Goal: Task Accomplishment & Management: Complete application form

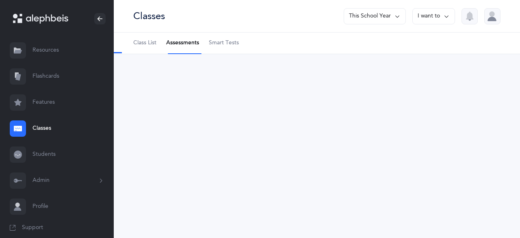
select select "13"
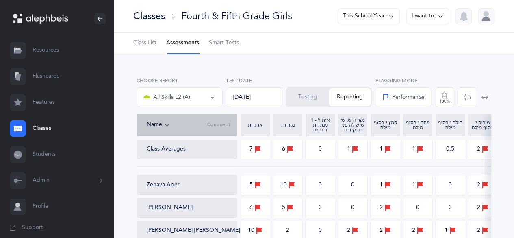
click at [135, 17] on div "Classes" at bounding box center [149, 15] width 32 height 13
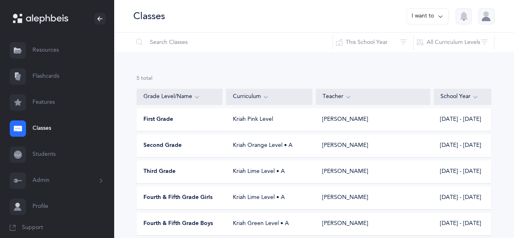
click at [196, 144] on div "Second Grade" at bounding box center [180, 146] width 86 height 8
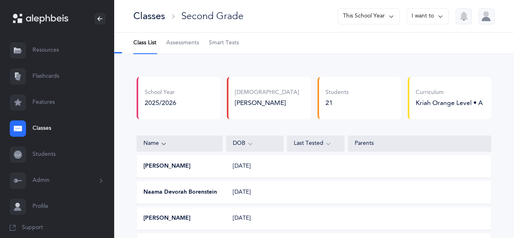
select select "2"
click at [188, 46] on span "Assessments" at bounding box center [182, 43] width 33 height 8
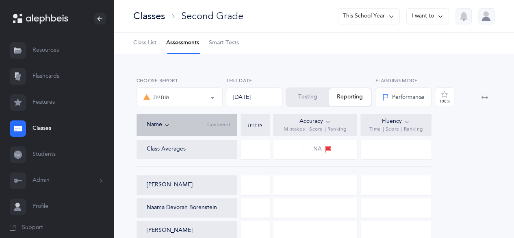
click at [253, 99] on div "[DATE]" at bounding box center [254, 97] width 57 height 20
click at [311, 100] on button "Testing" at bounding box center [308, 97] width 42 height 18
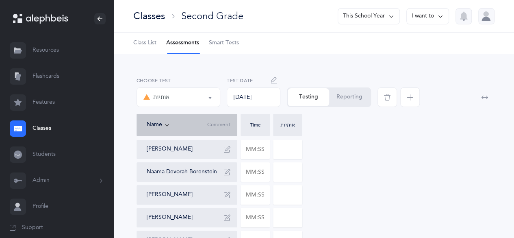
click at [269, 78] on button "button" at bounding box center [274, 80] width 13 height 13
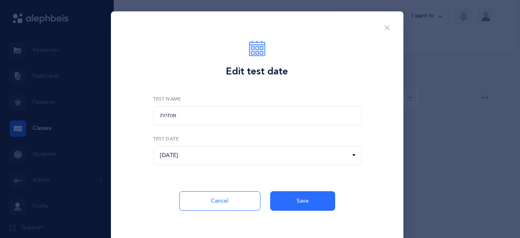
click at [351, 156] on icon at bounding box center [354, 155] width 7 height 7
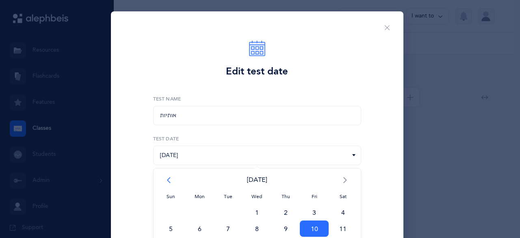
click at [163, 179] on span "<" at bounding box center [171, 180] width 29 height 16
click at [258, 226] on span "10" at bounding box center [257, 228] width 29 height 16
type input "[DATE]"
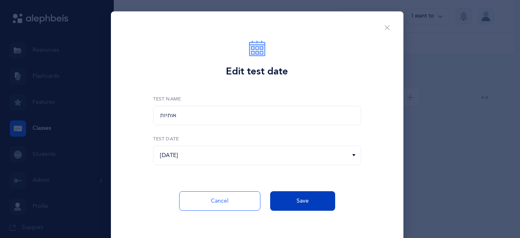
click at [307, 205] on button "Save" at bounding box center [302, 201] width 65 height 20
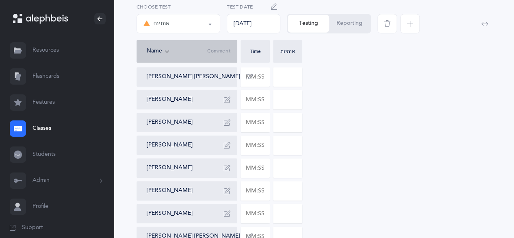
scroll to position [261, 0]
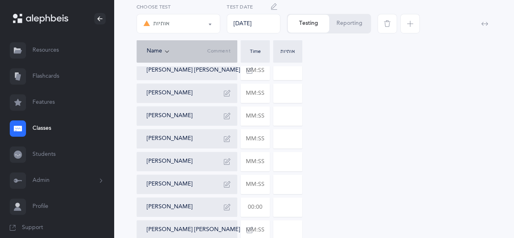
click at [253, 208] on input "text" at bounding box center [255, 207] width 28 height 19
type input "01:54"
type input "0"
type input "01:54"
type input "4"
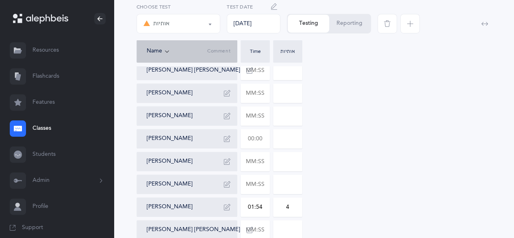
click at [264, 140] on input "text" at bounding box center [255, 138] width 28 height 19
type input "02:38"
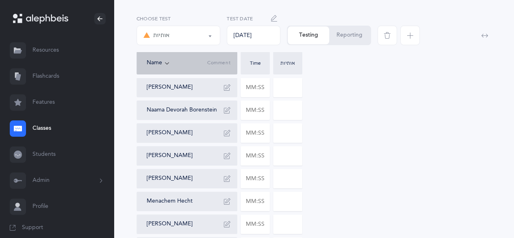
scroll to position [59, 0]
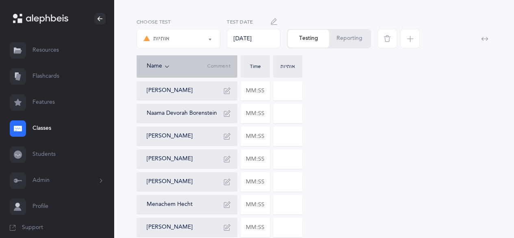
type input "10"
click at [259, 140] on input "text" at bounding box center [255, 136] width 28 height 19
type input "02:27"
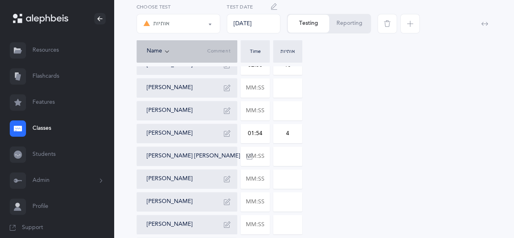
scroll to position [335, 0]
type input "7"
click at [263, 205] on input "text" at bounding box center [255, 201] width 28 height 19
type input "01:23"
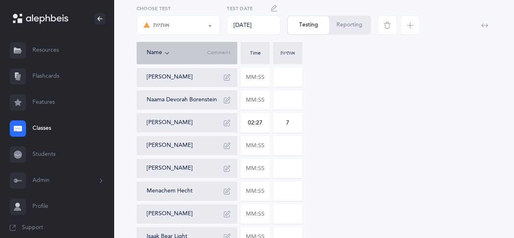
scroll to position [70, 0]
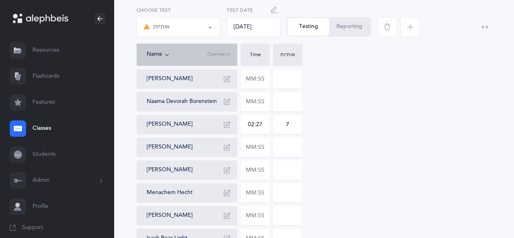
type input "5"
click at [285, 147] on input at bounding box center [288, 147] width 28 height 19
type input "7"
type input "6"
click at [257, 147] on input "text" at bounding box center [255, 147] width 28 height 19
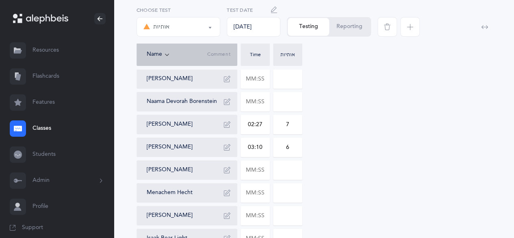
type input "03:10"
type input "0"
click at [293, 150] on input "0" at bounding box center [288, 147] width 28 height 19
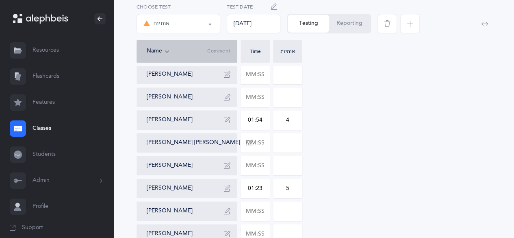
scroll to position [415, 0]
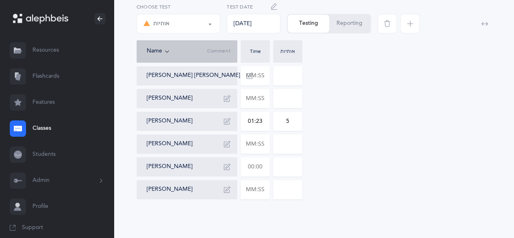
type input "6"
click at [264, 163] on input "text" at bounding box center [255, 166] width 28 height 19
type input "02:35"
click at [290, 165] on input "0" at bounding box center [288, 166] width 28 height 19
type input "0"
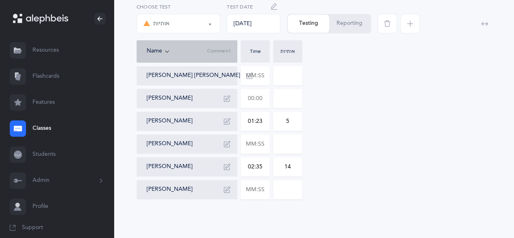
type input "14"
click at [249, 99] on input "text" at bounding box center [255, 98] width 28 height 19
type input "01:25"
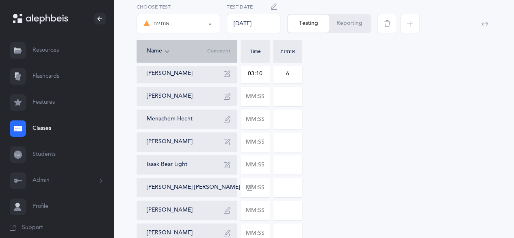
scroll to position [156, 0]
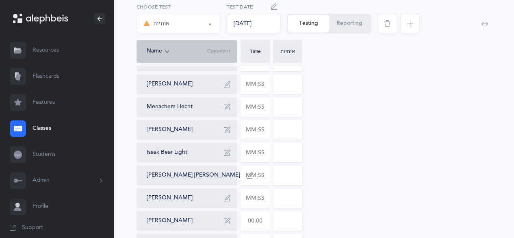
type input "2"
click at [260, 219] on input "text" at bounding box center [255, 220] width 28 height 19
type input "03:22"
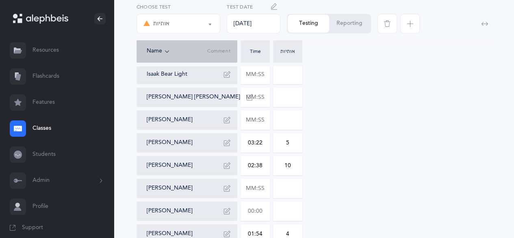
type input "5"
click at [249, 216] on input "text" at bounding box center [255, 211] width 28 height 19
type input "02:02"
type input "0"
type input "02:02"
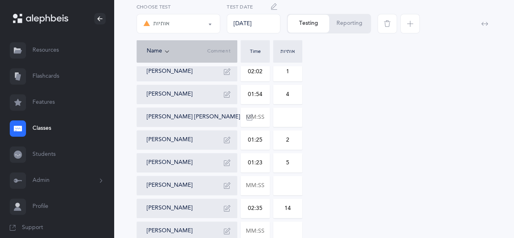
scroll to position [415, 0]
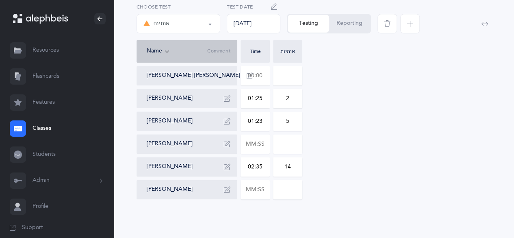
type input "1"
click at [267, 76] on input "text" at bounding box center [255, 75] width 28 height 19
type input "01:33"
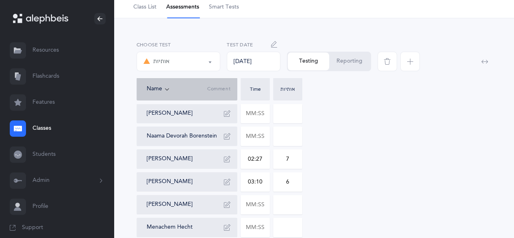
scroll to position [43, 0]
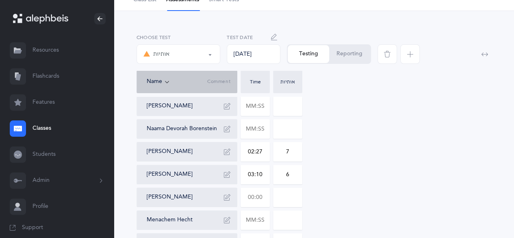
type input "5"
click at [256, 198] on input "text" at bounding box center [255, 197] width 28 height 19
type input "02:09"
type input "3"
click at [262, 104] on input "text" at bounding box center [255, 106] width 28 height 19
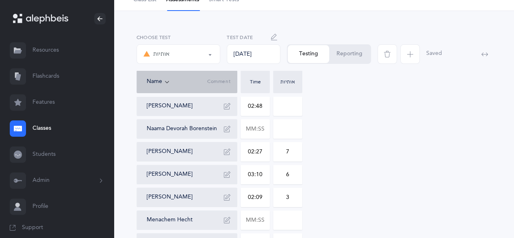
type input "02:48"
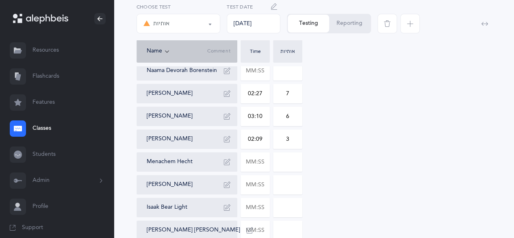
scroll to position [105, 0]
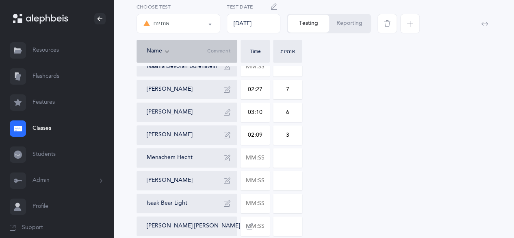
type input "1"
click at [261, 156] on input "text" at bounding box center [255, 157] width 28 height 19
type input "01:08"
type input "1"
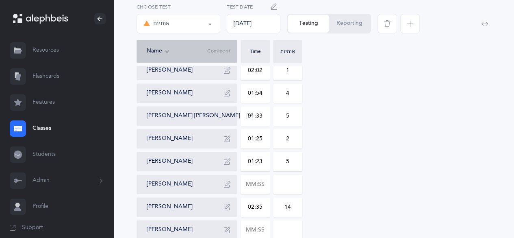
scroll to position [395, 0]
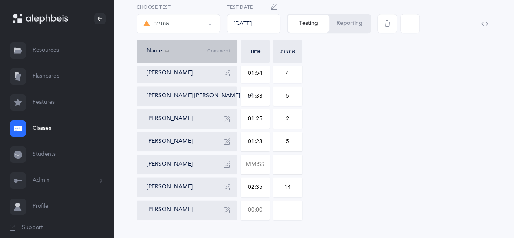
click at [259, 213] on input "text" at bounding box center [255, 209] width 28 height 19
type input "00:53"
type input "5"
click at [260, 163] on input "text" at bounding box center [255, 164] width 28 height 19
type input "01:19"
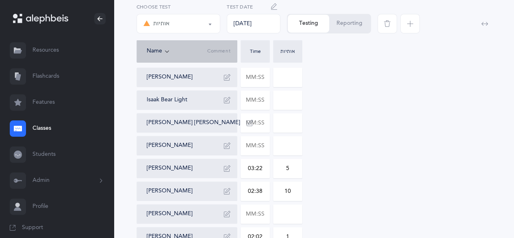
scroll to position [210, 0]
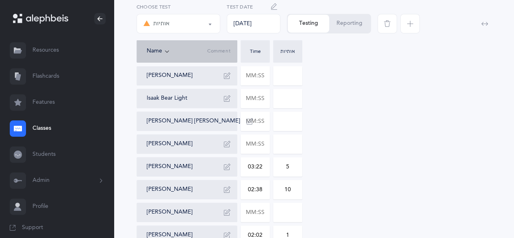
type input "1"
click at [257, 209] on input "text" at bounding box center [255, 212] width 28 height 19
type input "01:13"
type input "2"
click at [255, 146] on input "text" at bounding box center [255, 144] width 28 height 19
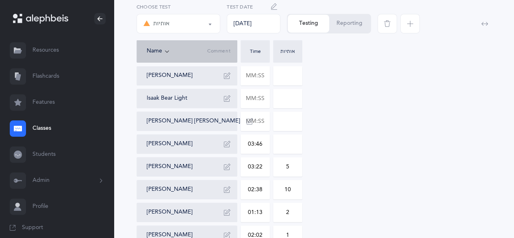
type input "03:46"
type input "2"
click at [418, 109] on div "[PERSON_NAME] 02:48 1 [PERSON_NAME] [PERSON_NAME] 02:27 7 [PERSON_NAME] 03:10 6…" at bounding box center [314, 166] width 355 height 475
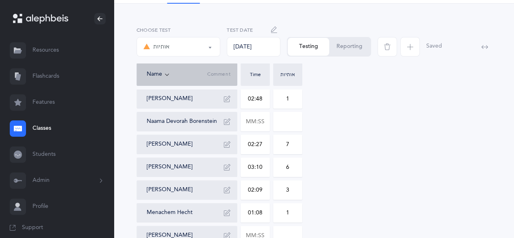
scroll to position [39, 0]
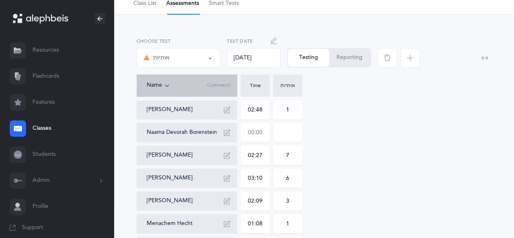
click at [253, 139] on input "text" at bounding box center [255, 132] width 28 height 19
type input "01:29"
type input "0"
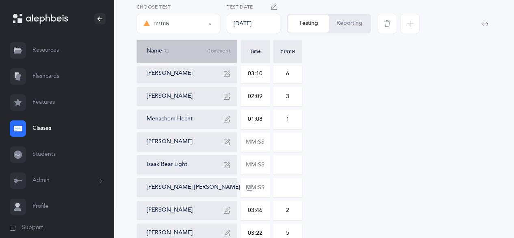
scroll to position [145, 0]
click at [255, 185] on input "text" at bounding box center [255, 186] width 28 height 19
type input "02:17"
type input "4"
click at [426, 188] on div "[PERSON_NAME] 02:48 1 [PERSON_NAME] 01:29 0 [PERSON_NAME] 02:27 7 [PERSON_NAME]…" at bounding box center [314, 232] width 355 height 475
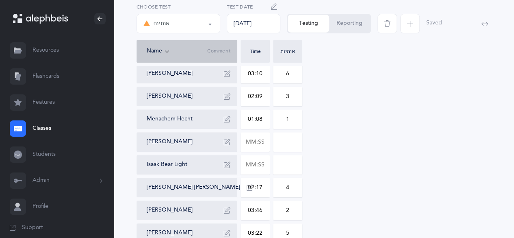
scroll to position [18, 0]
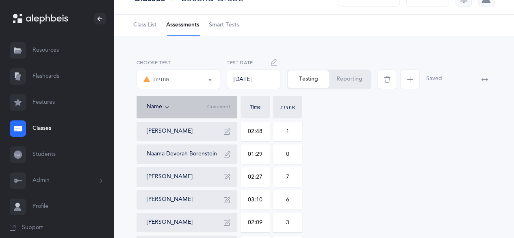
click at [368, 77] on button "Reporting" at bounding box center [349, 79] width 41 height 18
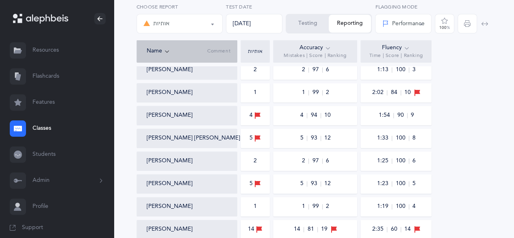
scroll to position [394, 0]
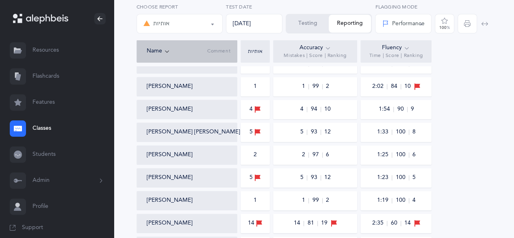
click at [331, 48] on icon at bounding box center [328, 48] width 7 height 9
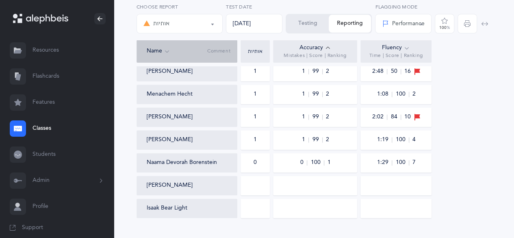
scroll to position [430, 0]
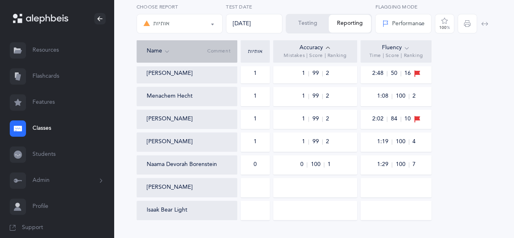
drag, startPoint x: 520, startPoint y: 180, endPoint x: 453, endPoint y: 189, distance: 67.7
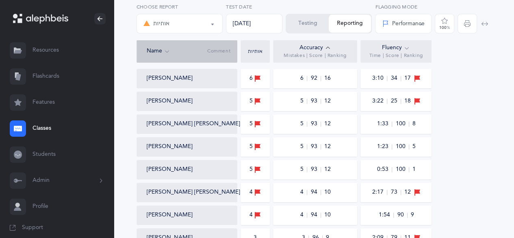
scroll to position [0, 0]
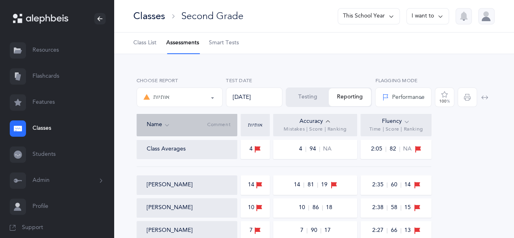
click at [311, 94] on button "Testing" at bounding box center [308, 97] width 42 height 18
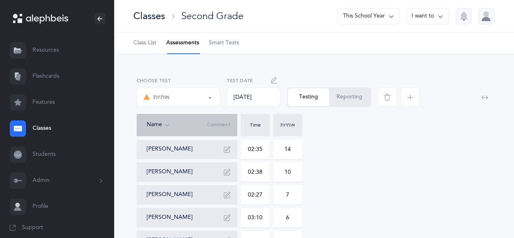
click at [408, 99] on icon "button" at bounding box center [410, 97] width 7 height 7
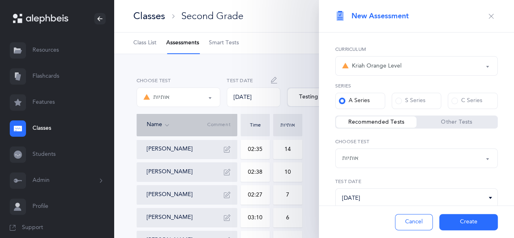
click at [438, 155] on div "אותיות" at bounding box center [416, 158] width 149 height 14
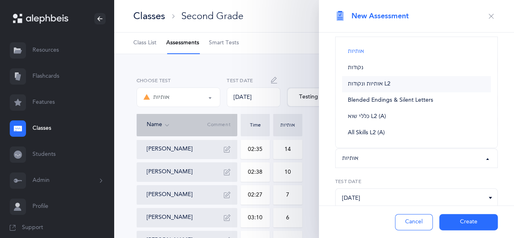
click at [422, 83] on link "אותיות ונקודות L2" at bounding box center [416, 84] width 149 height 16
select select "9"
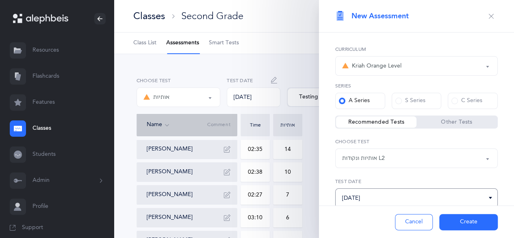
click at [389, 200] on input "[DATE]" at bounding box center [416, 198] width 163 height 20
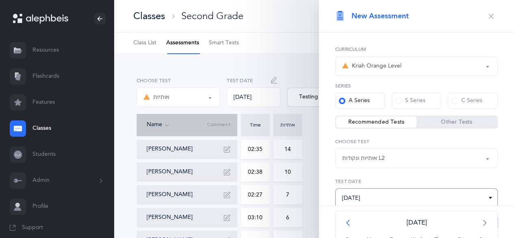
click at [351, 218] on span "<" at bounding box center [350, 222] width 22 height 16
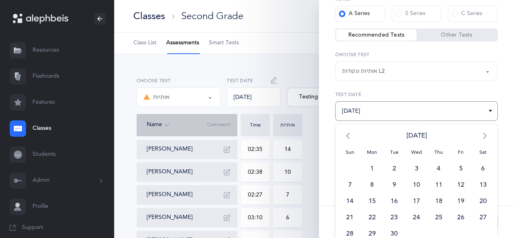
scroll to position [89, 0]
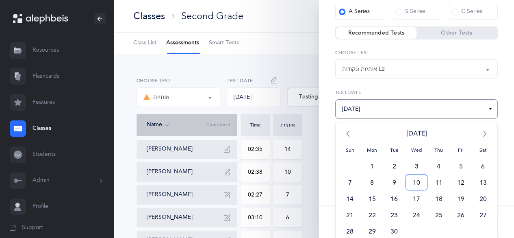
click at [417, 184] on span "10" at bounding box center [417, 182] width 22 height 16
type input "[DATE]"
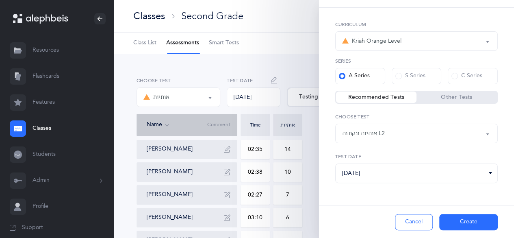
click at [457, 217] on button "Create" at bounding box center [469, 222] width 59 height 16
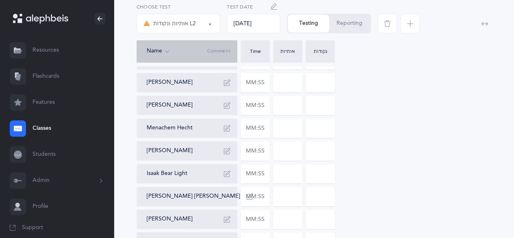
scroll to position [149, 0]
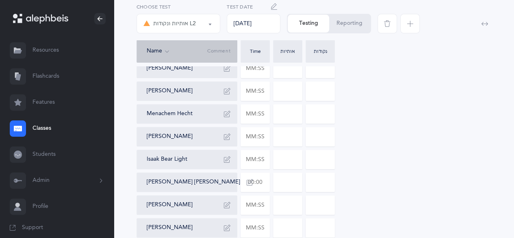
click at [253, 187] on input "text" at bounding box center [255, 182] width 28 height 19
type input "02:35"
type input "0"
type input "6"
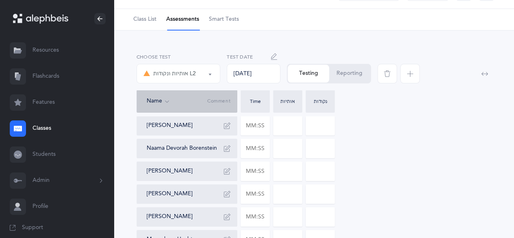
scroll to position [0, 0]
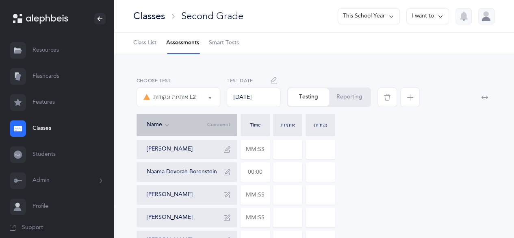
type input "5"
click at [260, 173] on input "text" at bounding box center [255, 172] width 28 height 19
type input "01:40"
type input "0"
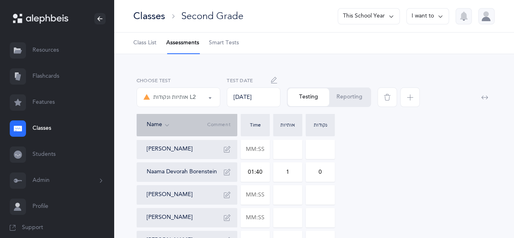
type input "1"
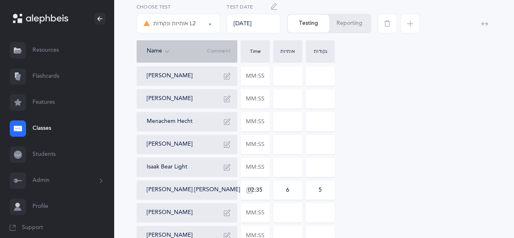
scroll to position [145, 0]
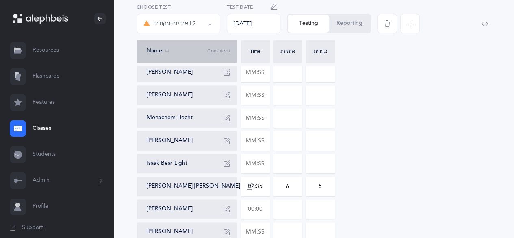
click at [257, 213] on input "text" at bounding box center [255, 209] width 28 height 19
click at [262, 213] on input "text" at bounding box center [255, 209] width 28 height 19
type input "03:52"
type input "0"
type input "03:52"
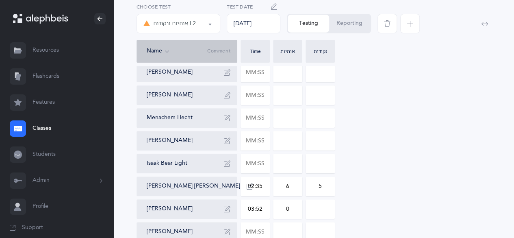
type input "0"
type input "4"
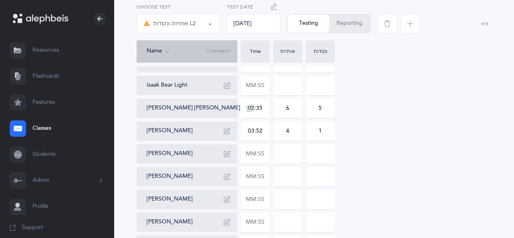
scroll to position [244, 0]
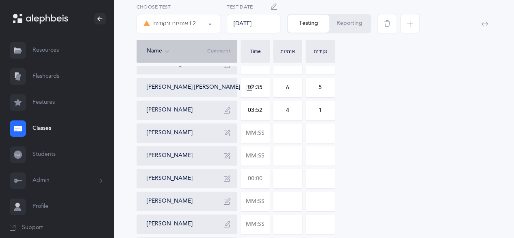
type input "1"
click at [260, 178] on input "text" at bounding box center [255, 178] width 28 height 19
type input "01:03"
type input "0"
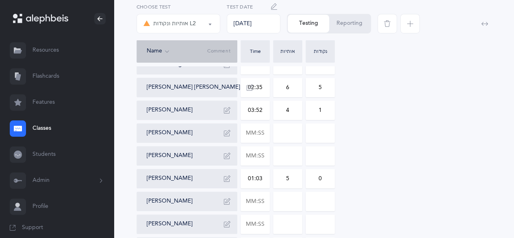
type input "5"
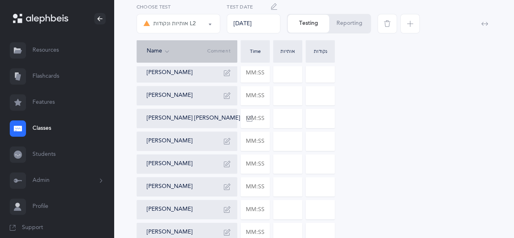
scroll to position [373, 0]
type input "1"
click at [247, 208] on input "text" at bounding box center [255, 208] width 28 height 19
type input "01:34"
type input "0"
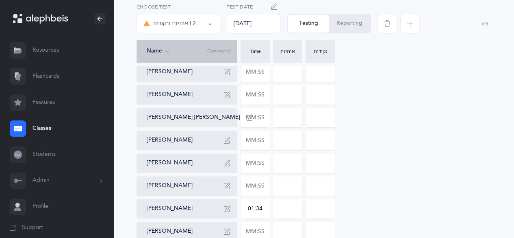
type input "0"
type input "2"
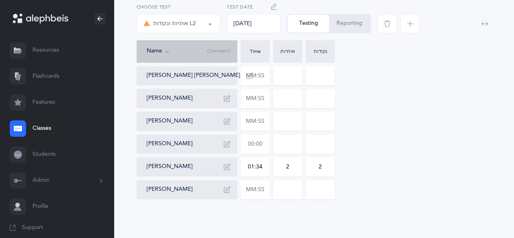
type input "2"
click at [265, 146] on input "text" at bounding box center [255, 144] width 28 height 19
type input "00:37"
type input "0"
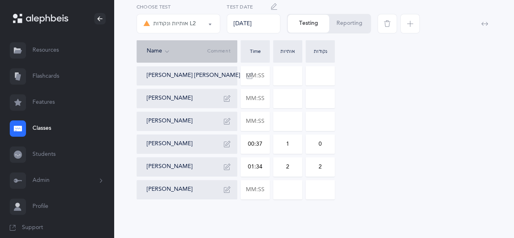
type input "1"
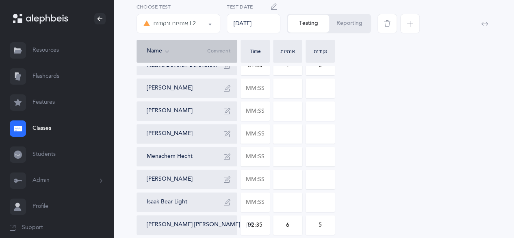
scroll to position [114, 0]
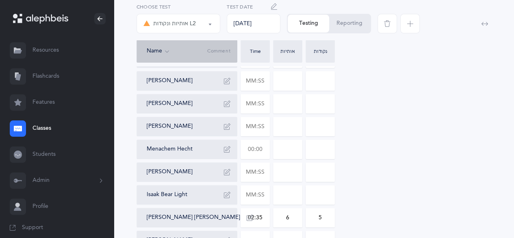
type input "1"
click at [260, 146] on input "text" at bounding box center [255, 149] width 28 height 19
type input "00:50"
type input "0"
type input "00:50"
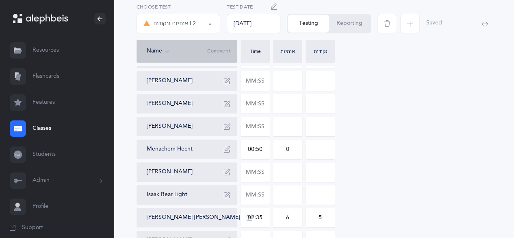
type input "0"
type input "2"
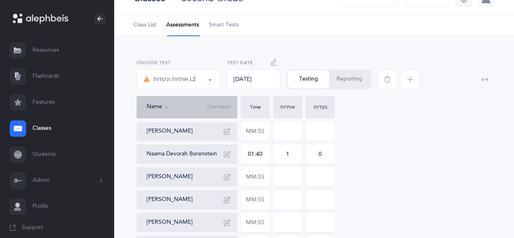
scroll to position [0, 0]
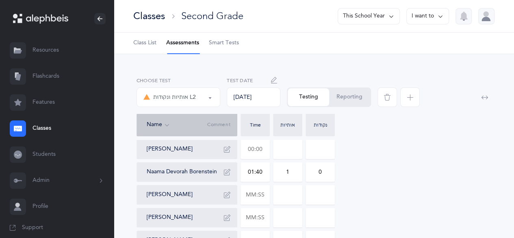
type input "1"
click at [260, 146] on input "text" at bounding box center [255, 149] width 28 height 19
type input "01:55"
type input "0"
type input "01:55"
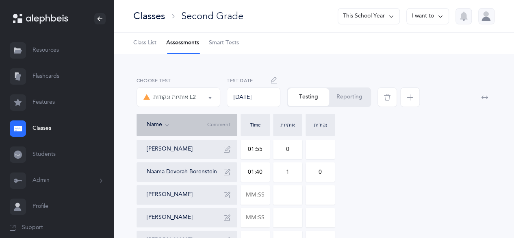
type input "0"
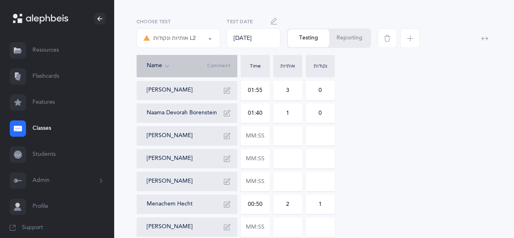
scroll to position [61, 0]
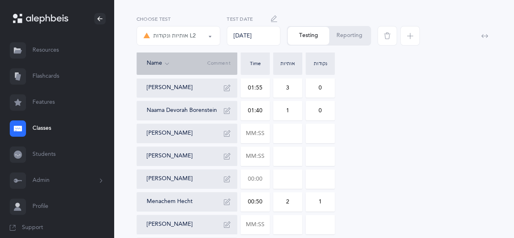
type input "3"
click at [254, 179] on input "text" at bounding box center [255, 179] width 28 height 19
type input "01:26"
type input "0"
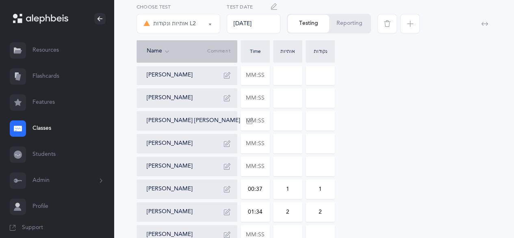
scroll to position [365, 0]
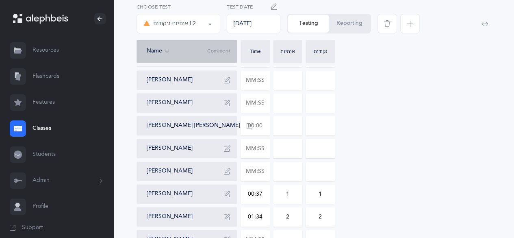
type input "1"
click at [263, 116] on input "text" at bounding box center [255, 125] width 28 height 19
type input "00:50"
type input "0"
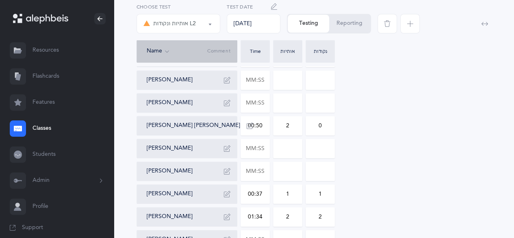
type input "2"
click at [362, 143] on div "[PERSON_NAME] 01:55 3 0 [PERSON_NAME] 01:40 1 0 [PERSON_NAME] [PERSON_NAME] [PE…" at bounding box center [314, 11] width 355 height 475
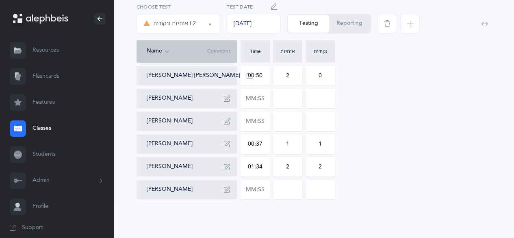
drag, startPoint x: 362, startPoint y: 143, endPoint x: 509, endPoint y: 140, distance: 147.2
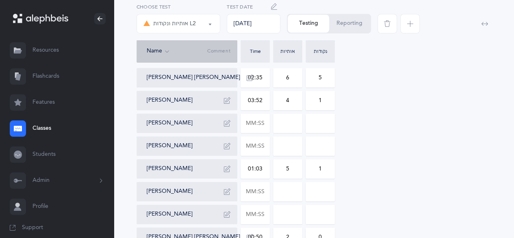
scroll to position [259, 0]
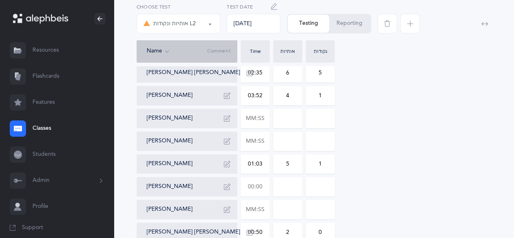
click at [259, 194] on input "text" at bounding box center [255, 186] width 28 height 19
type input "01:10"
type input "0"
type input "1"
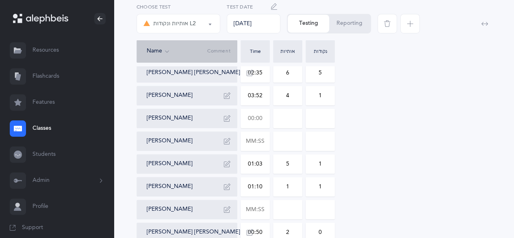
type input "1"
click at [253, 122] on input "text" at bounding box center [255, 118] width 28 height 19
type input "02:35"
type input "0"
type input "02:35"
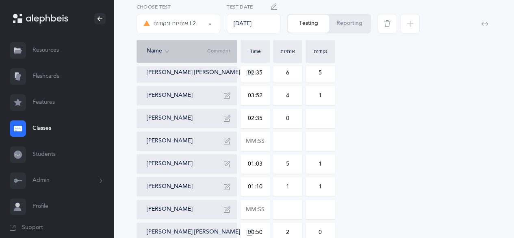
type input "0"
type input "6"
click at [415, 161] on div "[PERSON_NAME] 01:55 3 0 [PERSON_NAME] 01:40 1 0 [PERSON_NAME] [PERSON_NAME] [PE…" at bounding box center [314, 118] width 355 height 475
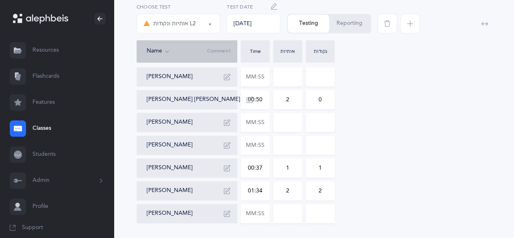
scroll to position [415, 0]
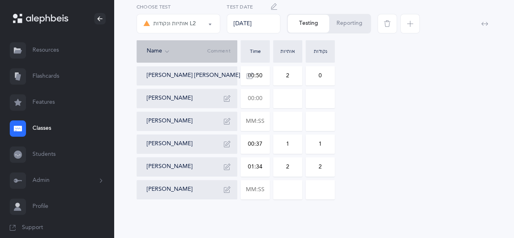
click at [256, 104] on input "text" at bounding box center [255, 98] width 28 height 19
type input "01:27"
type input "0"
type input "3"
click at [260, 187] on input "text" at bounding box center [255, 189] width 28 height 19
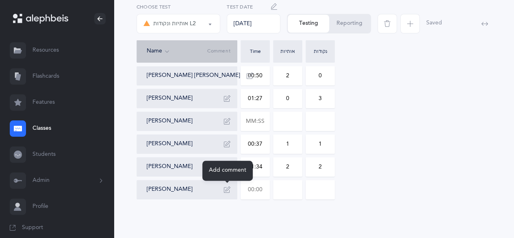
click at [231, 189] on button "button" at bounding box center [227, 189] width 13 height 13
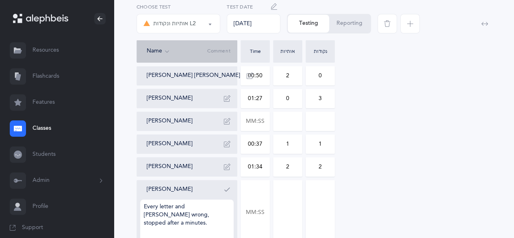
click at [216, 207] on textarea "Every letter and [PERSON_NAME] wrong, stopped after a minutes." at bounding box center [187, 220] width 94 height 42
click at [214, 218] on textarea "Every letter and [PERSON_NAME] was wrong, stopped after a minutes." at bounding box center [187, 220] width 94 height 42
type textarea "Every letter and [PERSON_NAME] was wrong, stopped after a minute."
click at [229, 188] on icon "button" at bounding box center [227, 189] width 7 height 7
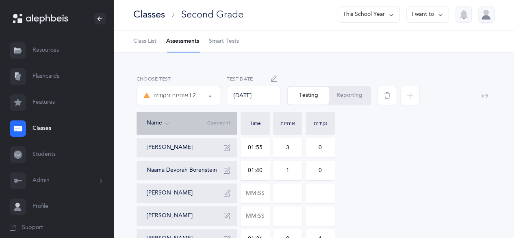
scroll to position [0, 0]
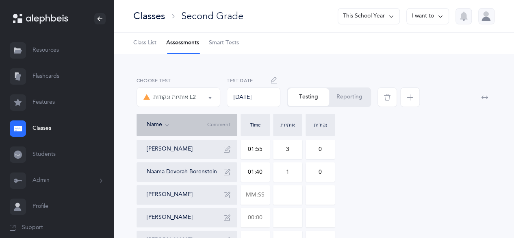
click at [258, 217] on input "text" at bounding box center [255, 217] width 28 height 19
type input "01:53"
type input "0"
type input "1"
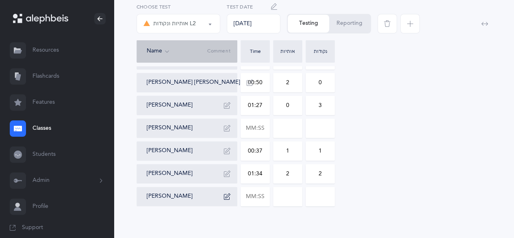
scroll to position [415, 0]
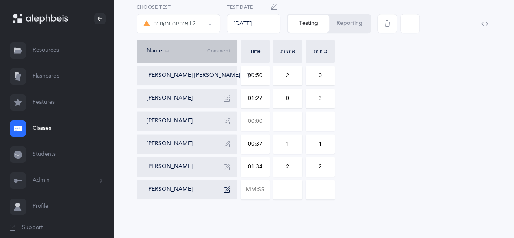
type input "2"
click at [253, 128] on input "text" at bounding box center [255, 121] width 28 height 19
type input "01:20"
type input "0"
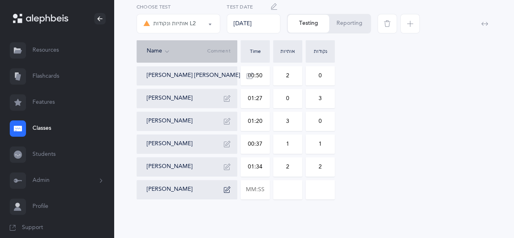
type input "3"
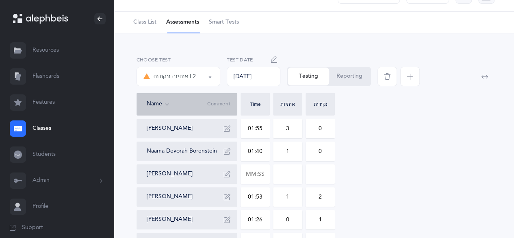
scroll to position [26, 0]
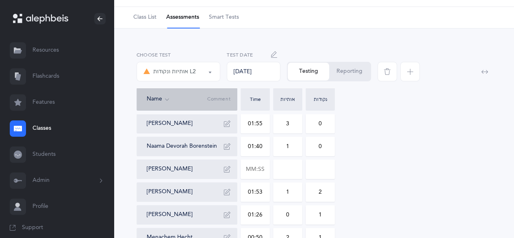
type input "2"
click at [263, 173] on input "text" at bounding box center [255, 169] width 28 height 19
type input "04:13"
type input "0"
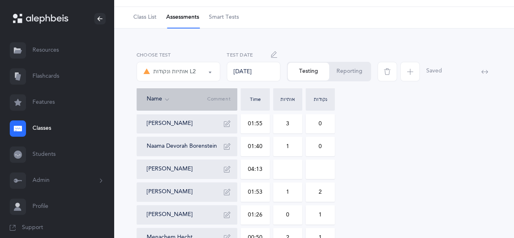
type input "0"
type input "10"
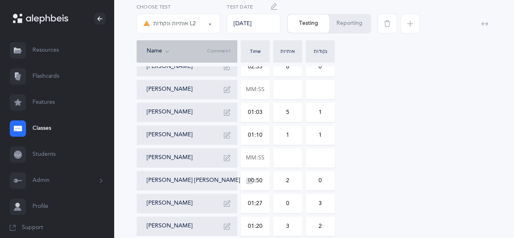
scroll to position [270, 0]
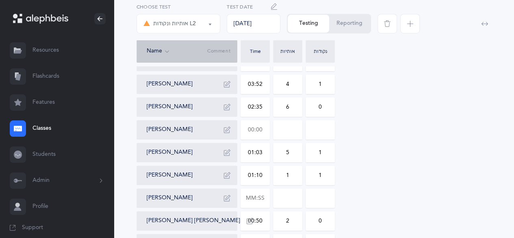
type input "11"
click at [261, 130] on input "text" at bounding box center [255, 129] width 28 height 19
type input "01:45"
type input "0"
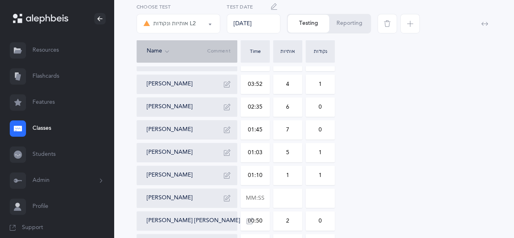
type input "7"
type input "4"
click at [256, 199] on input "text" at bounding box center [255, 198] width 28 height 19
type input "01:32"
type input "0"
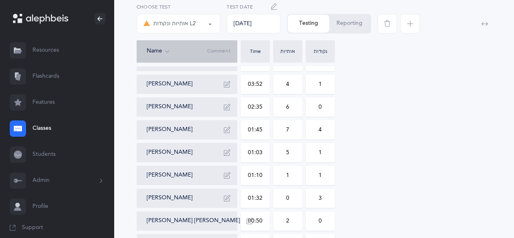
type input "3"
click at [348, 22] on button "Reporting" at bounding box center [349, 24] width 41 height 18
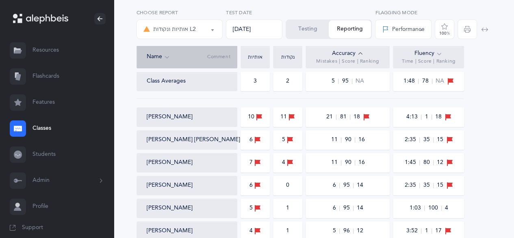
scroll to position [67, 0]
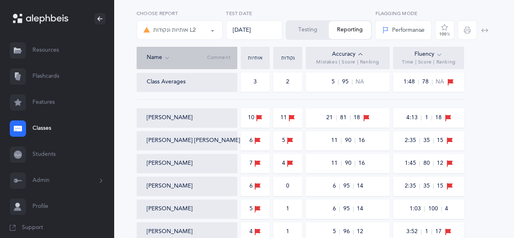
click at [442, 56] on icon at bounding box center [439, 54] width 7 height 9
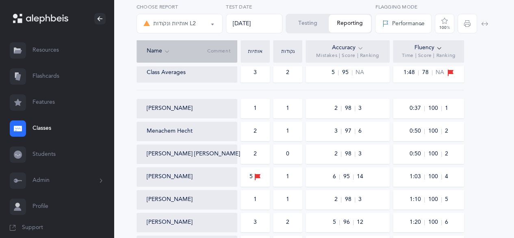
scroll to position [0, 0]
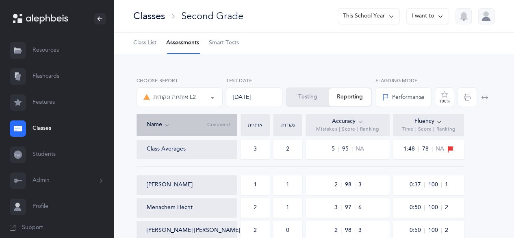
click at [319, 95] on button "Testing" at bounding box center [308, 97] width 42 height 18
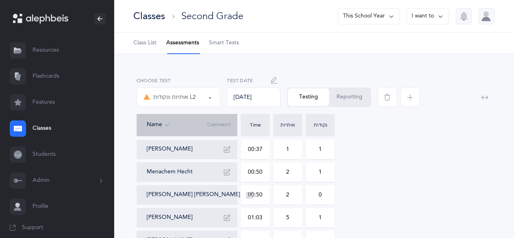
click at [411, 98] on icon "button" at bounding box center [410, 97] width 7 height 7
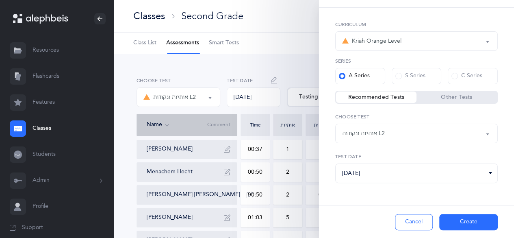
click at [411, 135] on div "אותיות ונקודות L2" at bounding box center [416, 133] width 149 height 14
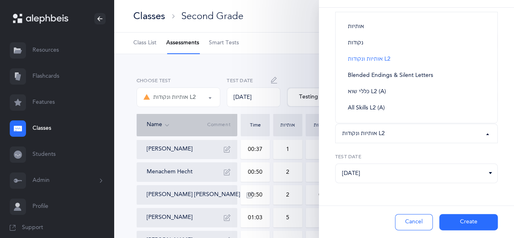
click at [497, 89] on div "Kriah Red Level Kriah Orange Level Kriah Yellow Level Kriah Green Level Kriah L…" at bounding box center [416, 123] width 195 height 231
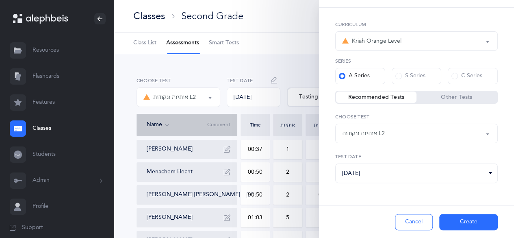
click at [462, 94] on label "Other Tests" at bounding box center [457, 97] width 81 height 8
click at [0, 0] on input "Other Tests" at bounding box center [0, 0] width 0 height 0
click at [448, 133] on div "Skilled Endings L2 (A) Short" at bounding box center [416, 133] width 149 height 14
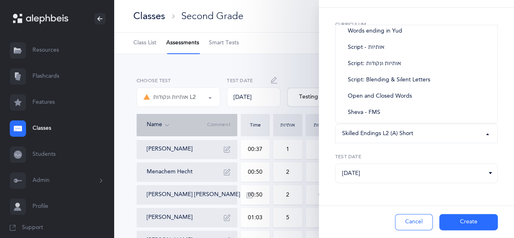
scroll to position [62, 0]
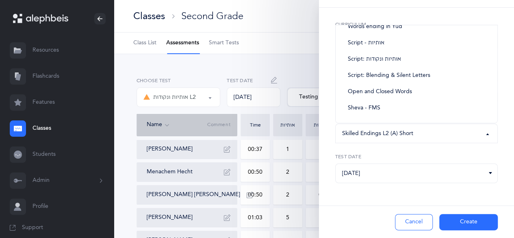
click at [502, 96] on div "Kriah Red Level Kriah Orange Level Kriah Yellow Level Kriah Green Level Kriah L…" at bounding box center [416, 123] width 195 height 231
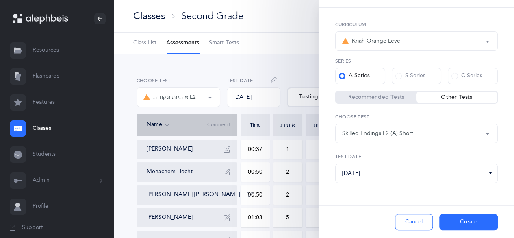
click at [395, 98] on label "Recommended Tests" at bounding box center [376, 97] width 81 height 8
click at [0, 0] on input "Recommended Tests" at bounding box center [0, 0] width 0 height 0
click at [398, 133] on div "אותיות" at bounding box center [416, 133] width 149 height 14
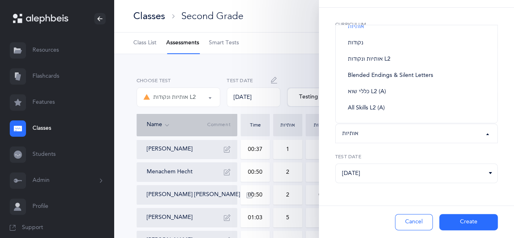
scroll to position [0, 0]
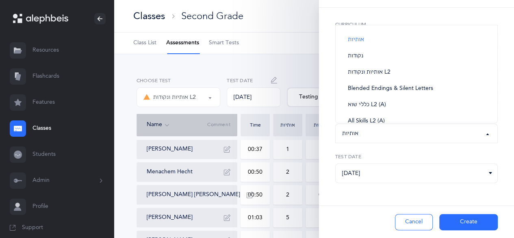
click at [485, 133] on button "אותיות" at bounding box center [416, 134] width 163 height 20
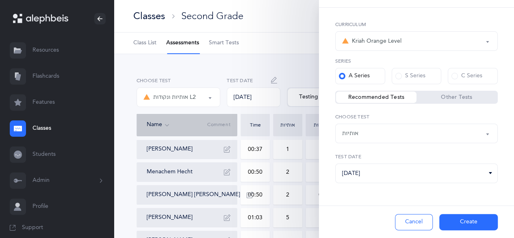
click at [470, 95] on label "Other Tests" at bounding box center [457, 97] width 81 height 8
click at [0, 0] on input "Other Tests" at bounding box center [0, 0] width 0 height 0
select select "12"
click at [446, 139] on div "Skilled Endings L2 (A) Short" at bounding box center [416, 133] width 149 height 14
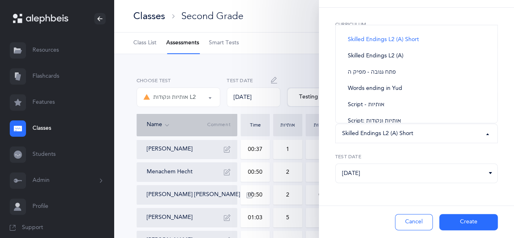
click at [501, 43] on div "Kriah Red Level Kriah Orange Level Kriah Yellow Level Kriah Green Level Kriah L…" at bounding box center [416, 123] width 195 height 231
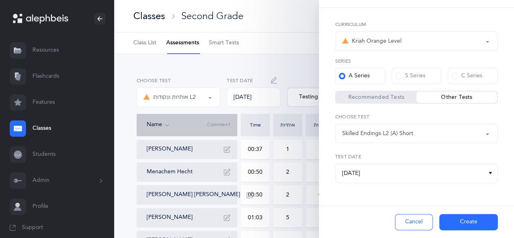
click at [427, 39] on div "Kriah Orange Level" at bounding box center [416, 41] width 149 height 14
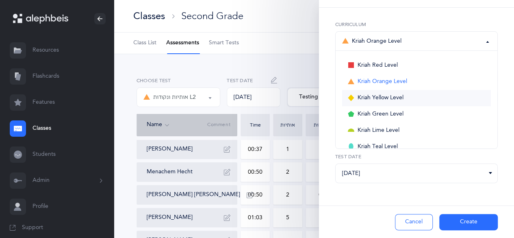
click at [438, 101] on link "Kriah Yellow Level" at bounding box center [416, 98] width 149 height 16
select select "5"
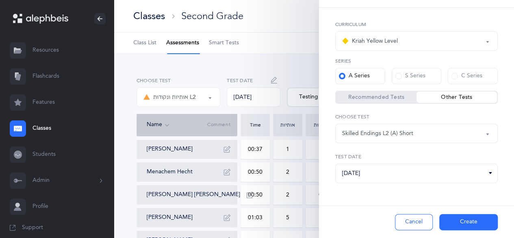
click at [417, 135] on div "Skilled Endings L2 (A) Short" at bounding box center [416, 133] width 149 height 14
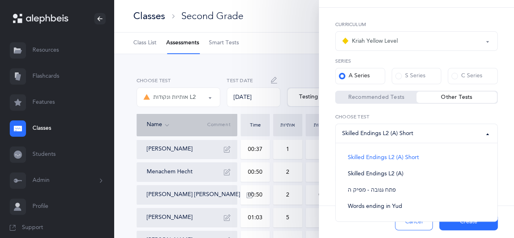
scroll to position [13, 0]
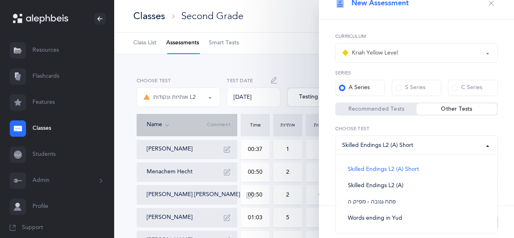
click at [422, 89] on div "S Series" at bounding box center [411, 88] width 30 height 8
click at [0, 0] on input "S Series" at bounding box center [0, 0] width 0 height 0
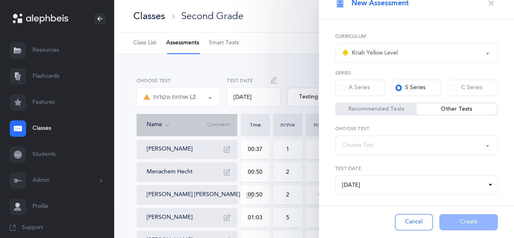
click at [408, 145] on div "Choose Test" at bounding box center [416, 145] width 149 height 14
click at [465, 85] on div "C Series" at bounding box center [467, 88] width 31 height 8
click at [0, 0] on input "C Series" at bounding box center [0, 0] width 0 height 0
click at [424, 84] on label "S Series" at bounding box center [417, 88] width 50 height 16
click at [0, 0] on input "S Series" at bounding box center [0, 0] width 0 height 0
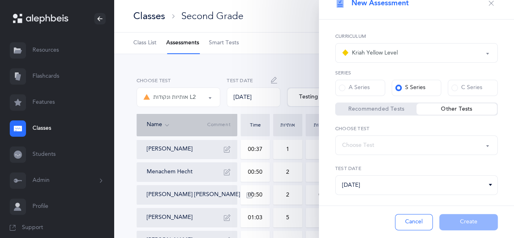
click at [362, 86] on div "A Series" at bounding box center [354, 88] width 31 height 8
click at [0, 0] on input "A Series" at bounding box center [0, 0] width 0 height 0
select select "12"
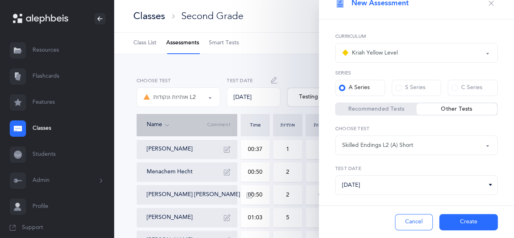
click at [440, 141] on div "Skilled Endings L2 (A) Short" at bounding box center [416, 145] width 149 height 14
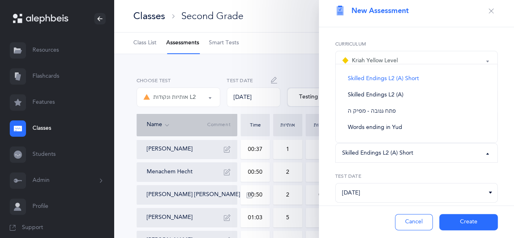
scroll to position [4, 0]
click at [475, 43] on label "Curriculum" at bounding box center [416, 44] width 163 height 7
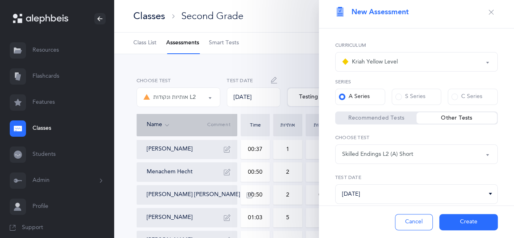
click at [465, 157] on div "Skilled Endings L2 (A) Short" at bounding box center [416, 154] width 149 height 14
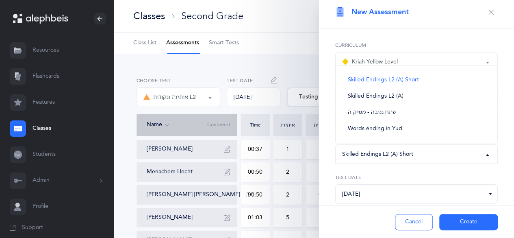
click at [491, 44] on label "Curriculum" at bounding box center [416, 44] width 163 height 7
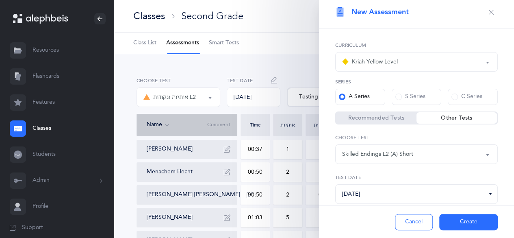
click at [472, 62] on div "Kriah Yellow Level" at bounding box center [416, 62] width 149 height 14
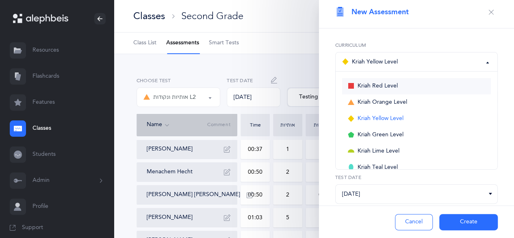
click at [433, 85] on link "Kriah Red Level" at bounding box center [416, 86] width 149 height 16
select select "3"
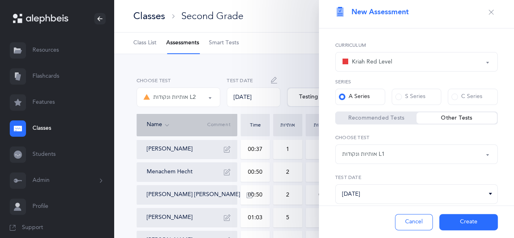
click at [389, 155] on div "אותיות ונקודות L1" at bounding box center [416, 154] width 149 height 14
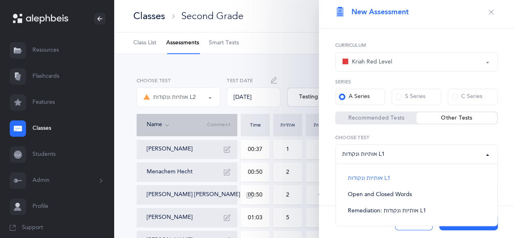
scroll to position [25, 0]
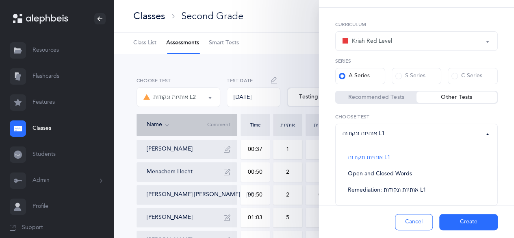
click at [394, 95] on label "Recommended Tests" at bounding box center [376, 97] width 81 height 8
click at [0, 0] on input "Recommended Tests" at bounding box center [0, 0] width 0 height 0
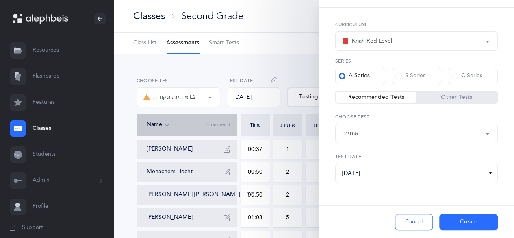
click at [394, 137] on div "אותיות" at bounding box center [416, 133] width 149 height 14
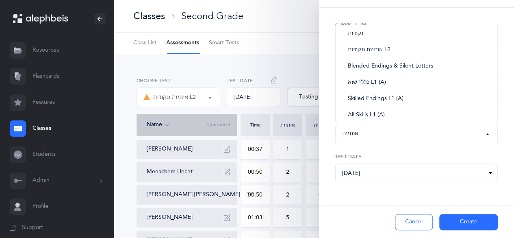
scroll to position [29, 0]
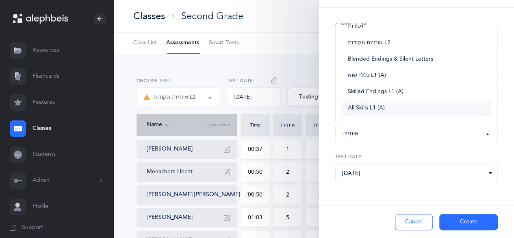
click at [400, 106] on link "All Skills L1 (A)" at bounding box center [416, 108] width 149 height 16
select select "8"
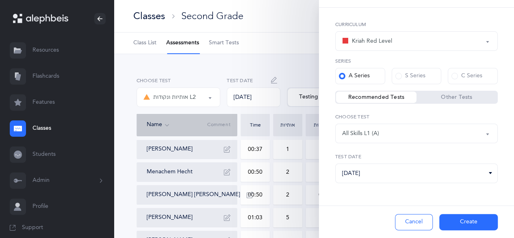
click at [420, 113] on label "Choose test" at bounding box center [416, 116] width 163 height 7
click at [405, 174] on input "[DATE]" at bounding box center [416, 173] width 163 height 20
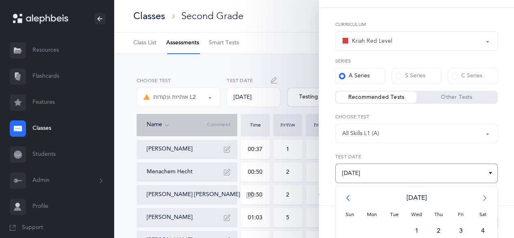
click at [346, 197] on span "<" at bounding box center [350, 197] width 22 height 16
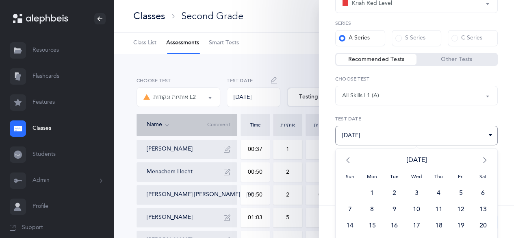
scroll to position [94, 0]
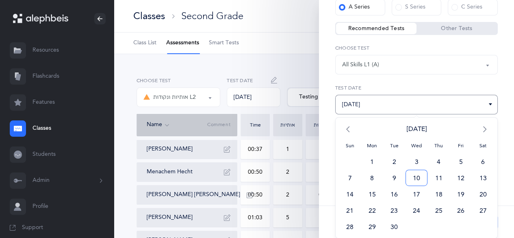
click at [418, 170] on span "10" at bounding box center [417, 178] width 22 height 16
type input "[DATE]"
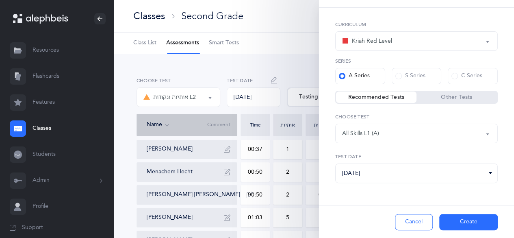
click at [458, 220] on button "Create" at bounding box center [469, 222] width 59 height 16
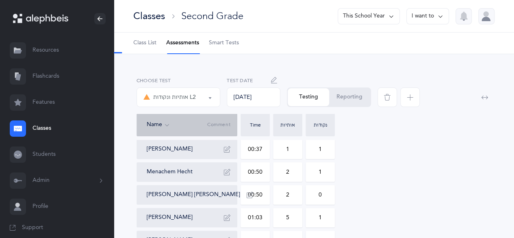
select select "8"
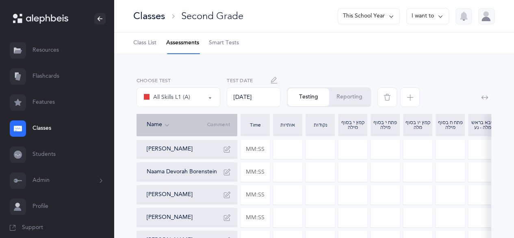
click at [217, 100] on button "All Skills L1 (A)" at bounding box center [179, 97] width 84 height 20
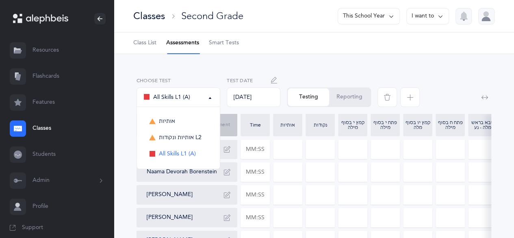
click at [217, 101] on button "All Skills L1 (A)" at bounding box center [179, 97] width 84 height 20
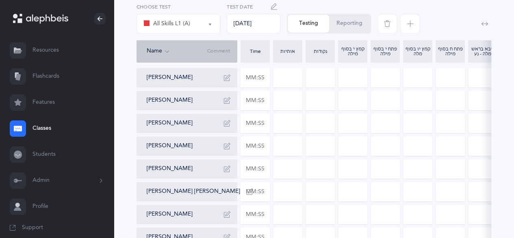
scroll to position [305, 0]
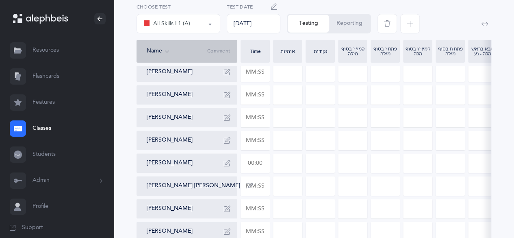
click at [263, 161] on input "text" at bounding box center [255, 163] width 28 height 19
click at [353, 161] on input "0" at bounding box center [353, 163] width 28 height 19
click at [302, 164] on input "0" at bounding box center [288, 163] width 28 height 19
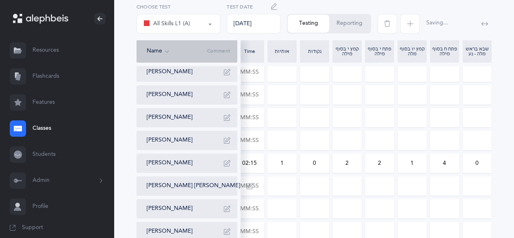
scroll to position [0, 136]
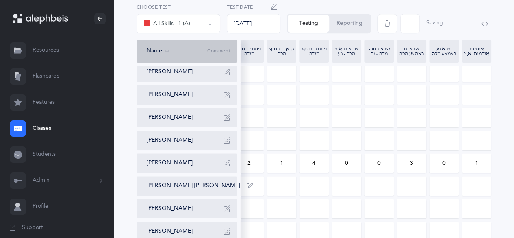
click at [451, 163] on input "0" at bounding box center [444, 163] width 28 height 19
click at [503, 175] on div "אותיות אותיות ונקודות L2 All Skills L1 (A) All Skills L1 (A) אותיות אותיות ונקו…" at bounding box center [314, 48] width 401 height 599
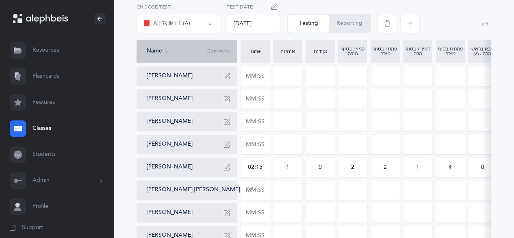
scroll to position [299, 0]
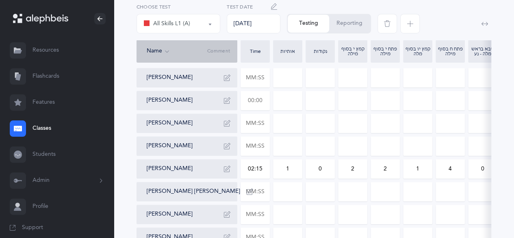
click at [261, 102] on input "text" at bounding box center [255, 100] width 28 height 19
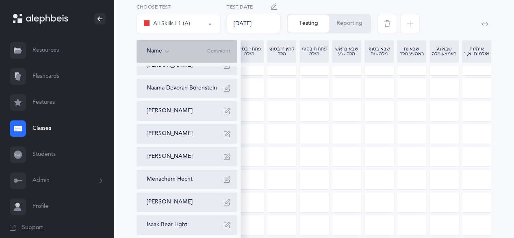
scroll to position [73, 0]
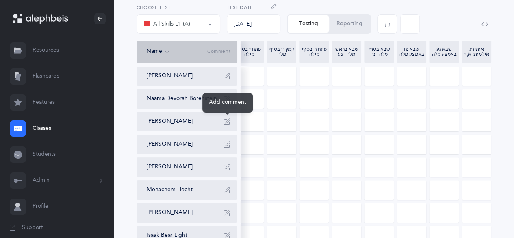
click at [229, 120] on icon "button" at bounding box center [227, 121] width 7 height 7
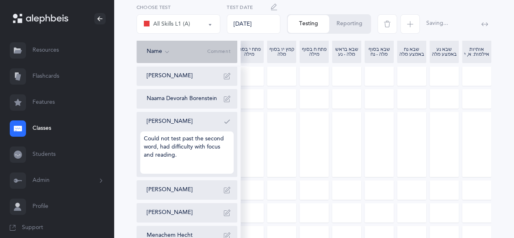
click at [232, 121] on button "button" at bounding box center [227, 121] width 13 height 13
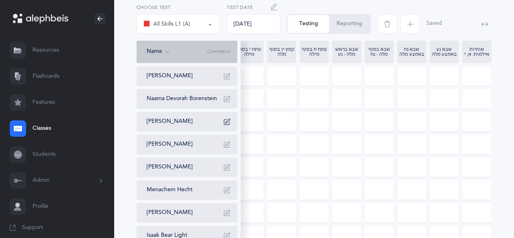
click at [200, 122] on div "[PERSON_NAME]" at bounding box center [190, 121] width 87 height 13
click at [227, 117] on button "button" at bounding box center [227, 121] width 13 height 13
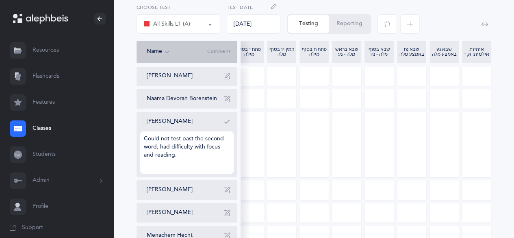
click at [229, 123] on icon "button" at bounding box center [227, 121] width 7 height 7
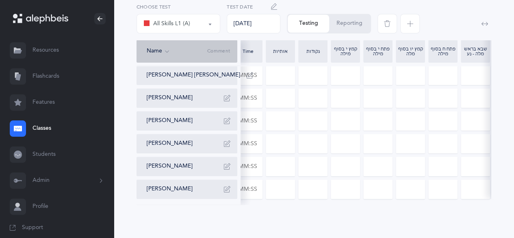
scroll to position [0, 0]
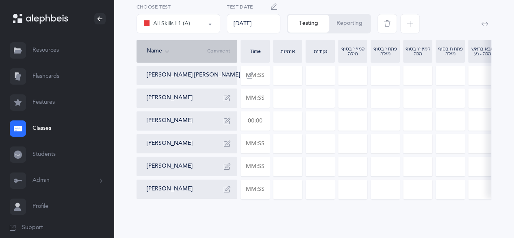
click at [268, 111] on input "text" at bounding box center [255, 120] width 28 height 19
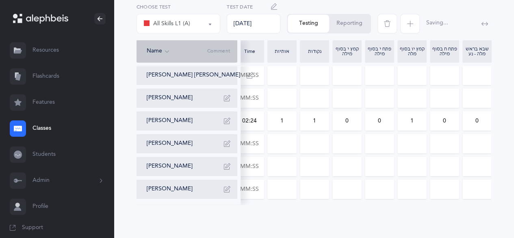
scroll to position [0, 136]
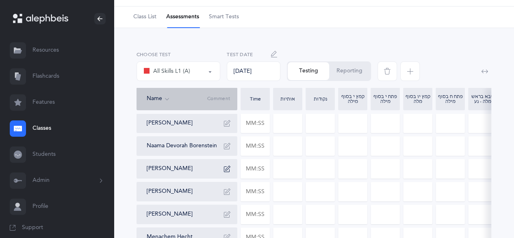
scroll to position [0, 0]
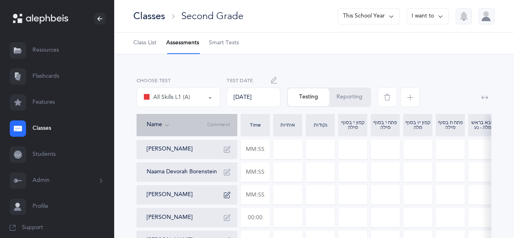
click at [260, 222] on input "text" at bounding box center [255, 217] width 28 height 19
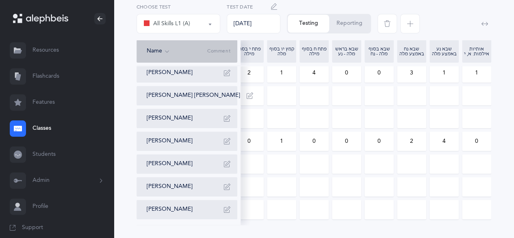
scroll to position [421, 0]
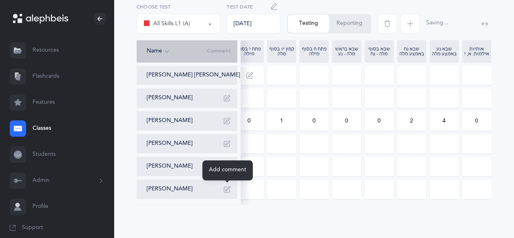
click at [229, 186] on icon "button" at bounding box center [227, 189] width 7 height 7
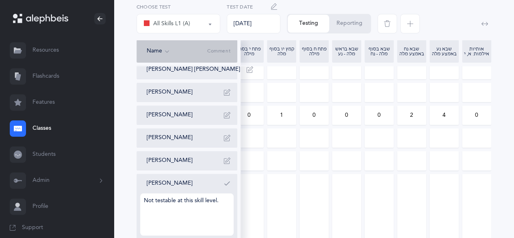
click at [228, 182] on icon "button" at bounding box center [227, 183] width 7 height 7
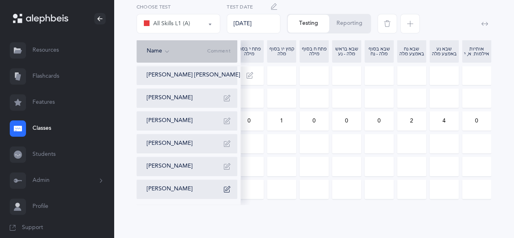
click at [244, 94] on input at bounding box center [249, 98] width 28 height 19
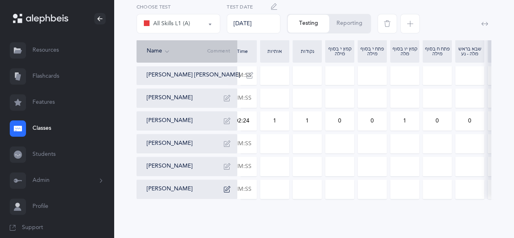
scroll to position [0, 0]
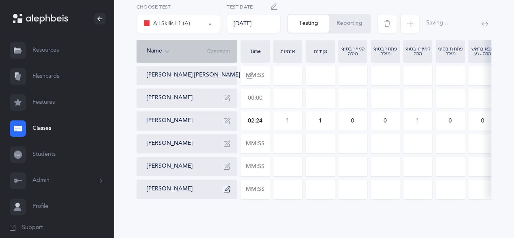
click at [258, 95] on input "text" at bounding box center [255, 98] width 28 height 19
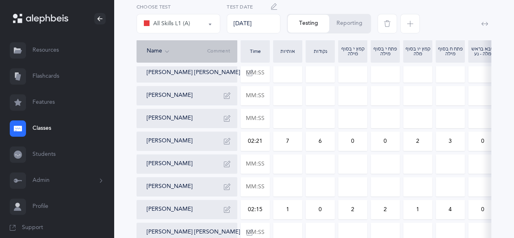
scroll to position [258, 0]
click at [258, 122] on input "text" at bounding box center [255, 119] width 28 height 19
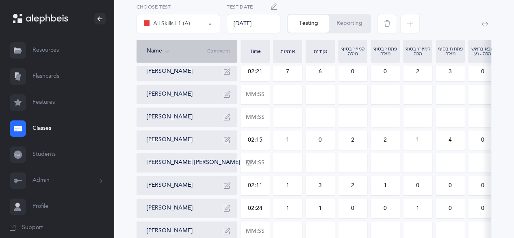
scroll to position [325, 0]
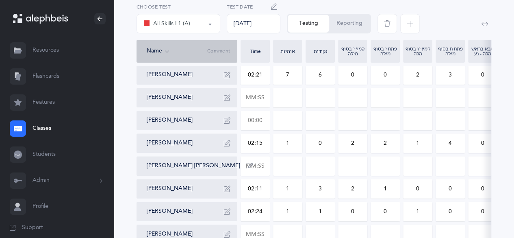
click at [265, 123] on input "text" at bounding box center [255, 120] width 28 height 19
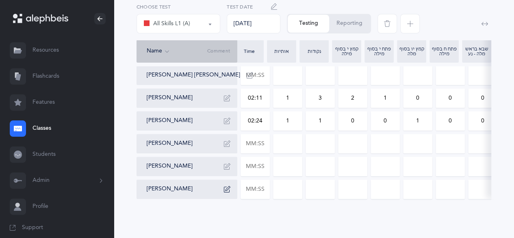
scroll to position [0, 0]
click at [261, 71] on input "text" at bounding box center [255, 75] width 28 height 19
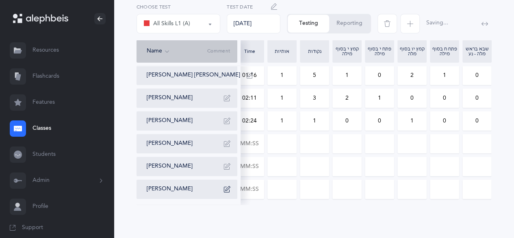
scroll to position [0, 136]
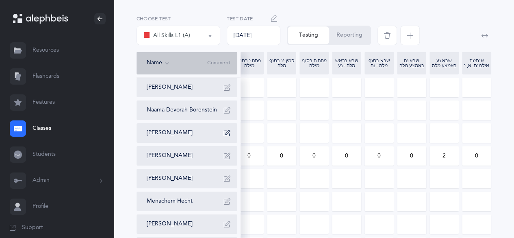
scroll to position [63, 0]
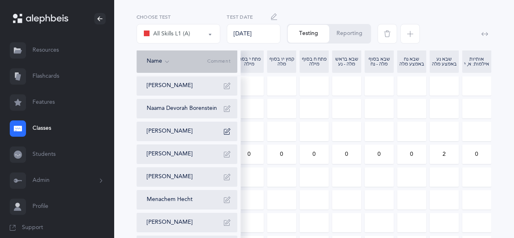
click at [318, 178] on input at bounding box center [314, 177] width 28 height 19
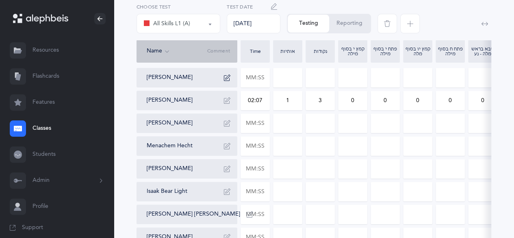
scroll to position [115, 0]
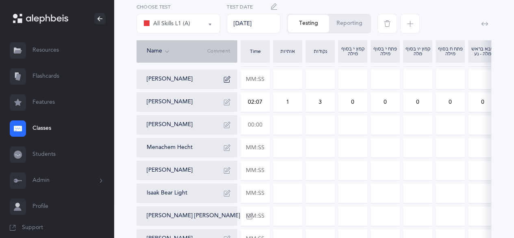
click at [259, 124] on input "text" at bounding box center [255, 124] width 28 height 19
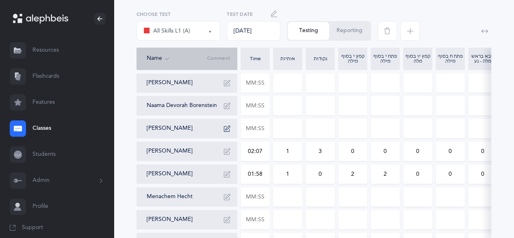
scroll to position [55, 0]
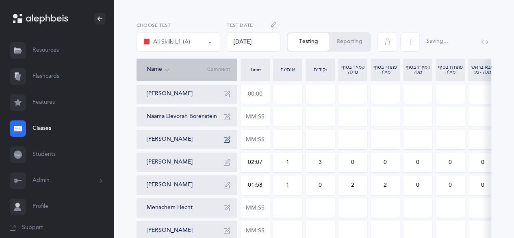
click at [259, 91] on input "text" at bounding box center [255, 94] width 28 height 19
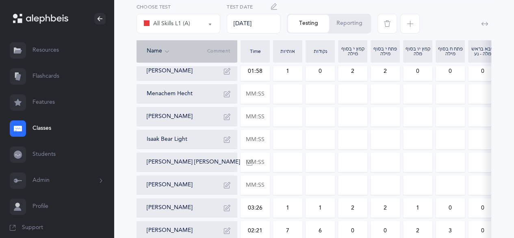
scroll to position [167, 0]
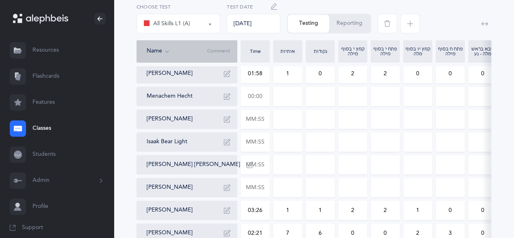
click at [259, 96] on input "text" at bounding box center [255, 96] width 28 height 19
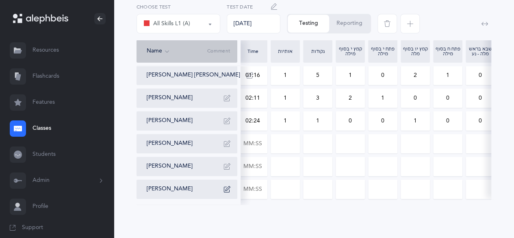
scroll to position [0, 0]
click at [263, 139] on input "text" at bounding box center [255, 143] width 28 height 19
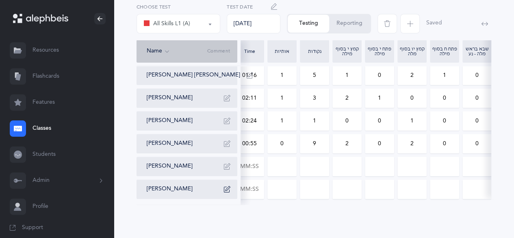
scroll to position [0, 136]
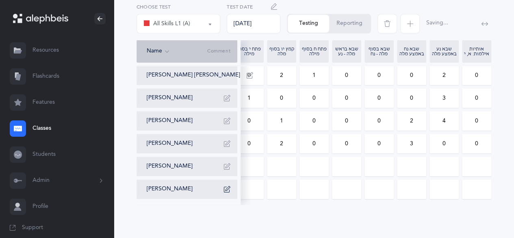
click at [380, 146] on input "0" at bounding box center [379, 143] width 28 height 19
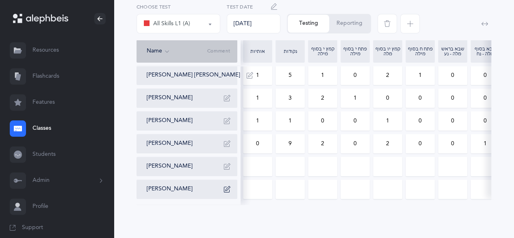
scroll to position [0, 0]
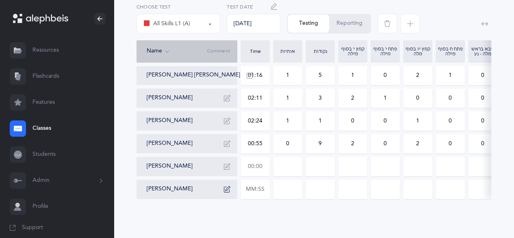
click at [257, 159] on input "text" at bounding box center [255, 166] width 28 height 19
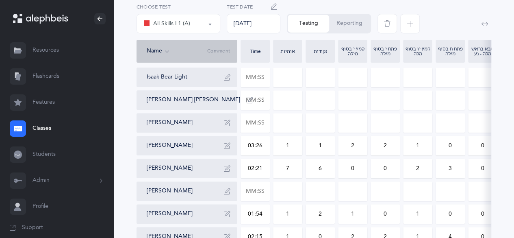
scroll to position [231, 0]
click at [251, 192] on input "text" at bounding box center [255, 192] width 28 height 19
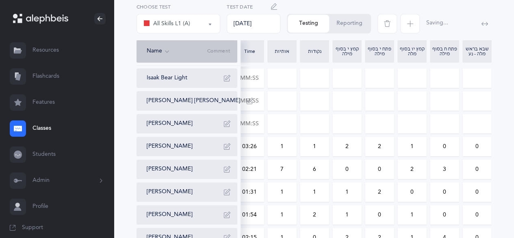
scroll to position [0, 136]
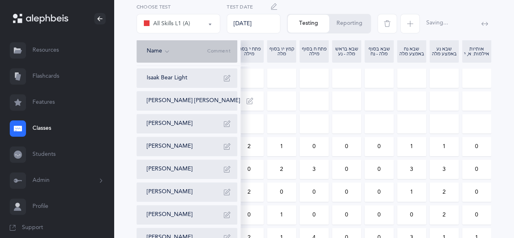
click at [502, 171] on div "אותיות אותיות ונקודות L2 All Skills L1 (A) All Skills L1 (A) אותיות אותיות ונקו…" at bounding box center [314, 123] width 401 height 599
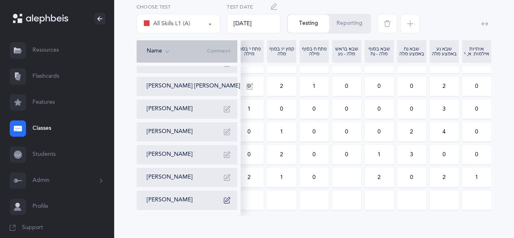
scroll to position [421, 0]
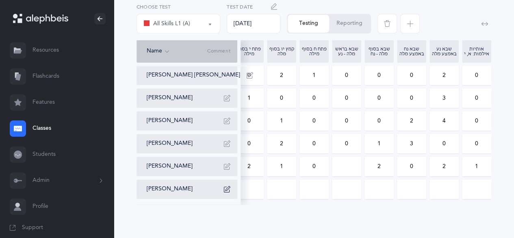
click at [344, 161] on input at bounding box center [347, 166] width 28 height 19
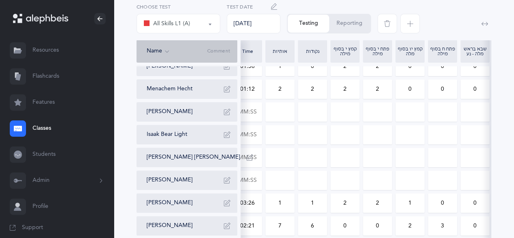
scroll to position [173, 0]
click at [250, 181] on input "text" at bounding box center [247, 181] width 28 height 19
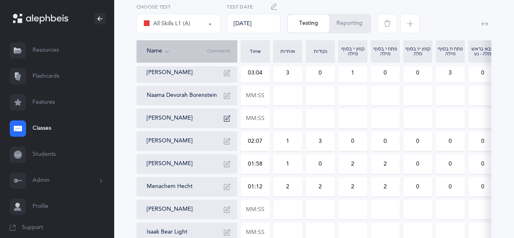
scroll to position [57, 0]
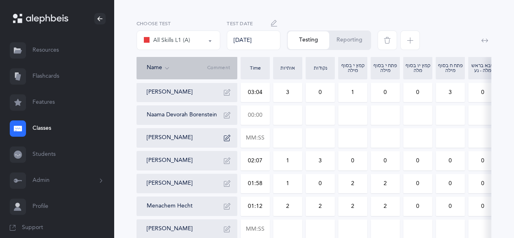
click at [263, 114] on input "text" at bounding box center [255, 115] width 28 height 19
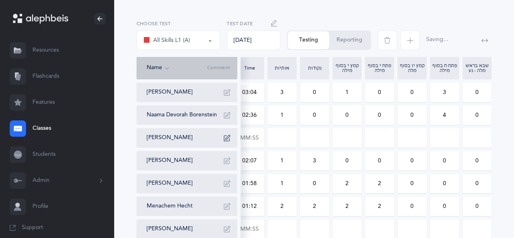
scroll to position [0, 136]
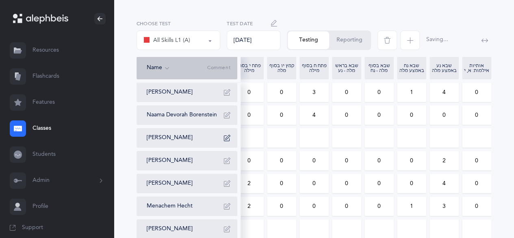
click at [421, 119] on input "0" at bounding box center [412, 115] width 28 height 19
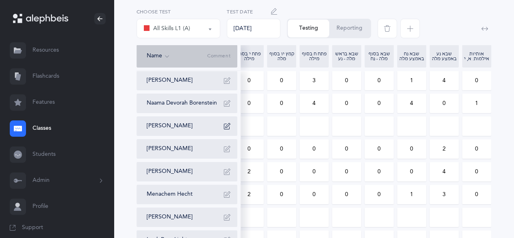
scroll to position [68, 0]
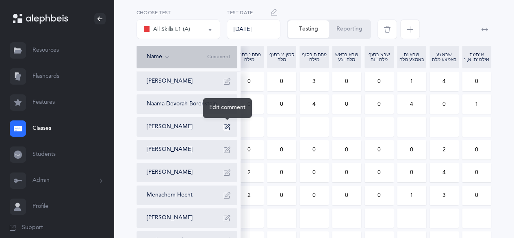
click at [228, 127] on icon "button" at bounding box center [227, 127] width 7 height 7
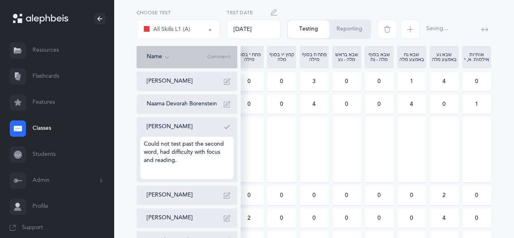
click at [228, 127] on icon "button" at bounding box center [227, 127] width 7 height 7
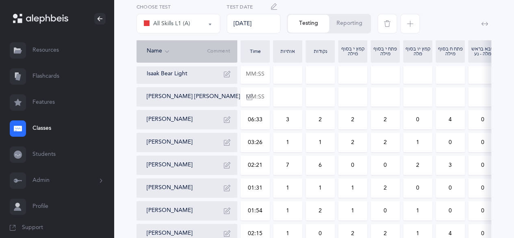
scroll to position [231, 0]
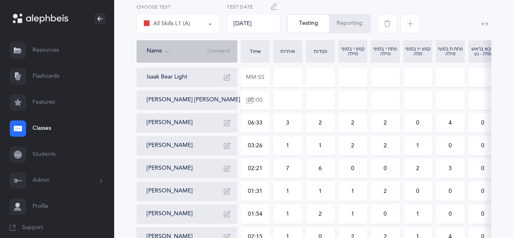
click at [259, 97] on input "text" at bounding box center [255, 100] width 28 height 19
click at [503, 134] on div "אותיות אותיות ונקודות L2 All Skills L1 (A) All Skills L1 (A) אותיות אותיות ונקו…" at bounding box center [314, 122] width 401 height 599
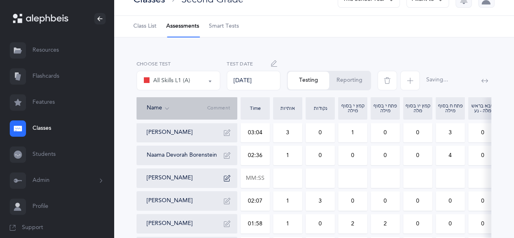
scroll to position [0, 0]
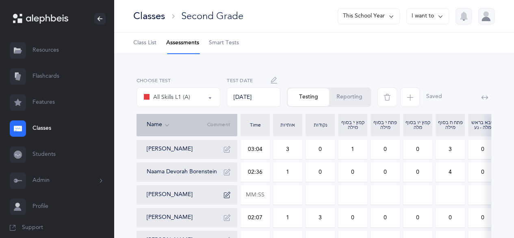
click at [352, 90] on button "Reporting" at bounding box center [349, 97] width 41 height 18
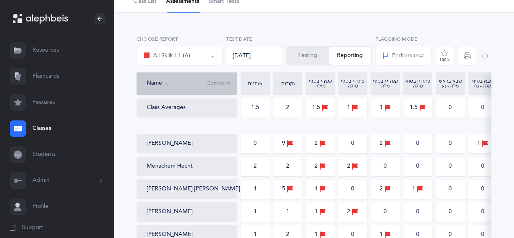
scroll to position [19, 0]
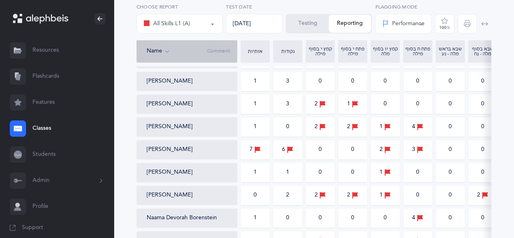
drag, startPoint x: 513, startPoint y: 1, endPoint x: 516, endPoint y: -28, distance: 29.5
click at [514, 0] on html "[PERSON_NAME] Resources Resources Flashcards Flashcards Features Features Class…" at bounding box center [257, 104] width 514 height 689
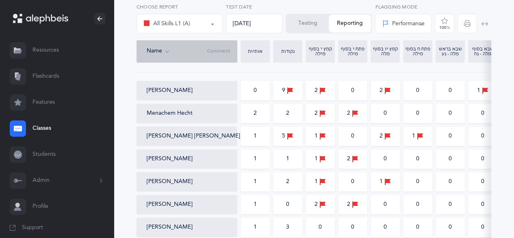
scroll to position [0, 0]
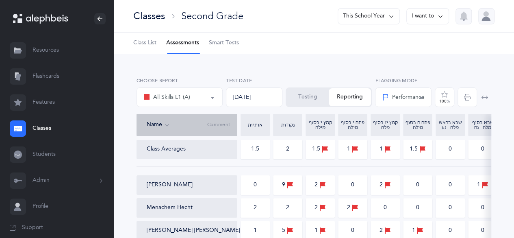
click at [163, 9] on div "Classes" at bounding box center [149, 15] width 32 height 13
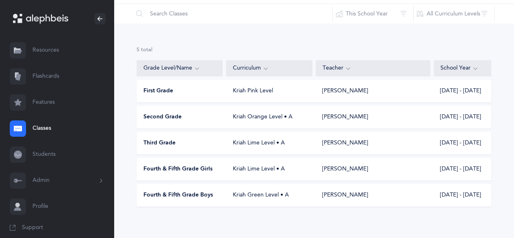
scroll to position [32, 0]
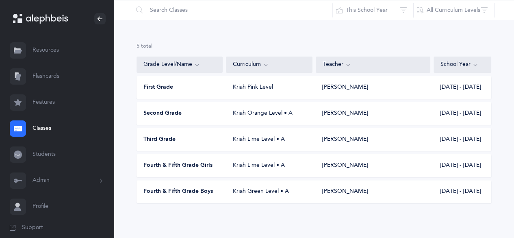
click at [200, 196] on div "Fourth & Fifth Grade Boys Kriah Green Level • A [PERSON_NAME] [DATE] - [DATE]" at bounding box center [314, 191] width 355 height 23
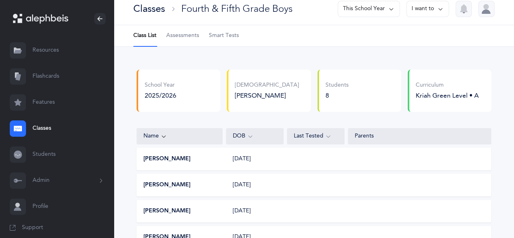
scroll to position [7, 0]
click at [186, 33] on span "Assessments" at bounding box center [182, 36] width 33 height 8
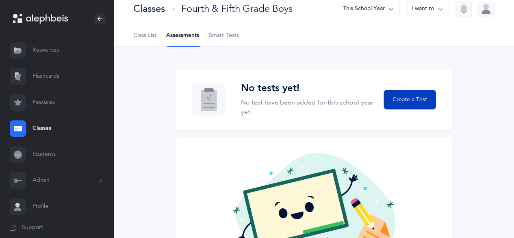
click at [415, 96] on span "Create a Test" at bounding box center [410, 100] width 35 height 9
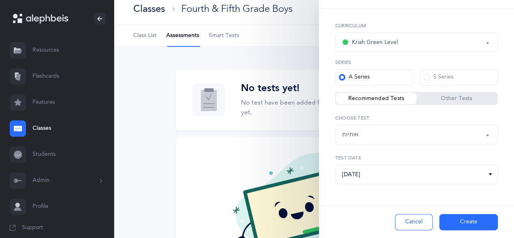
scroll to position [25, 0]
click at [439, 170] on input "[DATE]" at bounding box center [416, 173] width 163 height 20
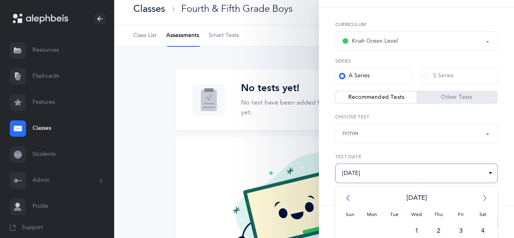
click at [347, 199] on span "<" at bounding box center [350, 197] width 22 height 16
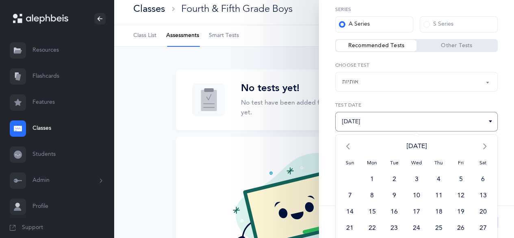
scroll to position [94, 0]
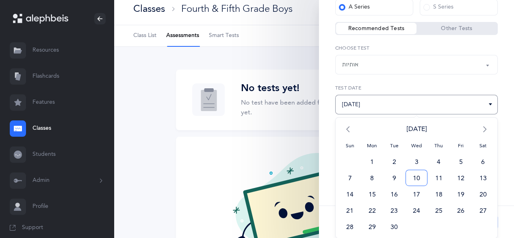
click at [416, 176] on span "10" at bounding box center [417, 178] width 22 height 16
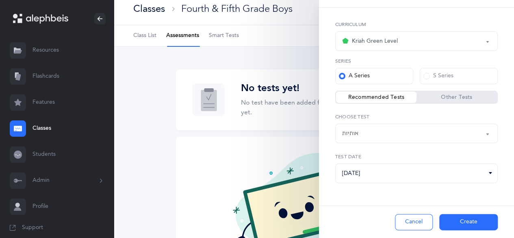
click at [462, 223] on button "Create" at bounding box center [469, 222] width 59 height 16
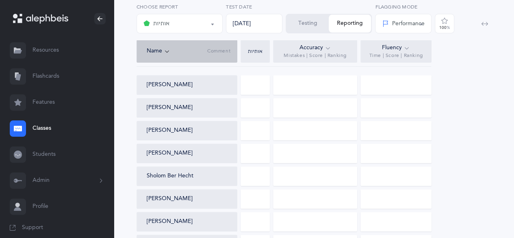
scroll to position [107, 0]
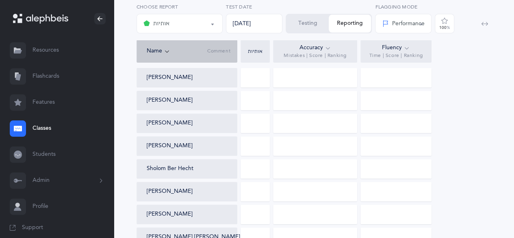
click at [256, 146] on div at bounding box center [255, 146] width 29 height 20
click at [300, 22] on button "Testing" at bounding box center [308, 24] width 42 height 18
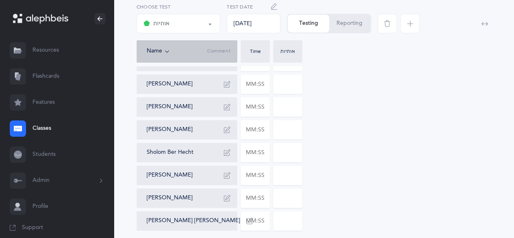
scroll to position [88, 0]
click at [249, 131] on input "text" at bounding box center [255, 129] width 28 height 19
click at [260, 205] on input "text" at bounding box center [255, 197] width 28 height 19
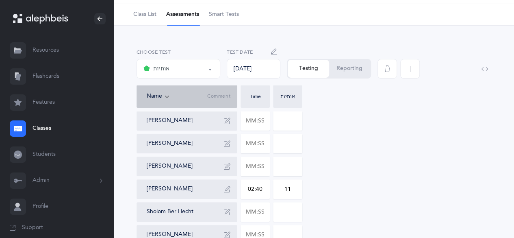
scroll to position [0, 0]
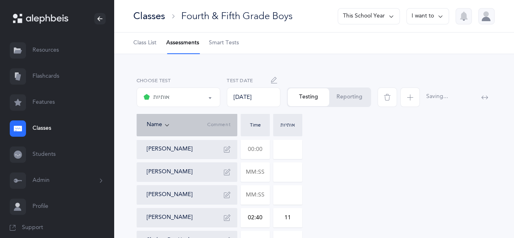
click at [261, 147] on input "text" at bounding box center [255, 149] width 28 height 19
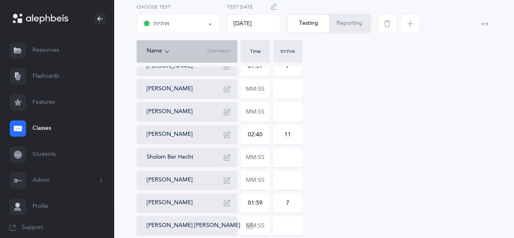
scroll to position [84, 0]
click at [257, 178] on input "text" at bounding box center [255, 179] width 28 height 19
click at [470, 156] on div "[PERSON_NAME] 01:51 7 [PERSON_NAME] [PERSON_NAME] Mishe [PERSON_NAME] 02:40 11 …" at bounding box center [314, 144] width 355 height 179
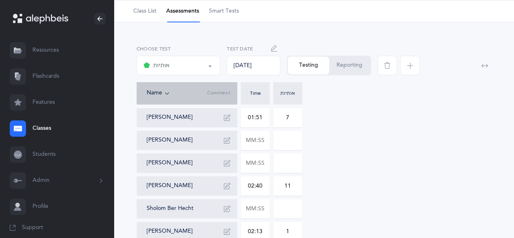
scroll to position [0, 0]
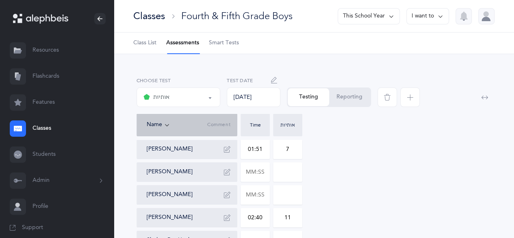
click at [335, 91] on button "Reporting" at bounding box center [349, 97] width 41 height 18
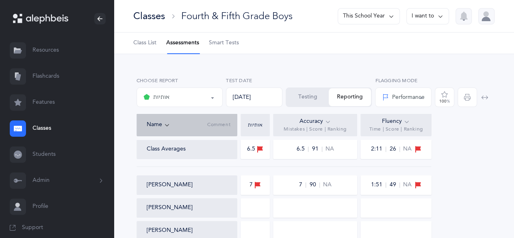
click at [289, 95] on button "Testing" at bounding box center [308, 97] width 42 height 18
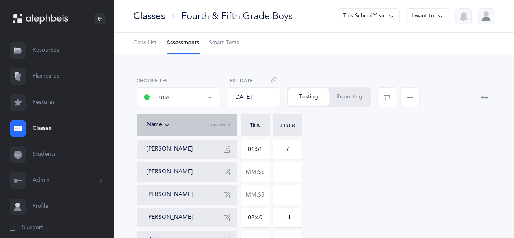
click at [407, 95] on icon "button" at bounding box center [410, 97] width 7 height 7
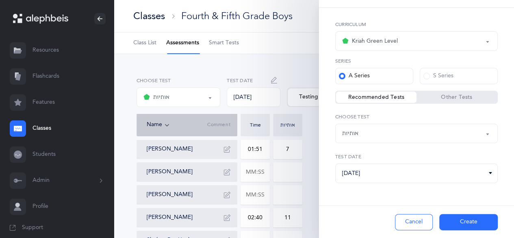
click at [395, 134] on div "אותיות" at bounding box center [416, 133] width 149 height 14
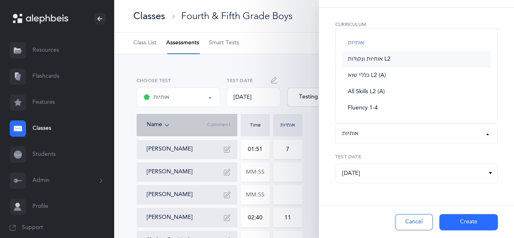
click at [420, 61] on link "אותיות ונקודות L2" at bounding box center [416, 59] width 149 height 16
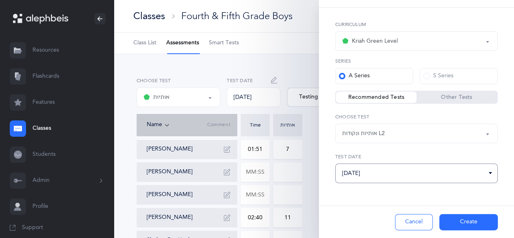
click at [401, 181] on input "[DATE]" at bounding box center [416, 173] width 163 height 20
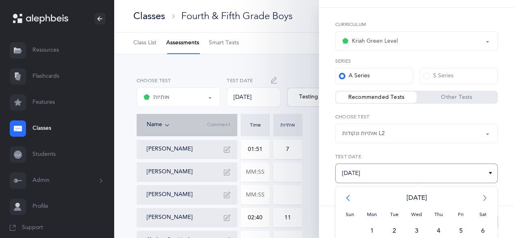
click at [345, 192] on span "<" at bounding box center [350, 197] width 22 height 16
click at [481, 194] on span ">" at bounding box center [483, 197] width 22 height 16
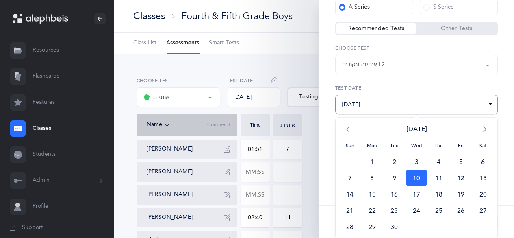
click at [410, 174] on span "10" at bounding box center [417, 178] width 22 height 16
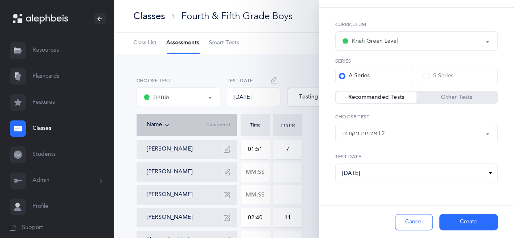
click at [467, 222] on button "Create" at bounding box center [469, 222] width 59 height 16
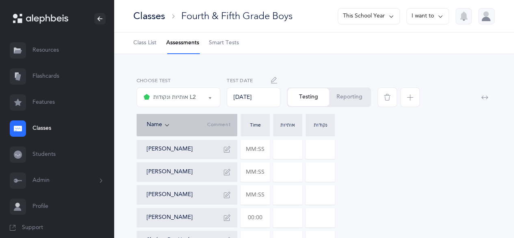
click at [260, 217] on input "text" at bounding box center [255, 217] width 28 height 19
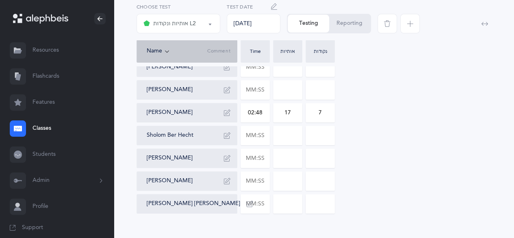
scroll to position [108, 0]
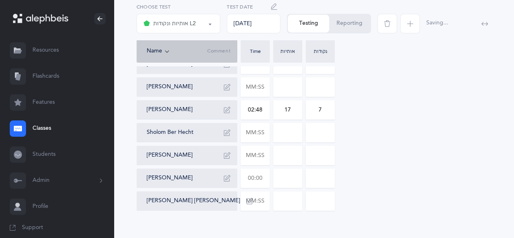
click at [259, 186] on input "text" at bounding box center [255, 178] width 28 height 19
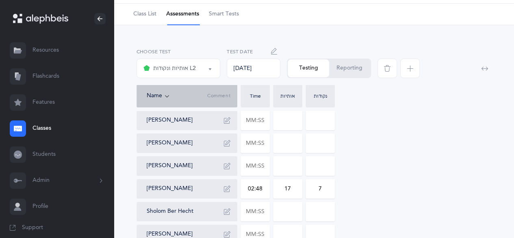
scroll to position [28, 0]
click at [261, 118] on input "text" at bounding box center [255, 120] width 28 height 19
click at [252, 232] on input "text" at bounding box center [255, 234] width 28 height 19
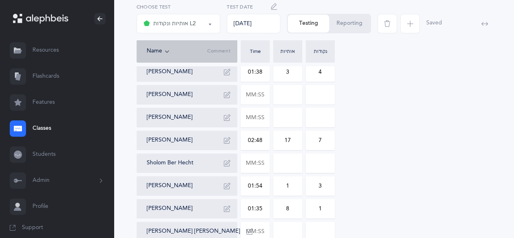
scroll to position [0, 0]
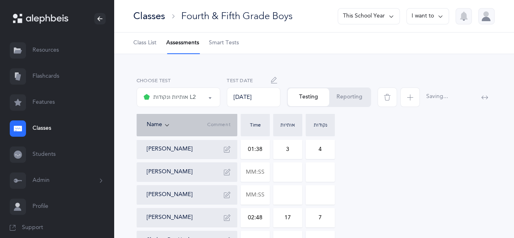
click at [412, 103] on span "button" at bounding box center [411, 97] width 20 height 20
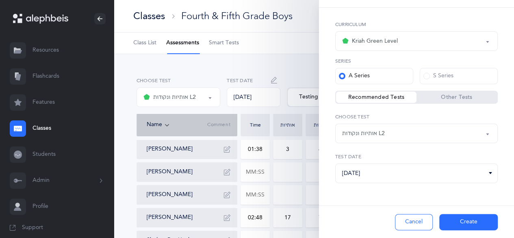
click at [433, 137] on div "אותיות ונקודות L2" at bounding box center [416, 133] width 149 height 14
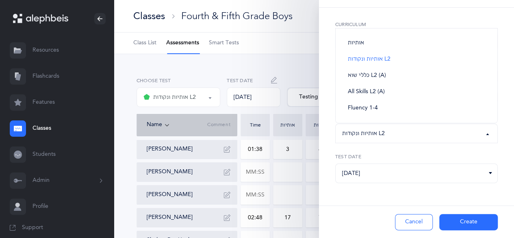
click at [433, 137] on div "אותיות ונקודות L2" at bounding box center [416, 133] width 149 height 14
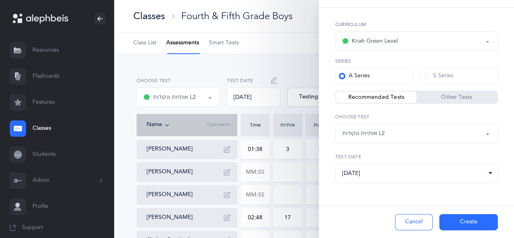
click at [433, 137] on div "אותיות ונקודות L2" at bounding box center [416, 133] width 149 height 14
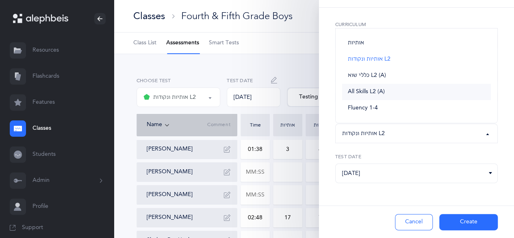
click at [440, 91] on link "All Skills L2 (A)" at bounding box center [416, 92] width 149 height 16
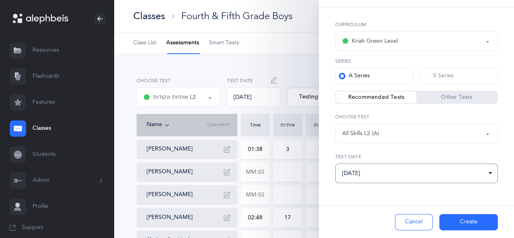
click at [422, 181] on input "[DATE]" at bounding box center [416, 173] width 163 height 20
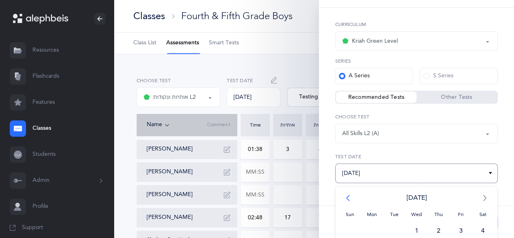
click at [353, 195] on span "<" at bounding box center [350, 197] width 22 height 16
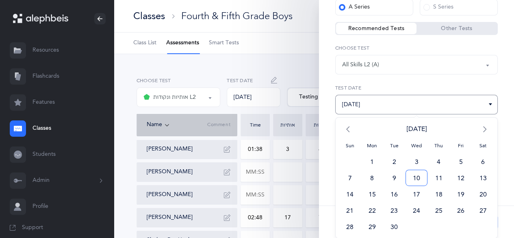
click at [411, 181] on span "10" at bounding box center [417, 178] width 22 height 16
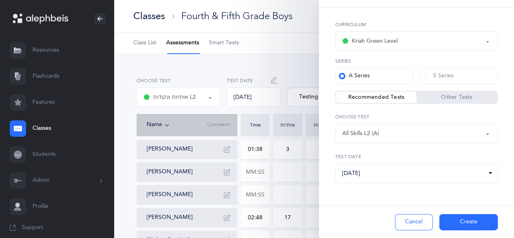
click at [472, 226] on button "Create" at bounding box center [469, 222] width 59 height 16
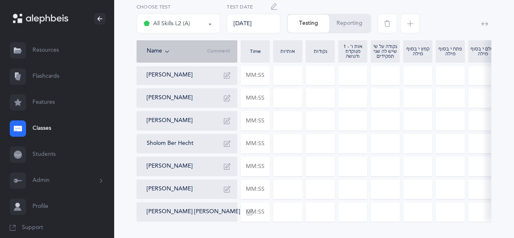
scroll to position [96, 0]
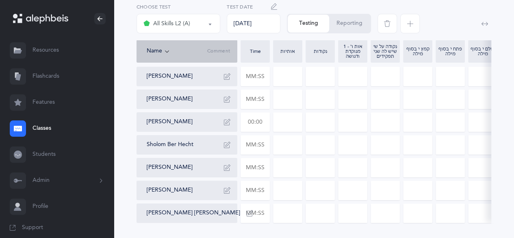
click at [261, 119] on input "text" at bounding box center [255, 122] width 28 height 19
click at [226, 121] on icon "button" at bounding box center [227, 122] width 7 height 7
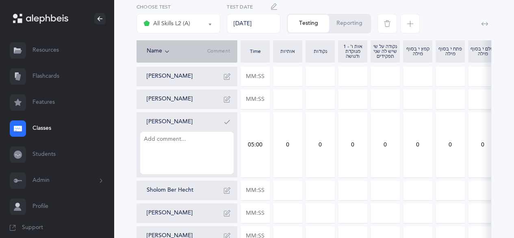
click at [259, 144] on input "05:00" at bounding box center [255, 145] width 28 height 64
click at [295, 137] on input "0" at bounding box center [288, 145] width 28 height 64
click at [202, 161] on textarea at bounding box center [187, 153] width 94 height 42
click at [227, 124] on icon "button" at bounding box center [227, 122] width 7 height 7
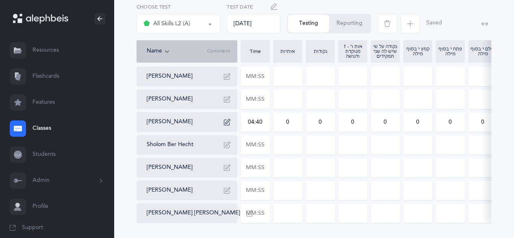
click at [292, 122] on input "0" at bounding box center [288, 122] width 28 height 19
click at [364, 124] on input "0" at bounding box center [353, 122] width 28 height 19
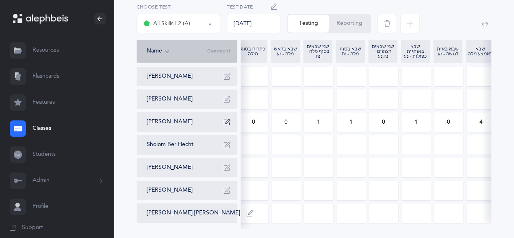
scroll to position [0, 392]
click at [288, 127] on input "0" at bounding box center [286, 122] width 28 height 19
click at [502, 135] on div "אותיות אותיות ונקודות L2 All Skills L2 (A) All Skills L2 (A) אותיות אותיות ונקו…" at bounding box center [314, 110] width 401 height 303
click at [225, 120] on icon "button" at bounding box center [227, 122] width 7 height 7
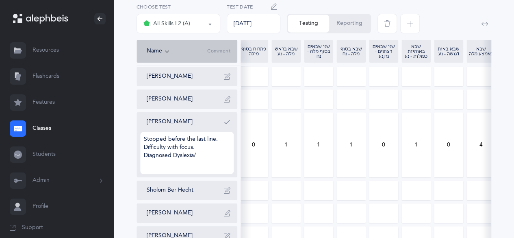
click at [226, 125] on button "button" at bounding box center [227, 121] width 13 height 13
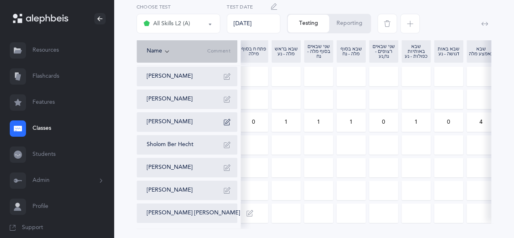
click at [506, 109] on div "אותיות אותיות ונקודות L2 All Skills L2 (A) All Skills L2 (A) אותיות אותיות ונקו…" at bounding box center [314, 110] width 401 height 303
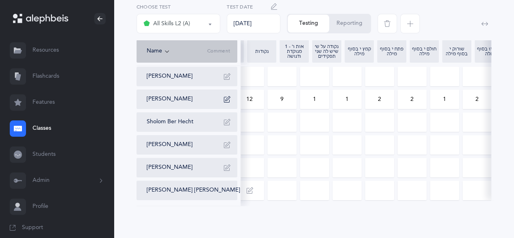
scroll to position [0, 0]
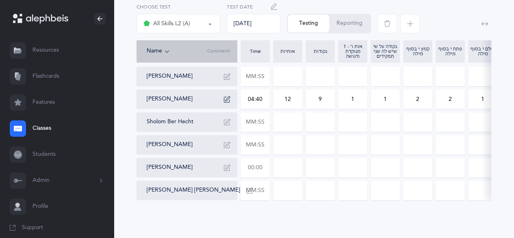
click at [258, 166] on input "text" at bounding box center [255, 167] width 28 height 19
click at [287, 165] on input "0" at bounding box center [288, 167] width 28 height 19
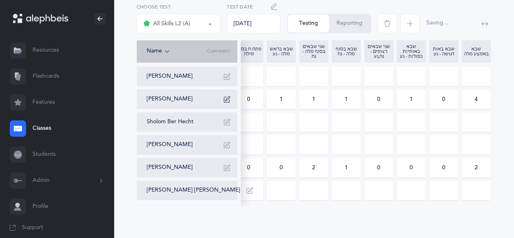
scroll to position [0, 429]
drag, startPoint x: 415, startPoint y: 166, endPoint x: 403, endPoint y: 170, distance: 12.5
click at [403, 170] on input "0" at bounding box center [412, 167] width 28 height 19
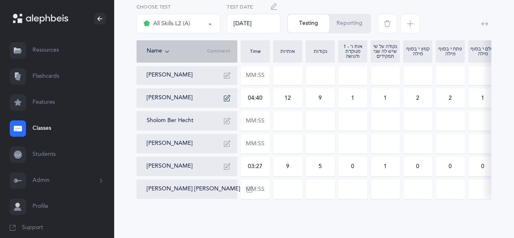
scroll to position [0, 0]
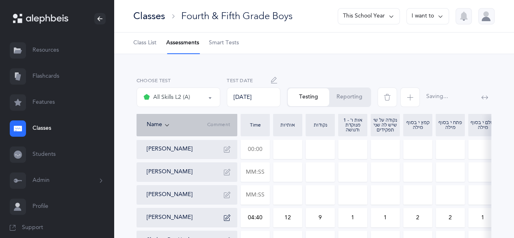
click at [256, 151] on input "text" at bounding box center [255, 149] width 28 height 19
click at [256, 151] on input "02:31" at bounding box center [255, 149] width 28 height 19
drag, startPoint x: 256, startPoint y: 151, endPoint x: 385, endPoint y: 146, distance: 129.0
click at [385, 146] on input at bounding box center [385, 149] width 28 height 19
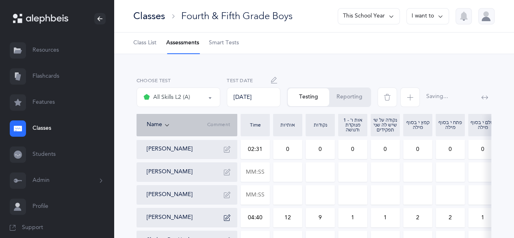
click at [293, 149] on input "0" at bounding box center [288, 149] width 28 height 19
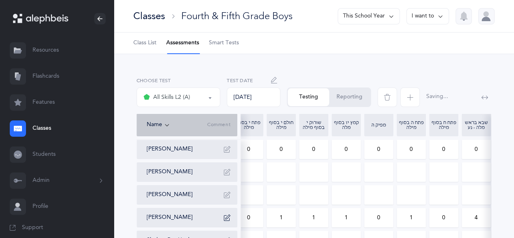
scroll to position [0, 397]
click at [476, 83] on div at bounding box center [480, 95] width 30 height 37
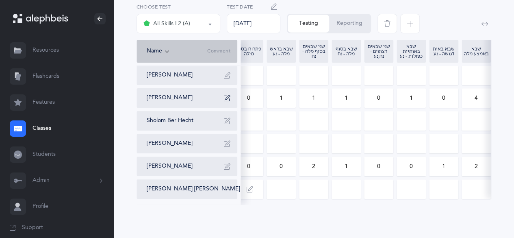
scroll to position [125, 0]
drag, startPoint x: 428, startPoint y: 206, endPoint x: 318, endPoint y: 216, distance: 110.3
click at [318, 216] on div "אותיות אותיות ונקודות L2 All Skills L2 (A) All Skills L2 (A) אותיות אותיות ונקו…" at bounding box center [314, 86] width 401 height 303
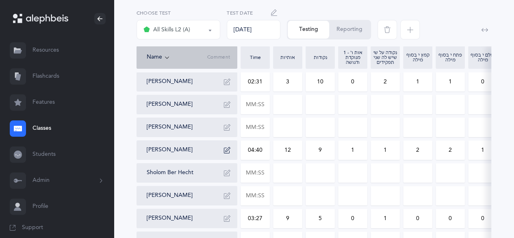
scroll to position [67, 0]
click at [259, 203] on input "text" at bounding box center [255, 196] width 28 height 19
click at [234, 179] on div "Sholom Ber Hecht" at bounding box center [187, 174] width 101 height 20
click at [298, 196] on input "0" at bounding box center [288, 196] width 28 height 19
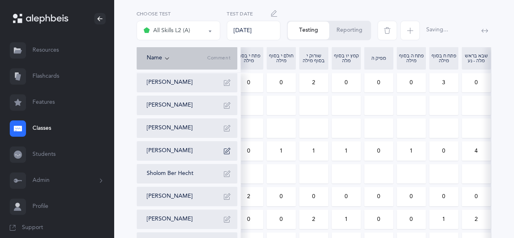
scroll to position [0, 397]
click at [298, 196] on div "[PERSON_NAME] 02:31 3 10 0 2 1 1 0 2 0 3 0 0 0 2 0 0 0 3 0 0 [PERSON_NAME] [PER…" at bounding box center [132, 162] width 784 height 179
click at [286, 196] on input "0" at bounding box center [281, 196] width 28 height 19
click at [417, 194] on input "0" at bounding box center [411, 196] width 28 height 19
click at [503, 170] on div "אותיות אותיות ונקודות L2 All Skills L2 (A) All Skills L2 (A) אותיות אותיות ונקו…" at bounding box center [314, 138] width 401 height 303
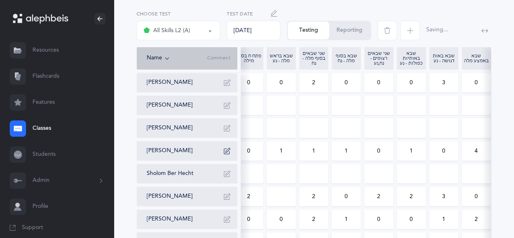
click at [350, 36] on button "Reporting" at bounding box center [349, 31] width 41 height 18
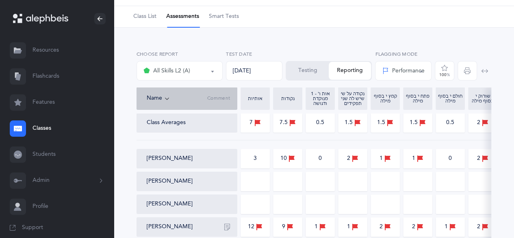
scroll to position [0, 0]
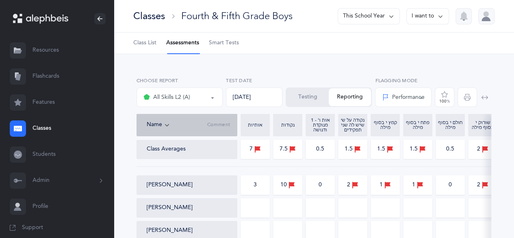
click at [163, 16] on div "Classes" at bounding box center [149, 15] width 32 height 13
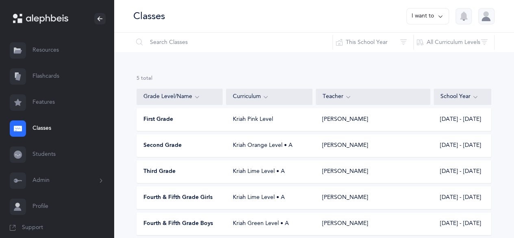
click at [435, 22] on button "I want to" at bounding box center [428, 16] width 43 height 16
click at [420, 59] on button "Add new" at bounding box center [419, 56] width 45 height 15
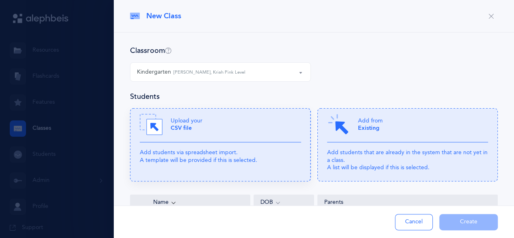
click at [205, 151] on p "Add students via spreadsheet import. A template will be provided if this is sel…" at bounding box center [220, 156] width 161 height 15
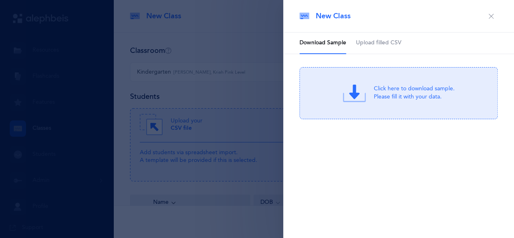
click at [379, 40] on span "Upload filled CSV" at bounding box center [379, 43] width 46 height 8
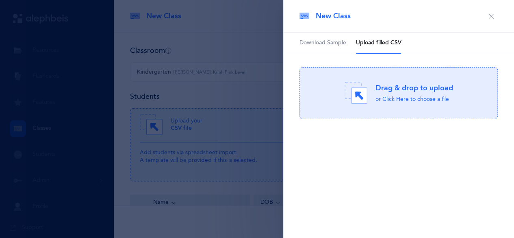
click at [417, 80] on div "Drag & drop to upload or Click Here to choose a file Drag & drop to upload Proc…" at bounding box center [399, 93] width 198 height 52
click at [324, 44] on span "Download Sample" at bounding box center [323, 43] width 47 height 8
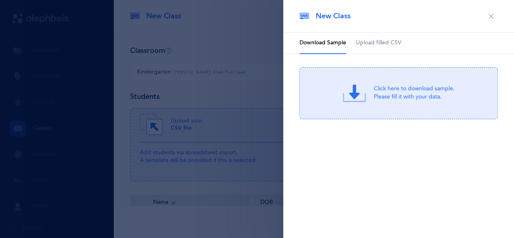
click at [388, 98] on div "Click here to download sample. Please fill it with your data." at bounding box center [414, 93] width 81 height 16
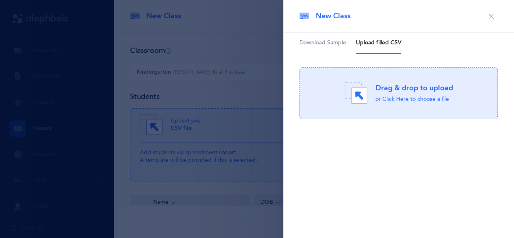
click at [189, 69] on div at bounding box center [257, 119] width 514 height 238
click at [374, 94] on div "Drag & drop to upload or Click Here to choose a file" at bounding box center [399, 93] width 109 height 23
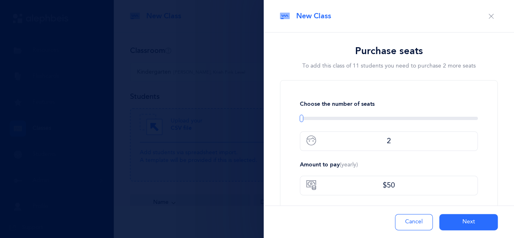
scroll to position [42, 0]
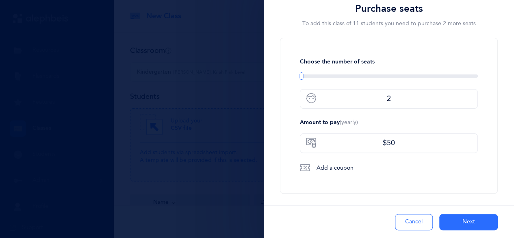
click at [460, 226] on button "Next" at bounding box center [469, 222] width 59 height 16
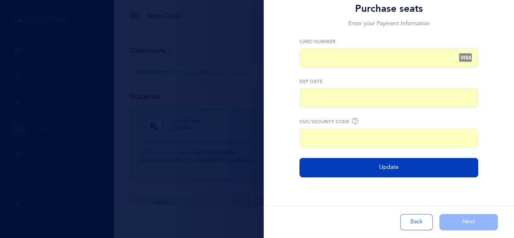
click at [421, 170] on button "Update" at bounding box center [389, 168] width 179 height 20
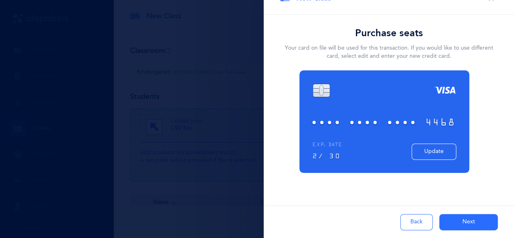
scroll to position [17, 0]
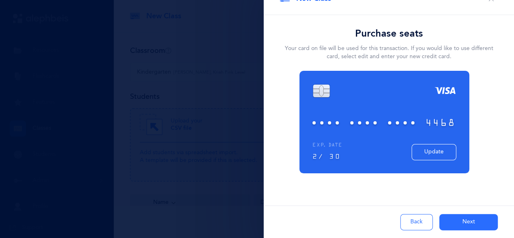
click at [459, 220] on button "Next" at bounding box center [469, 222] width 59 height 16
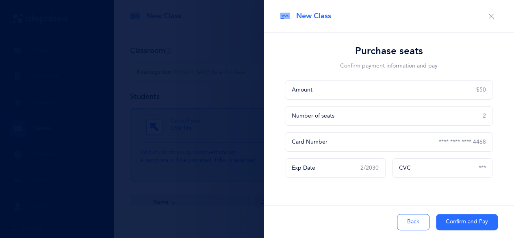
click at [459, 220] on button "Confirm and Pay" at bounding box center [467, 222] width 62 height 16
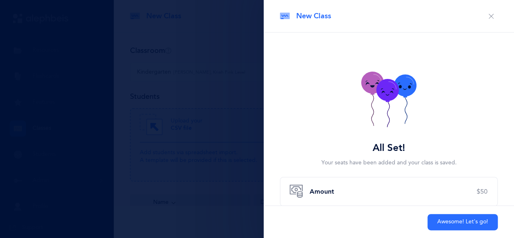
click at [461, 222] on button "Awesome! Let's go!" at bounding box center [463, 222] width 70 height 16
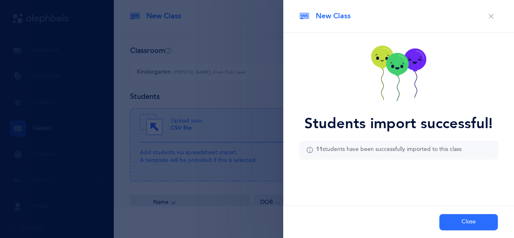
click at [457, 223] on button "Close" at bounding box center [469, 222] width 59 height 16
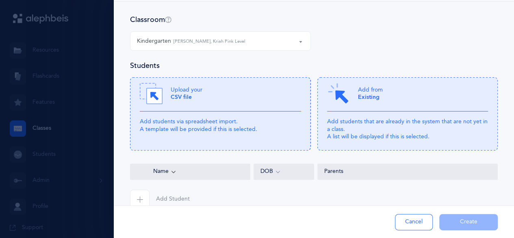
scroll to position [48, 0]
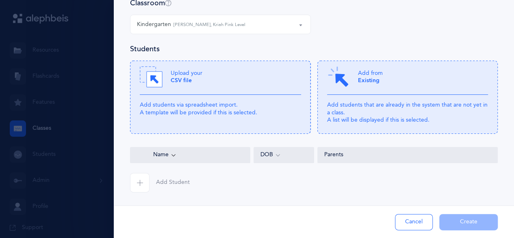
click at [257, 20] on div "Kindergarten [PERSON_NAME], Kriah Pink Level" at bounding box center [220, 24] width 167 height 14
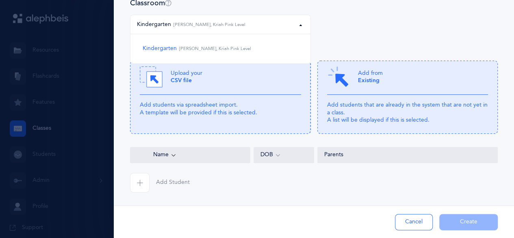
click at [369, 20] on div "Kindergarten Kindergarten [PERSON_NAME], Kriah Pink Level Kindergarten [PERSON_…" at bounding box center [314, 29] width 374 height 29
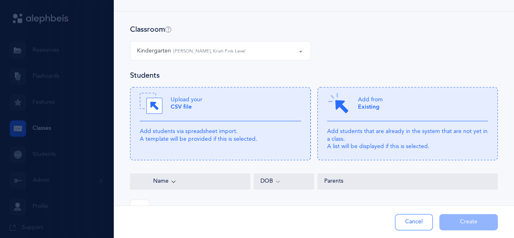
scroll to position [0, 0]
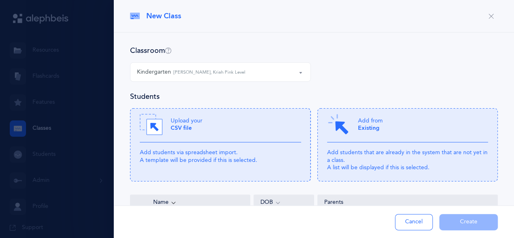
click at [488, 16] on icon "button" at bounding box center [491, 16] width 7 height 7
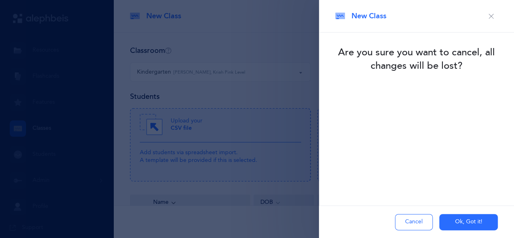
click at [460, 222] on button "Ok, Got it!" at bounding box center [469, 222] width 59 height 16
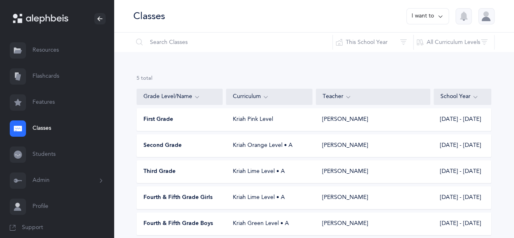
click at [429, 11] on button "I want to" at bounding box center [428, 16] width 43 height 16
click at [425, 55] on button "Add new" at bounding box center [419, 56] width 45 height 15
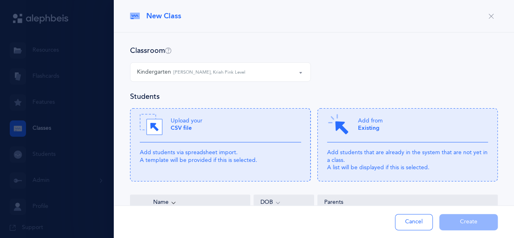
click at [281, 77] on div "Kindergarten [PERSON_NAME], Kriah Pink Level" at bounding box center [220, 72] width 167 height 14
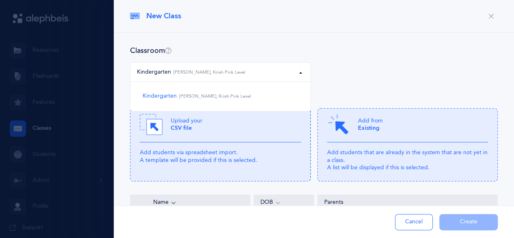
click at [372, 81] on div "Kindergarten Kindergarten [PERSON_NAME], Kriah Pink Level Kindergarten [PERSON_…" at bounding box center [314, 76] width 374 height 29
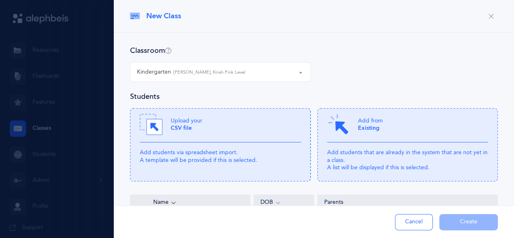
click at [58, 129] on div at bounding box center [257, 119] width 514 height 238
click at [485, 20] on button "button" at bounding box center [491, 16] width 13 height 13
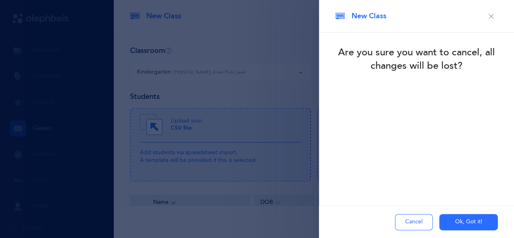
click at [494, 13] on button "button" at bounding box center [491, 16] width 13 height 13
click at [457, 218] on button "Ok, Got it!" at bounding box center [469, 222] width 59 height 16
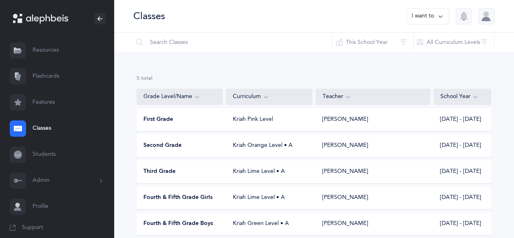
click at [61, 185] on button "Admin" at bounding box center [57, 181] width 114 height 26
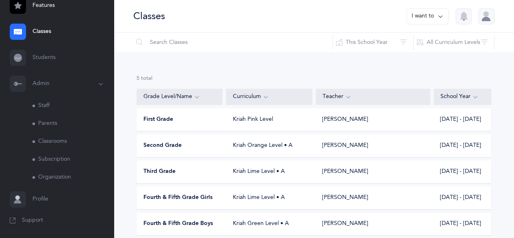
click at [57, 107] on link "Staff" at bounding box center [73, 106] width 81 height 18
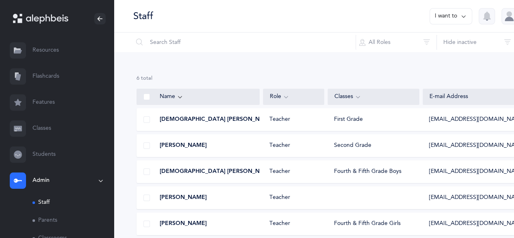
click at [49, 131] on link "Classes" at bounding box center [57, 128] width 114 height 26
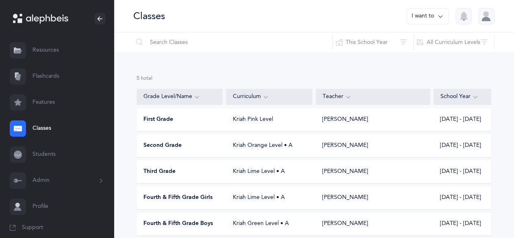
click at [431, 15] on button "I want to" at bounding box center [428, 16] width 43 height 16
click at [427, 58] on button "Add new" at bounding box center [419, 56] width 45 height 15
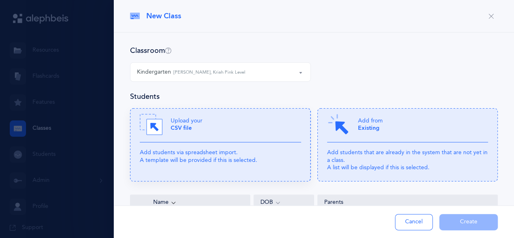
click at [247, 163] on p "Add students via spreadsheet import. A template will be provided if this is sel…" at bounding box center [220, 156] width 161 height 15
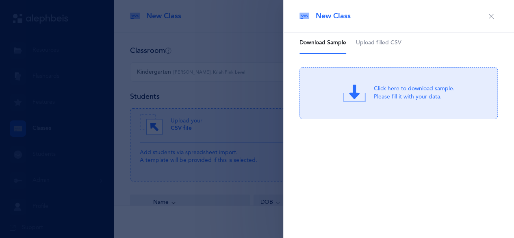
click at [390, 41] on span "Upload filled CSV" at bounding box center [379, 43] width 46 height 8
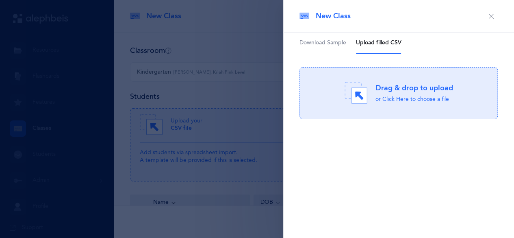
click at [396, 101] on div "or Click Here to choose a file" at bounding box center [415, 100] width 78 height 8
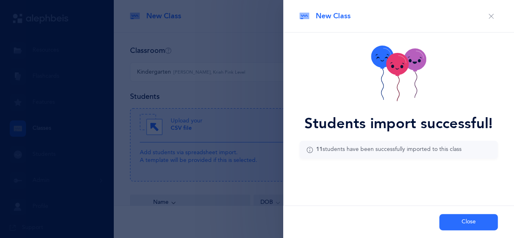
click at [465, 225] on button "Close" at bounding box center [469, 222] width 59 height 16
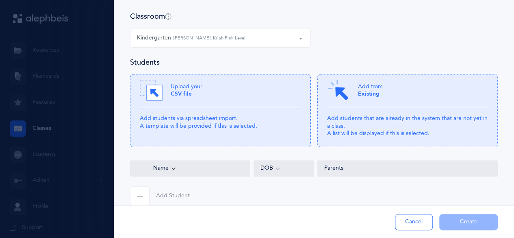
scroll to position [48, 0]
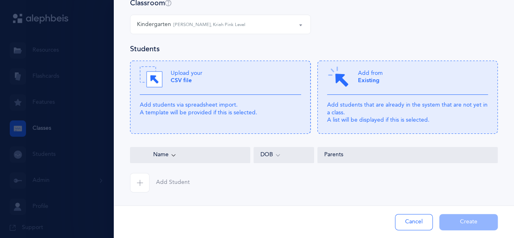
click at [140, 185] on icon "button" at bounding box center [140, 182] width 7 height 7
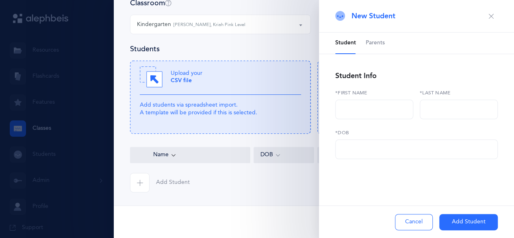
click at [281, 24] on div "Kindergarten [PERSON_NAME], Kriah Pink Level" at bounding box center [220, 24] width 167 height 14
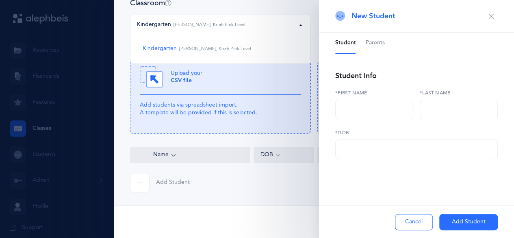
click at [311, 4] on div "Classroom" at bounding box center [314, 3] width 368 height 10
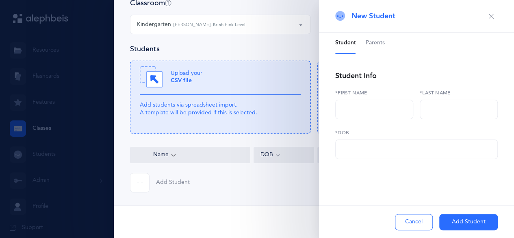
click at [489, 18] on icon "button" at bounding box center [491, 16] width 7 height 7
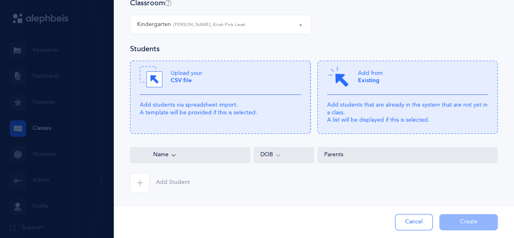
scroll to position [0, 0]
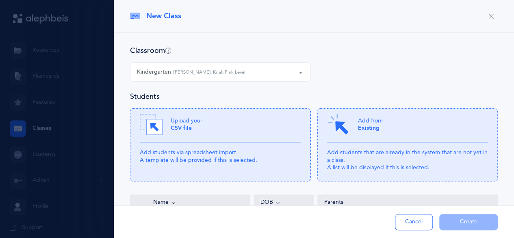
click at [489, 15] on button "button" at bounding box center [491, 16] width 13 height 13
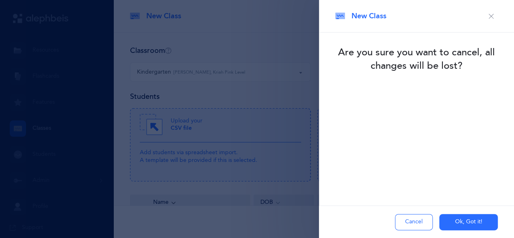
click at [456, 220] on button "Ok, Got it!" at bounding box center [469, 222] width 59 height 16
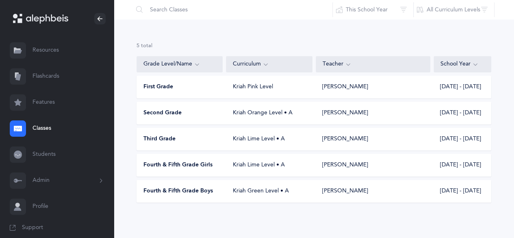
click at [38, 189] on button "Admin" at bounding box center [57, 181] width 114 height 26
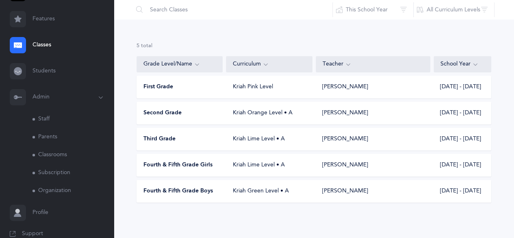
scroll to position [97, 0]
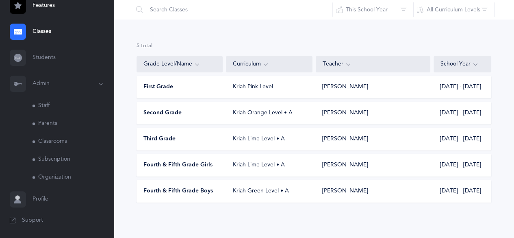
click at [59, 141] on link "Classrooms" at bounding box center [73, 142] width 81 height 18
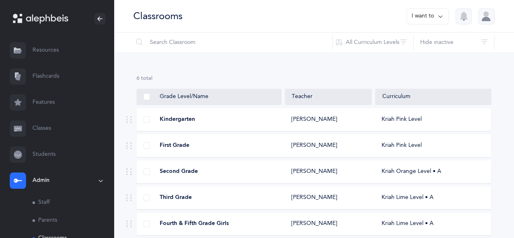
click at [423, 14] on button "I want to" at bounding box center [428, 16] width 43 height 16
click at [420, 46] on button "Add new classroom" at bounding box center [410, 42] width 63 height 15
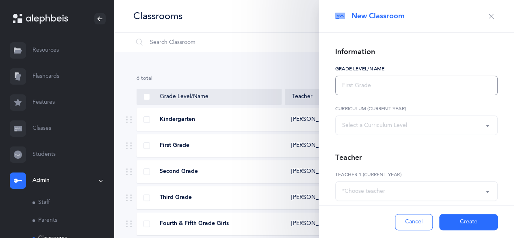
click at [406, 87] on input "text" at bounding box center [416, 86] width 163 height 20
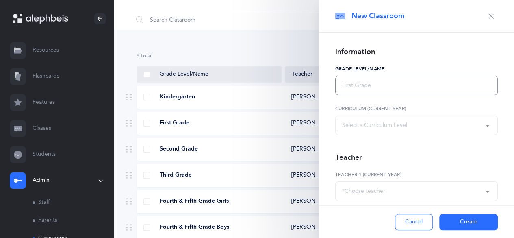
scroll to position [20, 0]
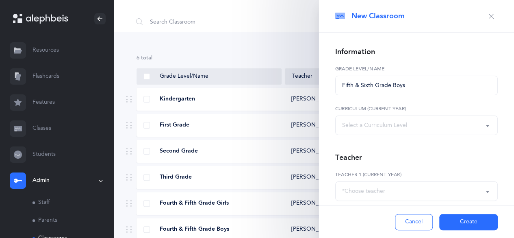
click at [451, 224] on button "Create" at bounding box center [469, 222] width 59 height 16
click at [449, 224] on button "Create" at bounding box center [469, 222] width 59 height 16
click at [459, 129] on div "Select a Curriculum Level" at bounding box center [416, 125] width 149 height 14
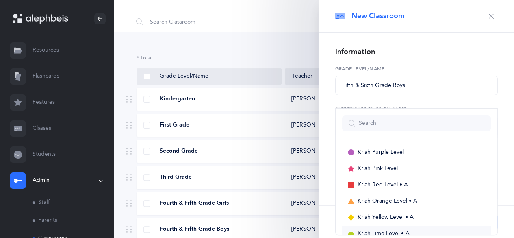
click at [436, 229] on link "Kriah Lime Level • A" at bounding box center [416, 234] width 149 height 16
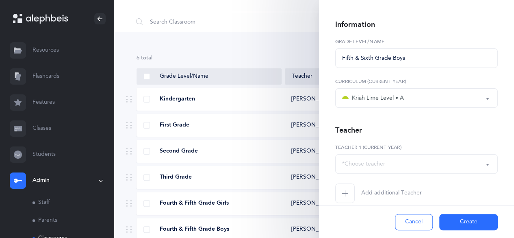
scroll to position [37, 0]
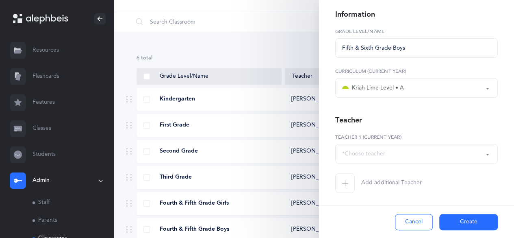
click at [439, 151] on div "*Choose teacher" at bounding box center [416, 154] width 149 height 14
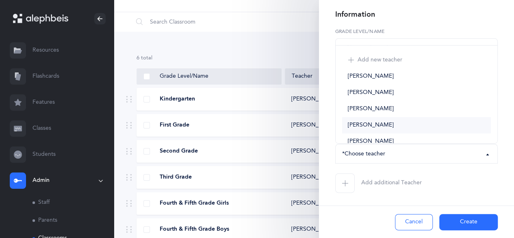
click at [425, 121] on link "[PERSON_NAME]" at bounding box center [416, 125] width 149 height 16
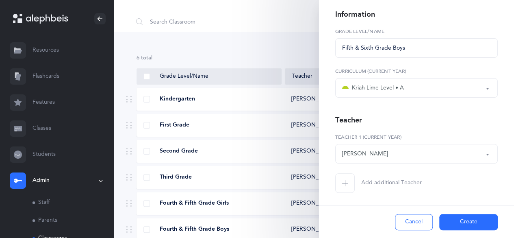
click at [458, 227] on button "Create" at bounding box center [469, 222] width 59 height 16
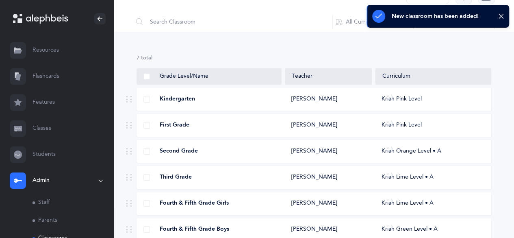
scroll to position [85, 0]
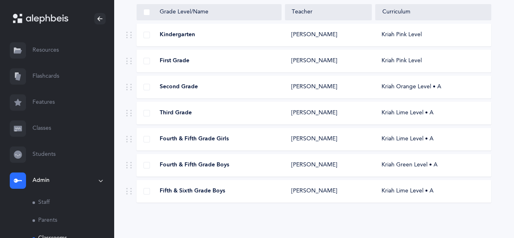
click at [316, 173] on div "Fourth & Fifth Grade Boys [PERSON_NAME] Kriah Green Level • A" at bounding box center [314, 165] width 355 height 23
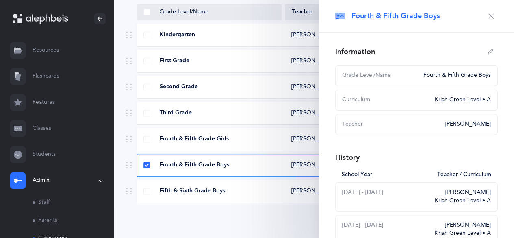
click at [474, 77] on div "Fourth & Fifth Grade Boys" at bounding box center [455, 76] width 72 height 8
click at [489, 52] on button "button" at bounding box center [491, 52] width 13 height 13
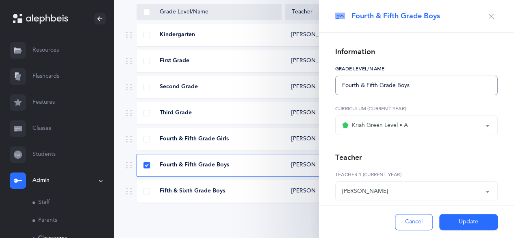
drag, startPoint x: 379, startPoint y: 82, endPoint x: 359, endPoint y: 85, distance: 19.7
click at [359, 85] on input "Fourth & Fifth Grade Boys" at bounding box center [416, 86] width 163 height 20
click at [468, 220] on button "Update" at bounding box center [469, 222] width 59 height 16
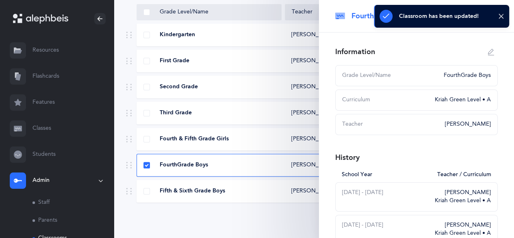
click at [226, 221] on div "7 results total Grade Level/Name Teacher Curriculum Kindergarten [PERSON_NAME] …" at bounding box center [314, 102] width 401 height 271
drag, startPoint x: 269, startPoint y: 223, endPoint x: 380, endPoint y: 128, distance: 146.5
click at [285, 216] on div "7 results total Grade Level/Name Teacher Curriculum Kindergarten [PERSON_NAME] …" at bounding box center [314, 102] width 401 height 271
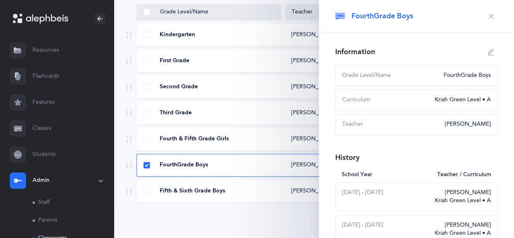
click at [500, 16] on div "FourthGrade Boys" at bounding box center [416, 16] width 195 height 33
click at [488, 16] on icon "button" at bounding box center [491, 16] width 7 height 7
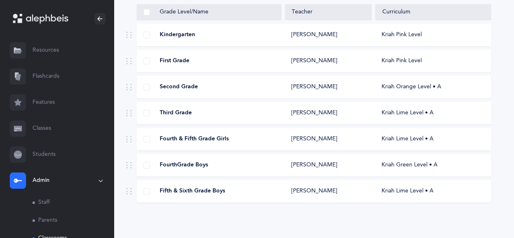
click at [298, 193] on div "[PERSON_NAME]" at bounding box center [315, 191] width 46 height 8
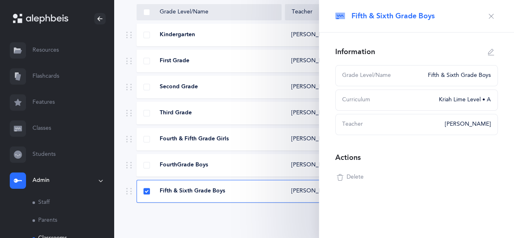
click at [279, 221] on div "7 results total Grade Level/Name Teacher Curriculum Kindergarten [PERSON_NAME] …" at bounding box center [314, 102] width 401 height 271
click at [41, 124] on link "Classes" at bounding box center [57, 128] width 114 height 26
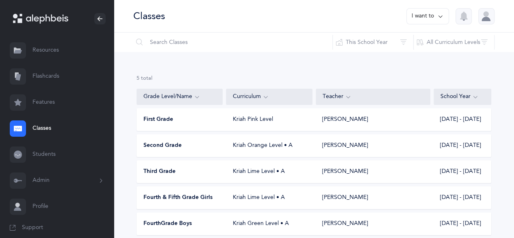
click at [438, 17] on icon at bounding box center [441, 16] width 7 height 9
click at [422, 58] on button "Add new" at bounding box center [419, 56] width 45 height 15
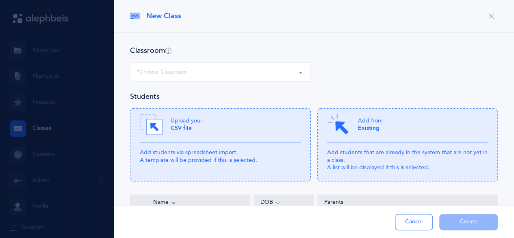
click at [266, 63] on button "*Choose Classroom" at bounding box center [220, 72] width 181 height 20
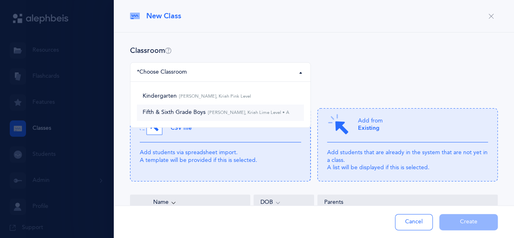
click at [277, 117] on link "Fifth & Sixth Grade Boys [PERSON_NAME], Kriah Lime Level • A" at bounding box center [220, 112] width 167 height 16
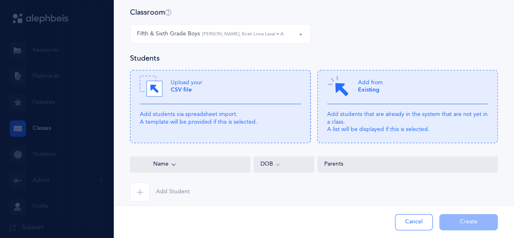
scroll to position [48, 0]
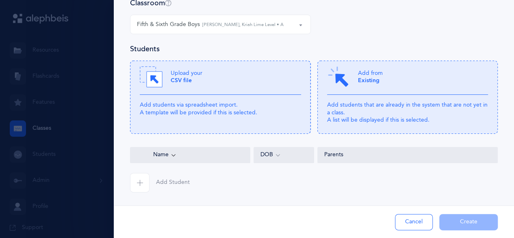
click at [144, 187] on span "button" at bounding box center [140, 183] width 20 height 20
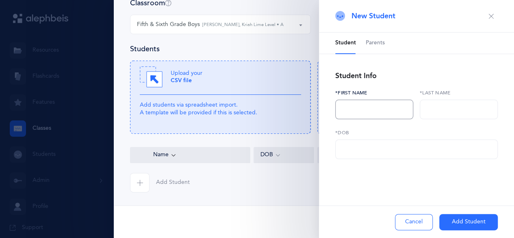
click at [363, 111] on input "text" at bounding box center [374, 110] width 78 height 20
click at [494, 16] on button "button" at bounding box center [491, 16] width 13 height 13
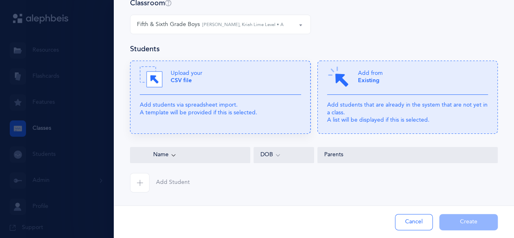
click at [282, 61] on icon at bounding box center [220, 97] width 181 height 73
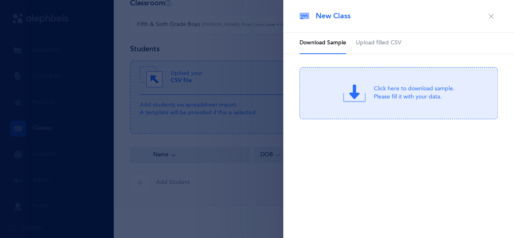
click at [426, 84] on div "Click here to download sample. Please fill it with your data." at bounding box center [399, 93] width 198 height 52
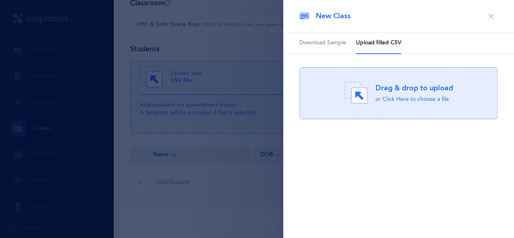
click at [398, 103] on div "Drag & drop to upload or Click Here to choose a file" at bounding box center [399, 93] width 109 height 23
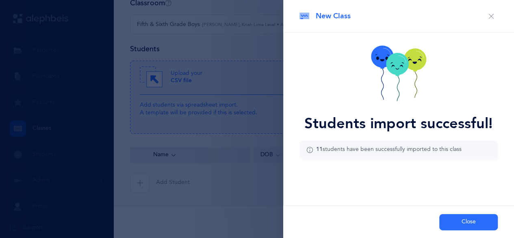
click at [469, 224] on button "Close" at bounding box center [469, 222] width 59 height 16
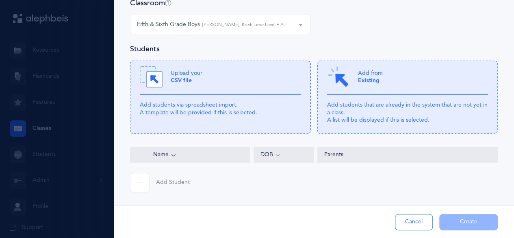
click at [141, 184] on icon "button" at bounding box center [140, 182] width 7 height 7
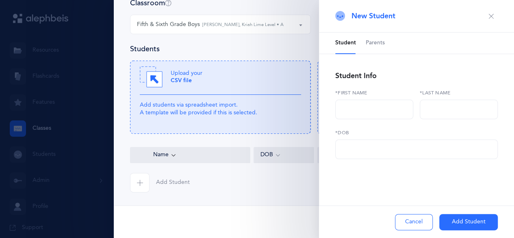
click at [212, 196] on div "Classroom Kindergarten Fifth & Sixth Grade Boys Fifth & Sixth Grade Boys [PERSO…" at bounding box center [314, 111] width 401 height 253
click at [418, 225] on button "Cancel" at bounding box center [414, 222] width 38 height 16
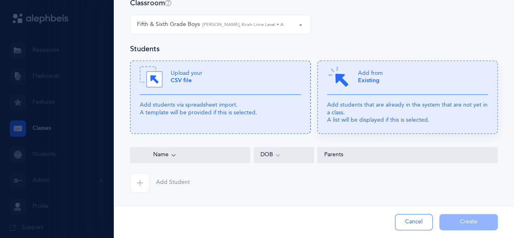
click at [351, 77] on div "Add from Existing" at bounding box center [407, 79] width 161 height 29
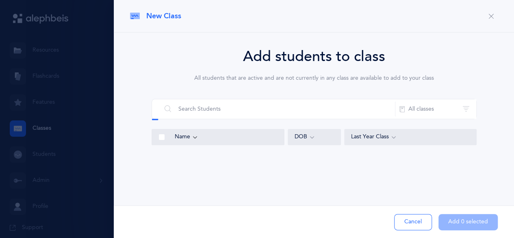
scroll to position [0, 0]
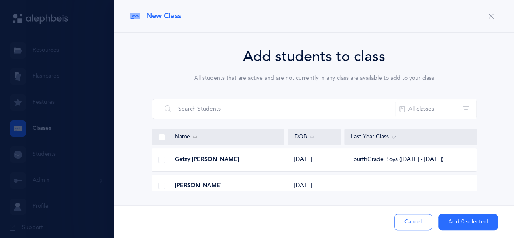
click at [161, 161] on span at bounding box center [162, 160] width 7 height 7
click at [0, 0] on input "checkbox" at bounding box center [0, 0] width 0 height 0
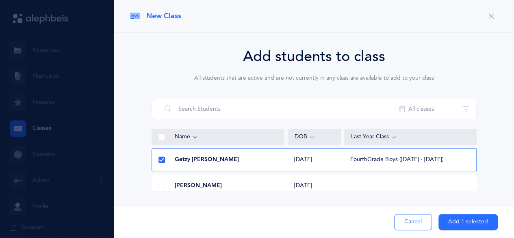
click at [164, 181] on div at bounding box center [162, 186] width 20 height 16
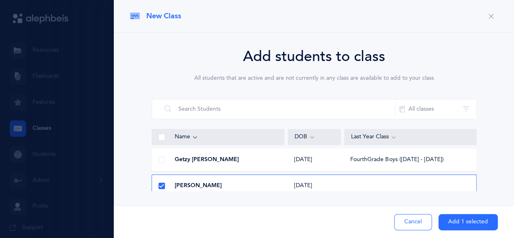
scroll to position [16, 0]
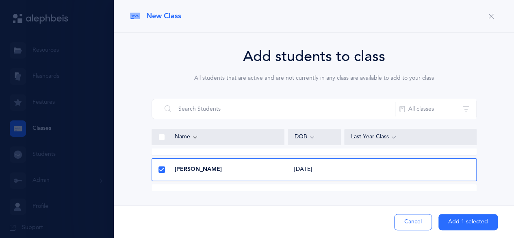
click at [163, 135] on span at bounding box center [162, 137] width 7 height 7
click at [0, 0] on input "checkbox" at bounding box center [0, 0] width 0 height 0
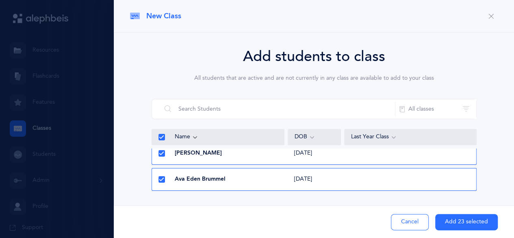
scroll to position [76, 0]
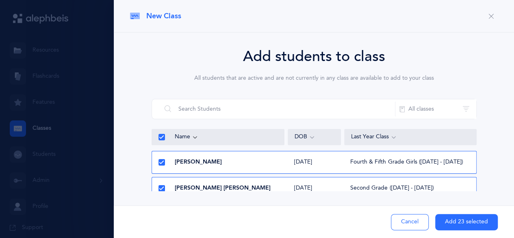
click at [161, 162] on icon at bounding box center [161, 162] width 4 height 4
click at [0, 0] on input "checkbox" at bounding box center [0, 0] width 0 height 0
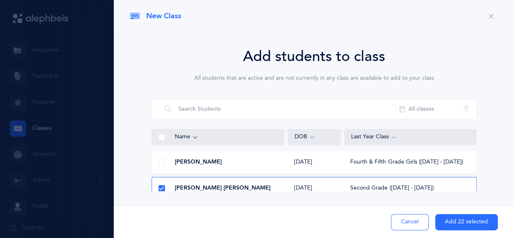
click at [161, 189] on icon at bounding box center [161, 188] width 4 height 4
click at [0, 0] on input "checkbox" at bounding box center [0, 0] width 0 height 0
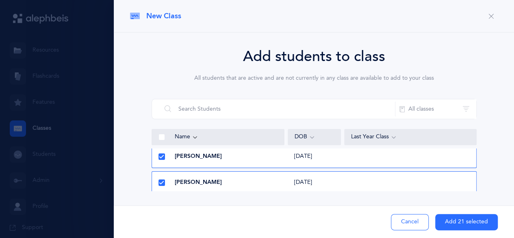
scroll to position [141, 0]
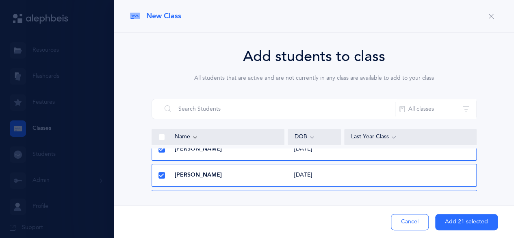
click at [163, 176] on icon at bounding box center [161, 175] width 4 height 4
click at [0, 0] on input "checkbox" at bounding box center [0, 0] width 0 height 0
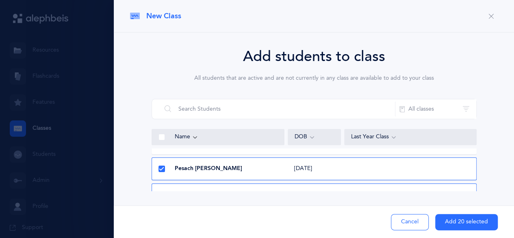
scroll to position [189, 0]
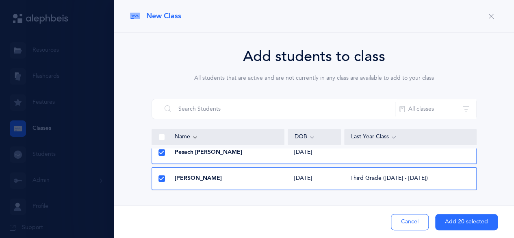
click at [159, 177] on icon at bounding box center [161, 178] width 4 height 4
click at [0, 0] on input "checkbox" at bounding box center [0, 0] width 0 height 0
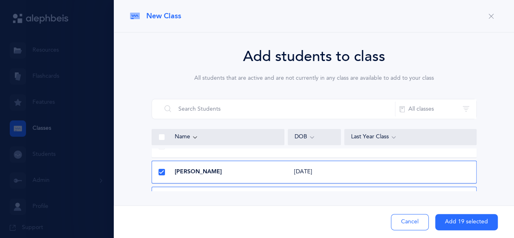
scroll to position [238, 0]
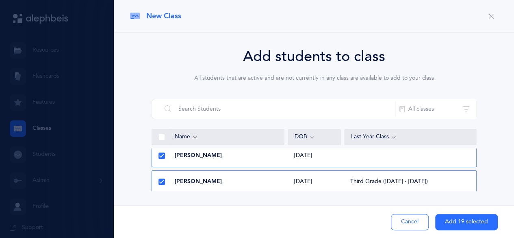
click at [161, 159] on div at bounding box center [162, 156] width 20 height 16
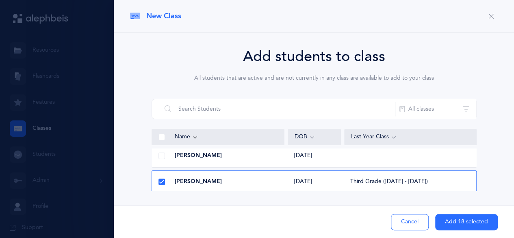
click at [159, 181] on icon at bounding box center [161, 182] width 4 height 4
click at [0, 0] on input "checkbox" at bounding box center [0, 0] width 0 height 0
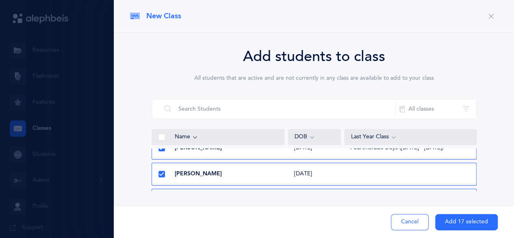
scroll to position [282, 0]
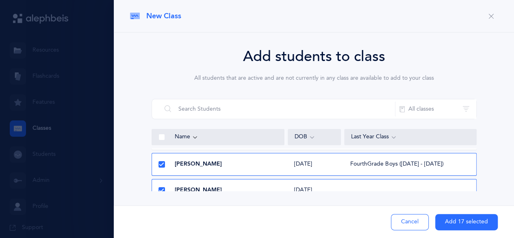
click at [159, 134] on span at bounding box center [162, 137] width 7 height 7
click at [0, 0] on input "checkbox" at bounding box center [0, 0] width 0 height 0
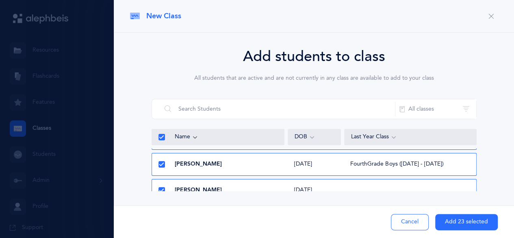
click at [159, 134] on span at bounding box center [162, 137] width 7 height 7
click at [0, 0] on input "checkbox" at bounding box center [0, 0] width 0 height 0
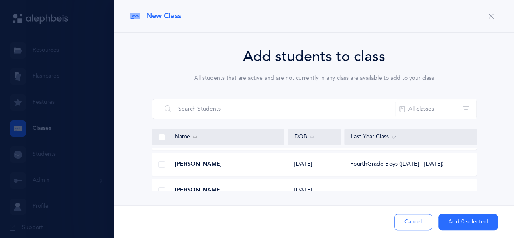
click at [159, 161] on span at bounding box center [162, 164] width 7 height 7
click at [0, 0] on input "checkbox" at bounding box center [0, 0] width 0 height 0
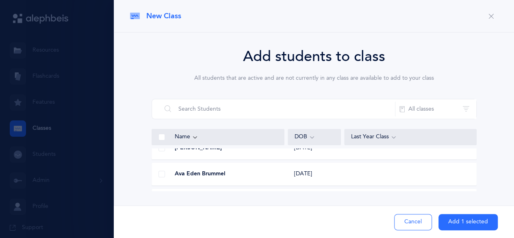
scroll to position [0, 0]
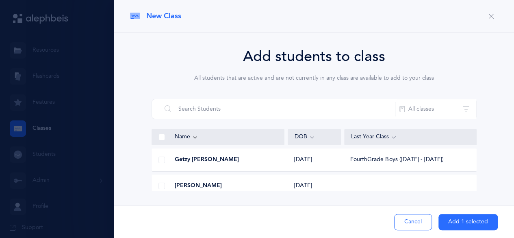
click at [160, 160] on span at bounding box center [162, 160] width 7 height 7
click at [0, 0] on input "checkbox" at bounding box center [0, 0] width 0 height 0
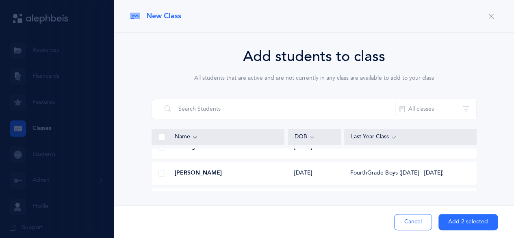
scroll to position [433, 0]
click at [161, 165] on span at bounding box center [162, 168] width 7 height 7
click at [0, 0] on input "checkbox" at bounding box center [0, 0] width 0 height 0
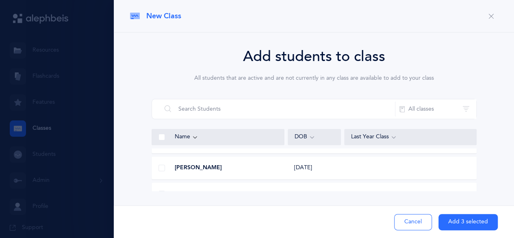
scroll to position [302, 0]
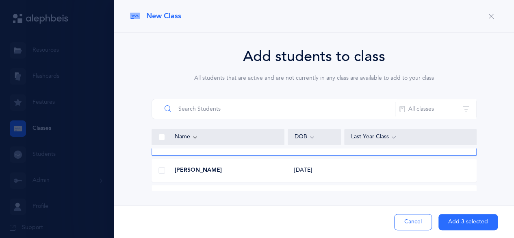
click at [290, 104] on input "text" at bounding box center [278, 109] width 234 height 20
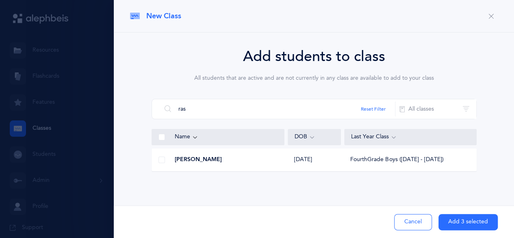
click at [161, 161] on span at bounding box center [162, 160] width 7 height 7
click at [0, 0] on input "checkbox" at bounding box center [0, 0] width 0 height 0
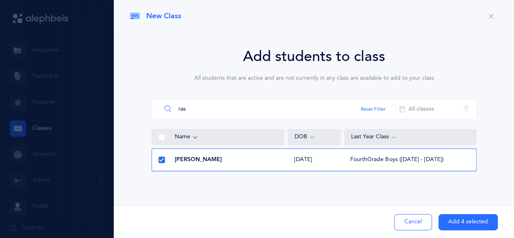
click at [200, 104] on input "ras" at bounding box center [278, 109] width 234 height 20
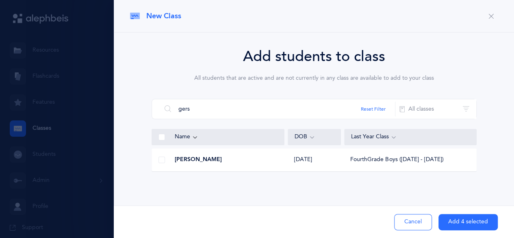
click at [161, 163] on div at bounding box center [162, 160] width 20 height 16
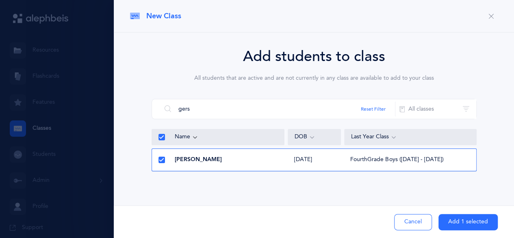
click at [454, 226] on button "Add 1 selected" at bounding box center [468, 222] width 59 height 16
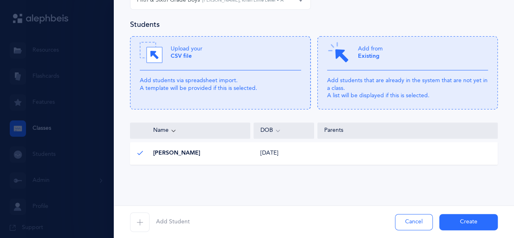
scroll to position [74, 0]
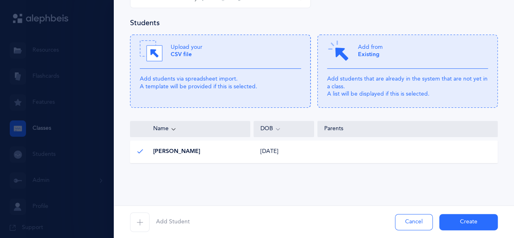
click at [141, 219] on icon "button" at bounding box center [140, 222] width 7 height 7
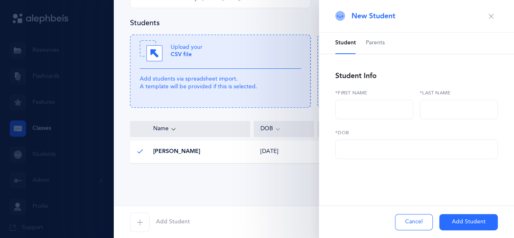
click at [418, 224] on button "Cancel" at bounding box center [414, 222] width 38 height 16
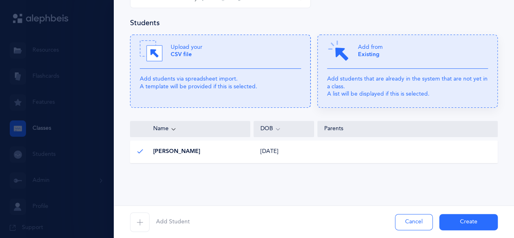
click at [373, 78] on p "Add students that are already in the system that are not yet in a class. A list…" at bounding box center [407, 86] width 161 height 22
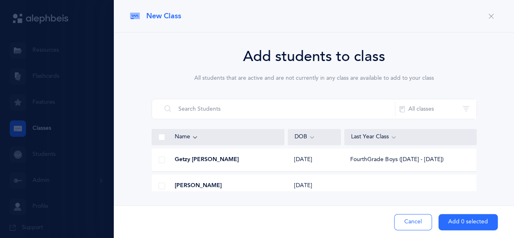
click at [159, 160] on span at bounding box center [162, 160] width 7 height 7
click at [0, 0] on input "checkbox" at bounding box center [0, 0] width 0 height 0
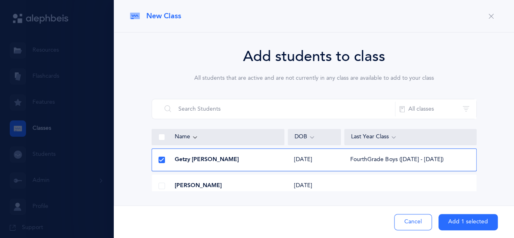
click at [463, 222] on button "Add 1 selected" at bounding box center [468, 222] width 59 height 16
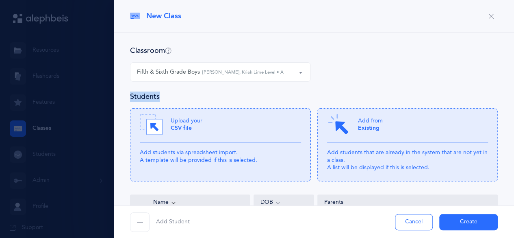
drag, startPoint x: 507, startPoint y: 85, endPoint x: 509, endPoint y: 104, distance: 18.8
click at [509, 103] on div "New Class Classroom Kindergarten Fifth & Sixth Grade Boys Fifth & Sixth Grade B…" at bounding box center [314, 119] width 401 height 238
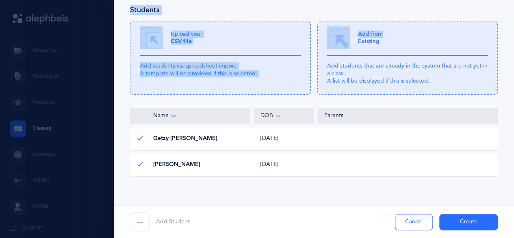
scroll to position [91, 0]
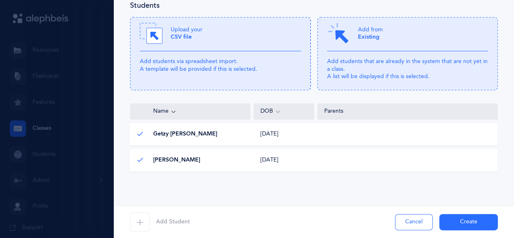
click at [361, 181] on form "Classroom Kindergarten Fifth & Sixth Grade Boys Fifth & Sixth Grade Boys [PERSO…" at bounding box center [314, 77] width 368 height 246
click at [397, 54] on icon at bounding box center [408, 53] width 181 height 73
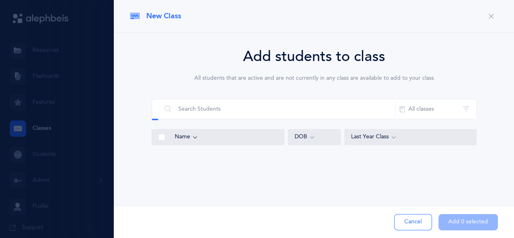
scroll to position [0, 0]
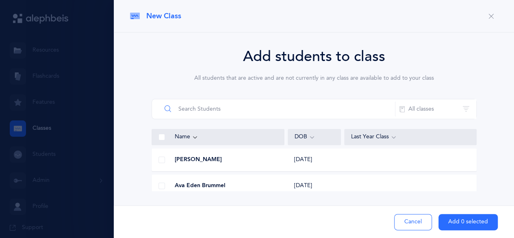
click at [269, 114] on input "text" at bounding box center [278, 109] width 234 height 20
click at [226, 157] on div "[PERSON_NAME]" at bounding box center [218, 160] width 133 height 8
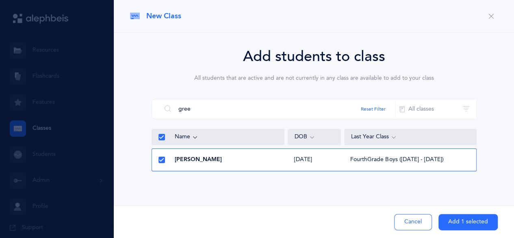
click at [467, 218] on button "Add 1 selected" at bounding box center [468, 222] width 59 height 16
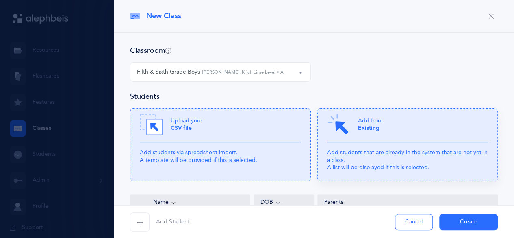
click at [420, 136] on div "Add from Existing" at bounding box center [407, 127] width 161 height 29
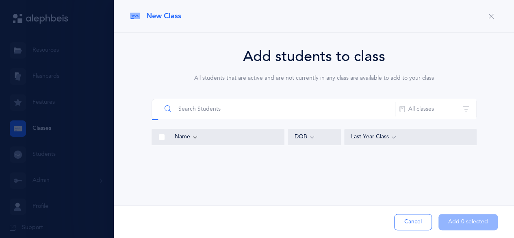
click at [236, 109] on input "text" at bounding box center [278, 109] width 234 height 20
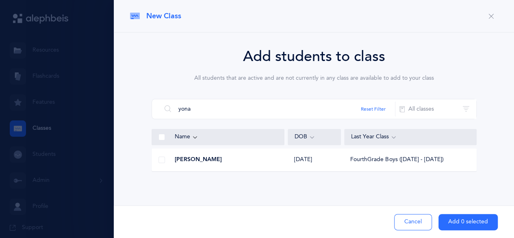
click at [157, 159] on div at bounding box center [162, 160] width 20 height 16
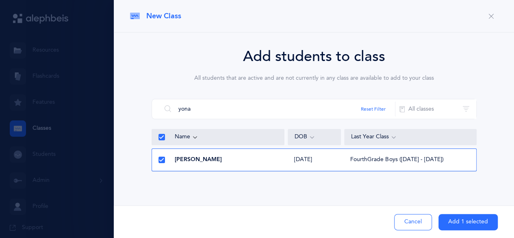
click at [469, 221] on button "Add 1 selected" at bounding box center [468, 222] width 59 height 16
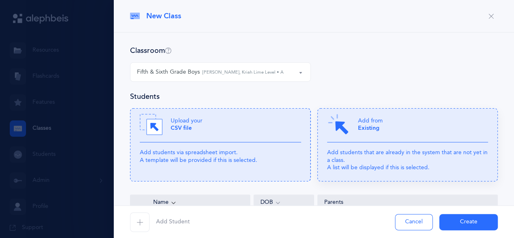
click at [409, 148] on icon at bounding box center [408, 144] width 181 height 73
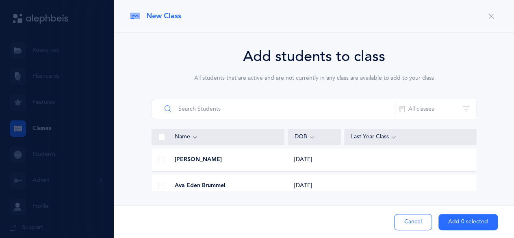
click at [221, 112] on input "text" at bounding box center [278, 109] width 234 height 20
click at [159, 159] on span at bounding box center [162, 160] width 7 height 7
click at [0, 0] on input "checkbox" at bounding box center [0, 0] width 0 height 0
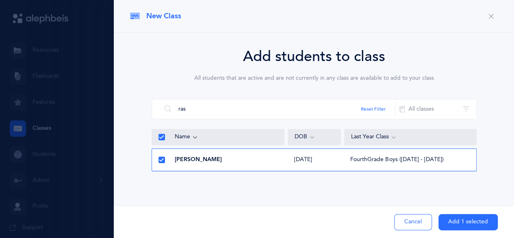
click at [463, 225] on button "Add 1 selected" at bounding box center [468, 222] width 59 height 16
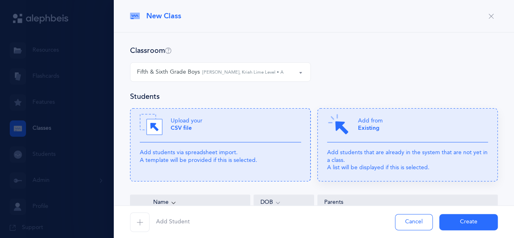
click at [397, 146] on icon at bounding box center [408, 144] width 181 height 73
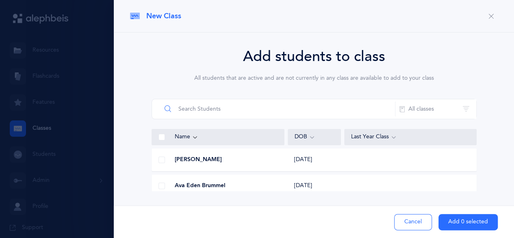
click at [231, 107] on input "text" at bounding box center [278, 109] width 234 height 20
click at [162, 163] on div at bounding box center [162, 160] width 20 height 16
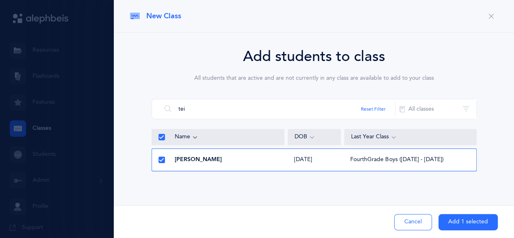
click at [456, 222] on button "Add 1 selected" at bounding box center [468, 222] width 59 height 16
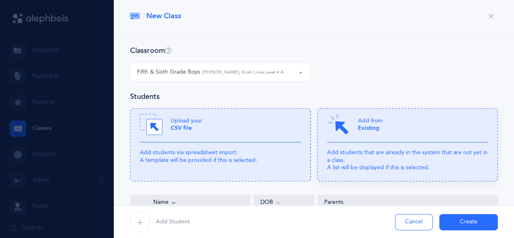
click at [388, 162] on p "Add students that are already in the system that are not yet in a class. A list…" at bounding box center [407, 160] width 161 height 22
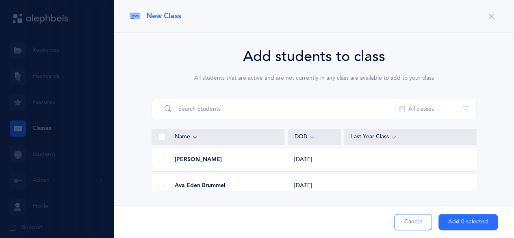
click at [196, 104] on input "text" at bounding box center [278, 109] width 234 height 20
click at [492, 17] on icon "button" at bounding box center [491, 16] width 7 height 7
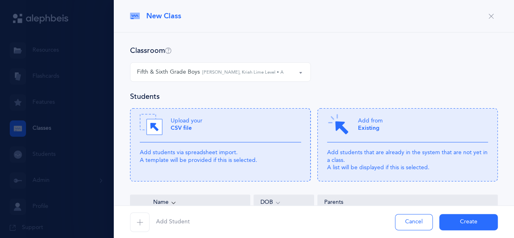
click at [357, 80] on div "Kindergarten Fifth & Sixth Grade Boys Fifth & Sixth Grade Boys [PERSON_NAME], K…" at bounding box center [314, 76] width 374 height 29
click at [464, 231] on div "Add Student Cancel Create" at bounding box center [314, 221] width 401 height 33
click at [465, 219] on button "Create" at bounding box center [469, 222] width 59 height 16
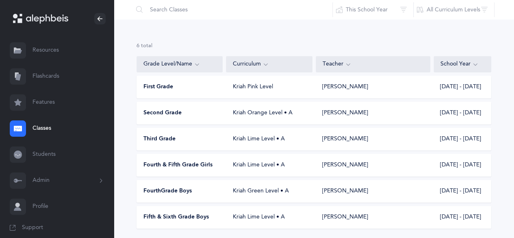
click at [233, 221] on div "Kriah Lime Level • A" at bounding box center [269, 217] width 86 height 8
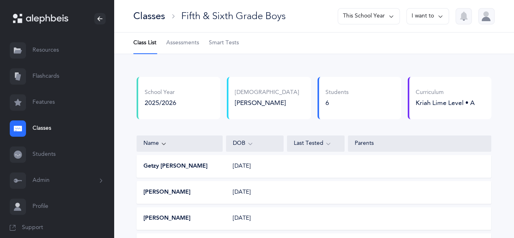
click at [54, 168] on button "Admin" at bounding box center [57, 181] width 114 height 26
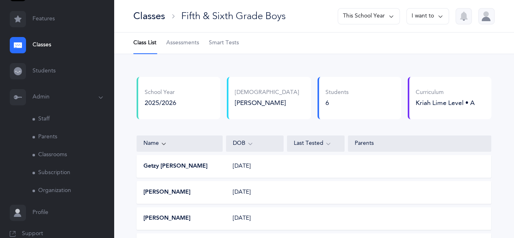
scroll to position [97, 0]
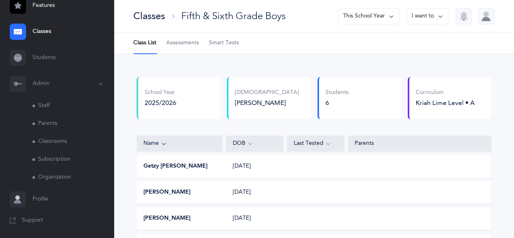
click at [55, 52] on link "Students" at bounding box center [57, 58] width 114 height 26
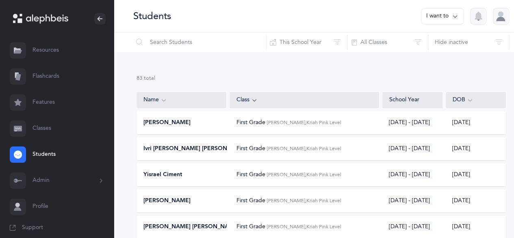
click at [46, 124] on link "Classes" at bounding box center [57, 128] width 114 height 26
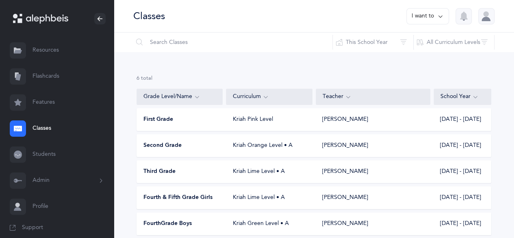
scroll to position [59, 0]
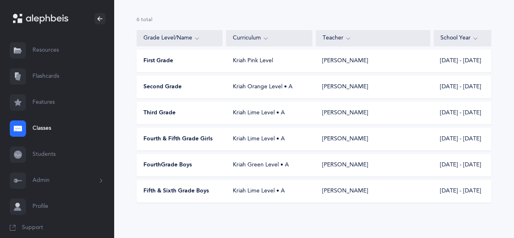
click at [241, 197] on div "Fifth & Sixth Grade Boys [PERSON_NAME] Level • A [PERSON_NAME] [DATE] - [DATE]" at bounding box center [314, 191] width 355 height 23
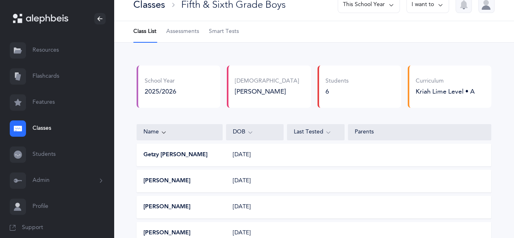
scroll to position [11, 0]
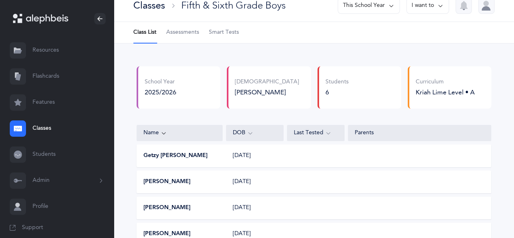
click at [426, 10] on button "I want to" at bounding box center [428, 6] width 43 height 16
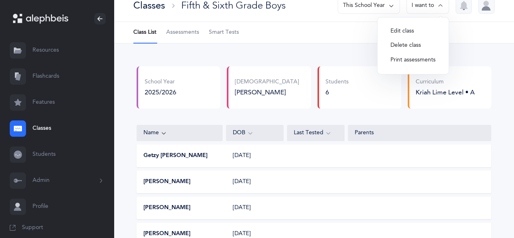
click at [482, 52] on div "School Year 2025/2026 Rabbi [PERSON_NAME] Rabbi [PERSON_NAME] Rabbi [PERSON_NAM…" at bounding box center [314, 189] width 401 height 290
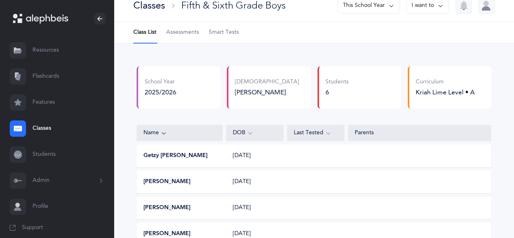
scroll to position [0, 0]
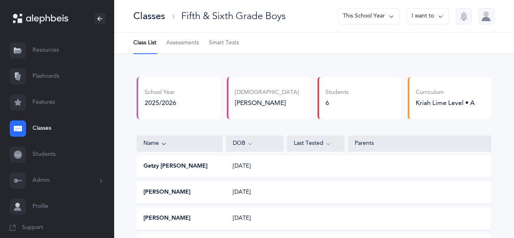
click at [46, 131] on link "Classes" at bounding box center [57, 128] width 114 height 26
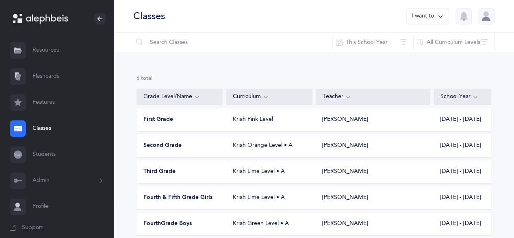
click at [433, 18] on button "I want to" at bounding box center [428, 16] width 43 height 16
click at [423, 57] on button "Add new" at bounding box center [419, 56] width 45 height 15
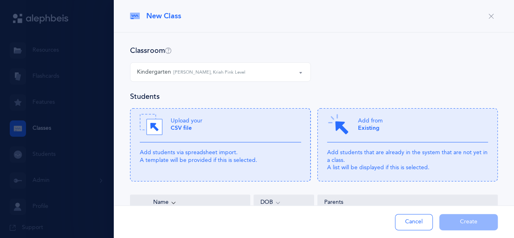
click at [248, 61] on div "Classroom Kindergarten Kindergarten [PERSON_NAME], Kriah Pink Level Kindergarte…" at bounding box center [314, 69] width 368 height 46
click at [255, 77] on div "Kindergarten [PERSON_NAME], Kriah Pink Level" at bounding box center [220, 72] width 167 height 14
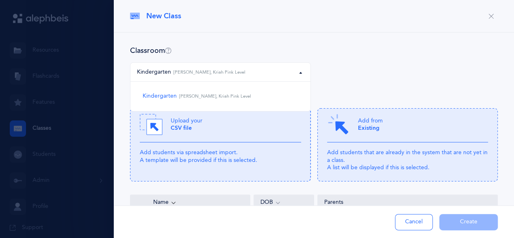
drag, startPoint x: 377, startPoint y: 50, endPoint x: 315, endPoint y: 40, distance: 63.4
click at [377, 51] on div "Classroom" at bounding box center [314, 51] width 368 height 10
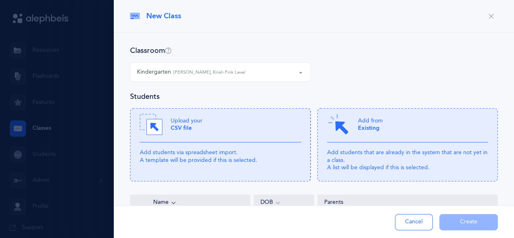
click at [488, 15] on icon "button" at bounding box center [491, 16] width 7 height 7
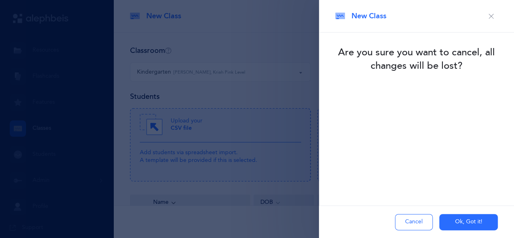
click at [410, 228] on button "Cancel" at bounding box center [414, 222] width 38 height 16
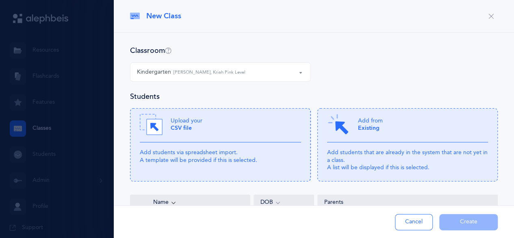
click at [417, 223] on button "Cancel" at bounding box center [414, 222] width 38 height 16
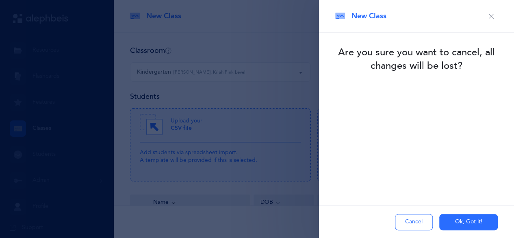
click at [463, 225] on button "Ok, Got it!" at bounding box center [469, 222] width 59 height 16
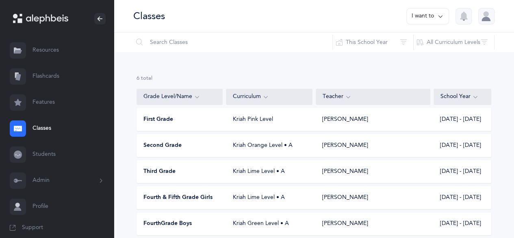
click at [46, 156] on link "Students" at bounding box center [57, 155] width 114 height 26
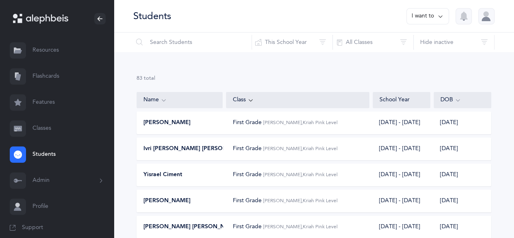
click at [441, 17] on icon at bounding box center [441, 16] width 7 height 9
click at [429, 54] on button "Add student" at bounding box center [419, 56] width 46 height 15
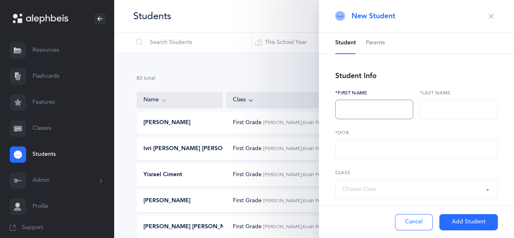
click at [369, 112] on input "text" at bounding box center [374, 110] width 78 height 20
click at [393, 151] on input "text" at bounding box center [416, 149] width 163 height 20
click at [420, 190] on div "Choose Class" at bounding box center [416, 189] width 149 height 14
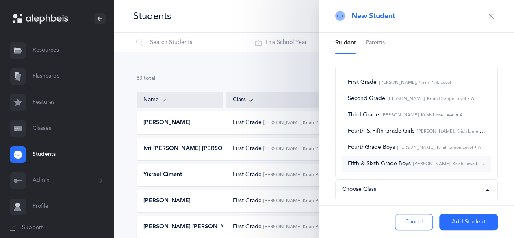
click at [437, 168] on link "Fifth & Sixth Grade Boys [PERSON_NAME], Kriah Lime Level • A" at bounding box center [416, 164] width 149 height 16
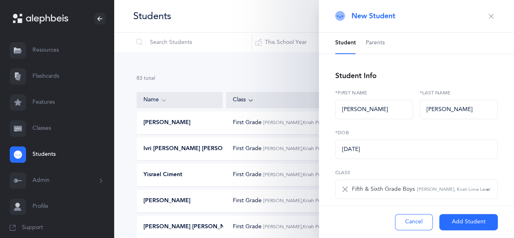
click at [458, 222] on button "Add Student" at bounding box center [469, 222] width 59 height 16
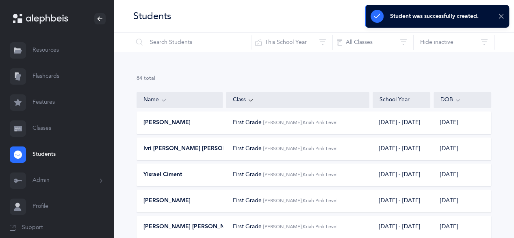
click at [501, 15] on icon at bounding box center [502, 16] width 6 height 7
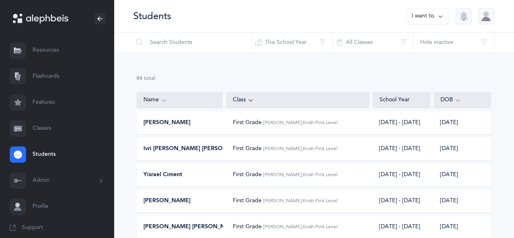
click at [428, 19] on button "I want to" at bounding box center [428, 16] width 43 height 16
click at [430, 58] on button "Add student" at bounding box center [419, 56] width 46 height 15
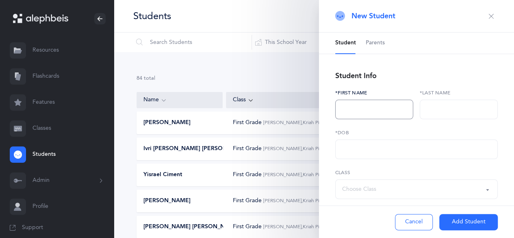
click at [372, 109] on input "text" at bounding box center [374, 110] width 78 height 20
click at [378, 149] on input "text" at bounding box center [416, 149] width 163 height 20
click at [422, 191] on div "Choose Class" at bounding box center [416, 189] width 149 height 14
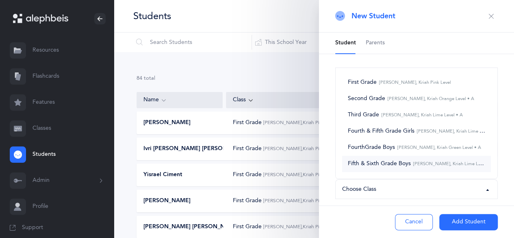
click at [416, 168] on link "Fifth & Sixth Grade Boys [PERSON_NAME], Kriah Lime Level • A" at bounding box center [416, 164] width 149 height 16
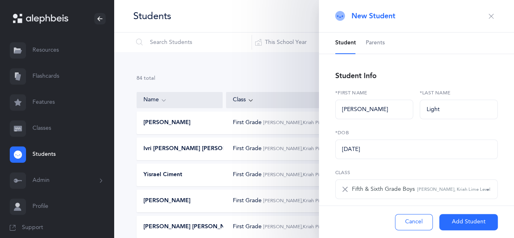
click at [459, 216] on button "Add Student" at bounding box center [469, 222] width 59 height 16
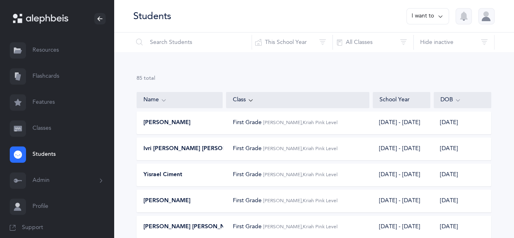
click at [433, 20] on button "I want to" at bounding box center [428, 16] width 43 height 16
click at [428, 53] on button "Add student" at bounding box center [419, 56] width 46 height 15
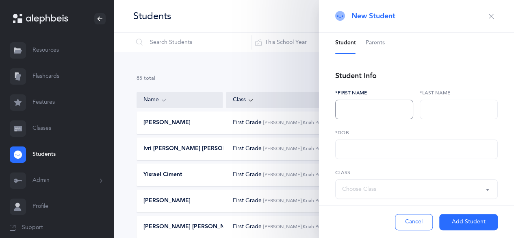
click at [375, 113] on input "text" at bounding box center [374, 110] width 78 height 20
click at [367, 148] on input "text" at bounding box center [416, 149] width 163 height 20
click at [403, 191] on div "Choose Class" at bounding box center [416, 189] width 149 height 14
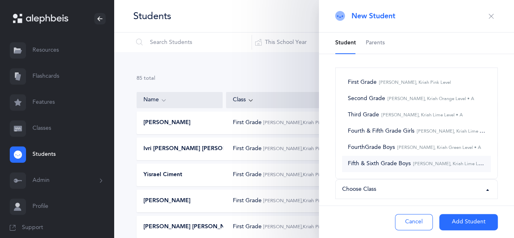
click at [440, 167] on link "Fifth & Sixth Grade Boys [PERSON_NAME], Kriah Lime Level • A" at bounding box center [416, 164] width 149 height 16
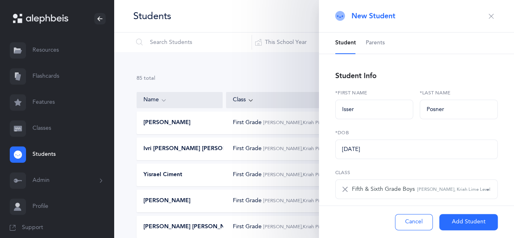
click at [462, 220] on button "Add Student" at bounding box center [469, 222] width 59 height 16
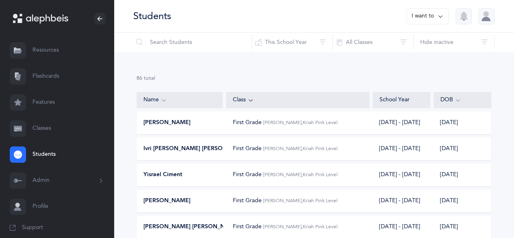
click at [446, 12] on button "I want to" at bounding box center [428, 16] width 43 height 16
click at [430, 61] on button "Add student" at bounding box center [419, 56] width 46 height 15
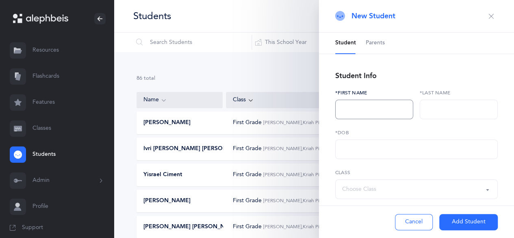
click at [351, 113] on input "text" at bounding box center [374, 110] width 78 height 20
click at [387, 149] on input "text" at bounding box center [416, 149] width 163 height 20
click at [379, 189] on div "Choose Class" at bounding box center [416, 189] width 149 height 14
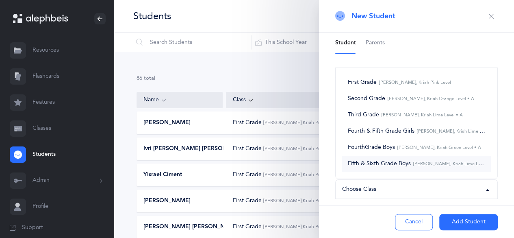
click at [400, 167] on link "Fifth & Sixth Grade Boys [PERSON_NAME], Kriah Lime Level • A" at bounding box center [416, 164] width 149 height 16
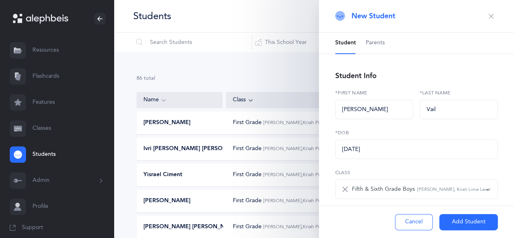
click at [463, 219] on button "Add Student" at bounding box center [469, 222] width 59 height 16
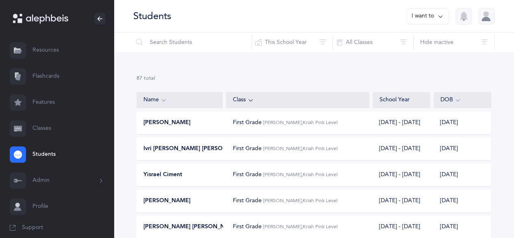
click at [438, 9] on button "I want to" at bounding box center [428, 16] width 43 height 16
click at [428, 61] on button "Add student" at bounding box center [419, 56] width 46 height 15
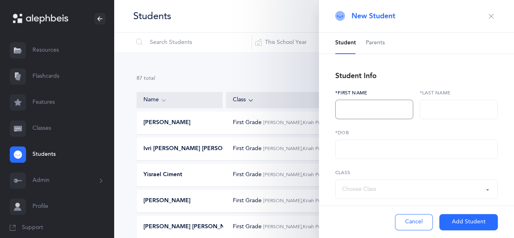
click at [374, 105] on input "text" at bounding box center [374, 110] width 78 height 20
click at [362, 151] on input "text" at bounding box center [416, 149] width 163 height 20
click at [362, 192] on div "Choose Class" at bounding box center [359, 189] width 34 height 9
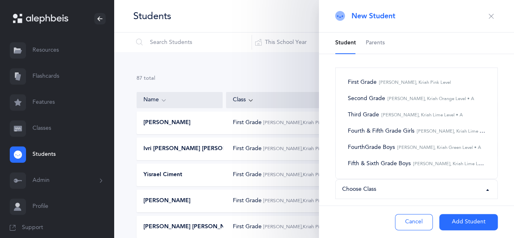
drag, startPoint x: 416, startPoint y: 174, endPoint x: 424, endPoint y: 168, distance: 9.4
click at [420, 170] on ul "First Grade [PERSON_NAME], Kriah Pink Level Second Grade [PERSON_NAME], Kriah O…" at bounding box center [417, 123] width 162 height 111
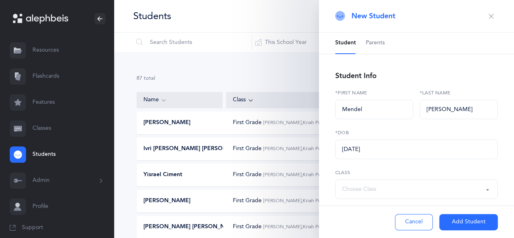
click at [377, 187] on div "Choose Class" at bounding box center [416, 189] width 149 height 14
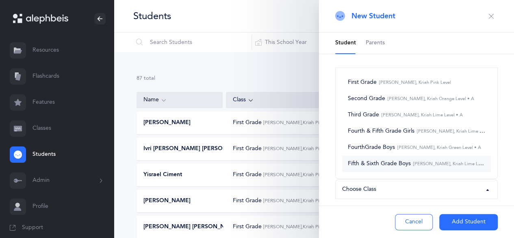
click at [423, 166] on span "Fifth & Sixth Grade Boys [PERSON_NAME], Kriah Lime Level • A" at bounding box center [416, 163] width 137 height 7
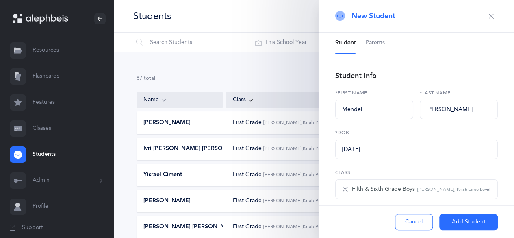
click at [467, 221] on button "Add Student" at bounding box center [469, 222] width 59 height 16
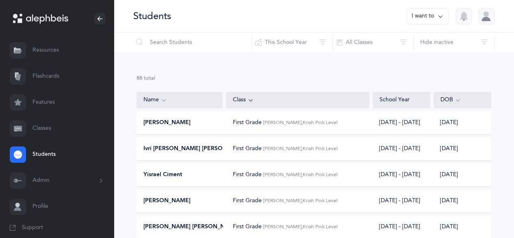
click at [44, 137] on link "Classes" at bounding box center [57, 128] width 114 height 26
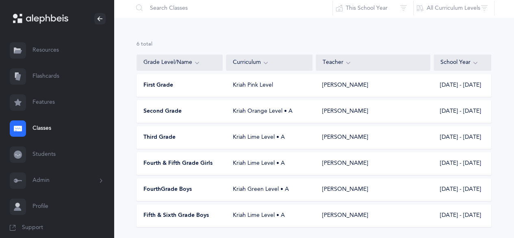
scroll to position [59, 0]
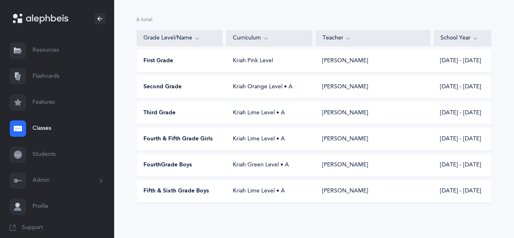
click at [220, 192] on div "Fifth & Sixth Grade Boys" at bounding box center [180, 191] width 86 height 8
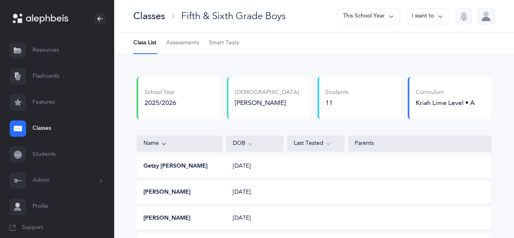
click at [424, 17] on button "I want to" at bounding box center [428, 16] width 43 height 16
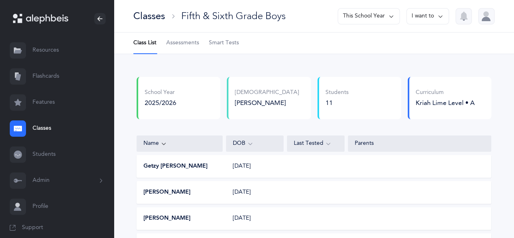
click at [169, 46] on span "Assessments" at bounding box center [182, 43] width 33 height 8
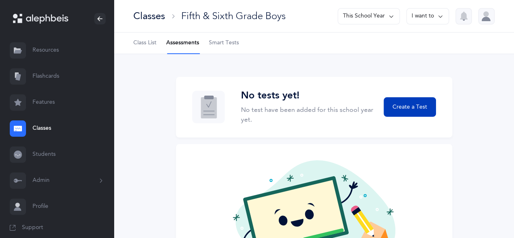
click at [422, 106] on span "Create a Test" at bounding box center [410, 107] width 35 height 9
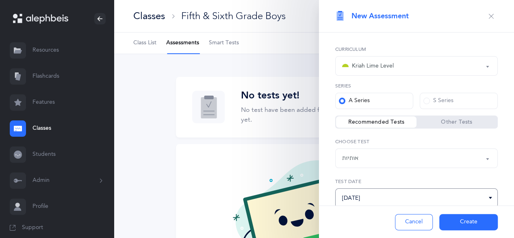
click at [400, 200] on input "[DATE]" at bounding box center [416, 198] width 163 height 20
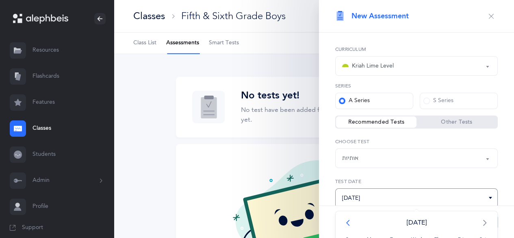
click at [350, 221] on span "<" at bounding box center [350, 222] width 22 height 16
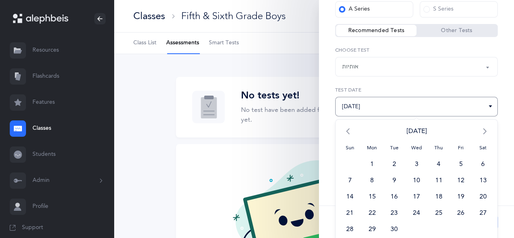
scroll to position [94, 0]
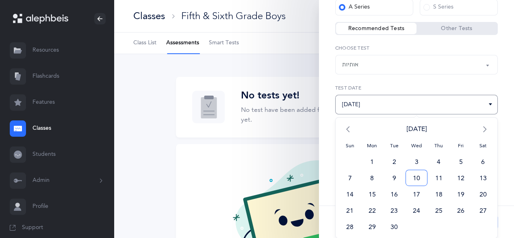
click at [418, 176] on span "10" at bounding box center [417, 178] width 22 height 16
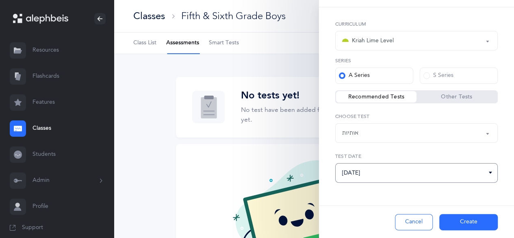
scroll to position [25, 0]
click at [461, 227] on button "Create" at bounding box center [469, 222] width 59 height 16
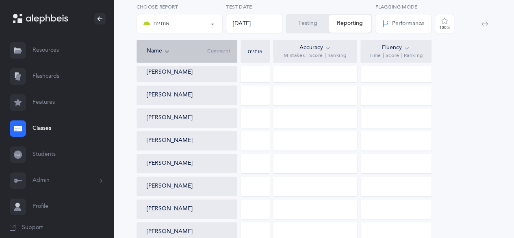
scroll to position [186, 0]
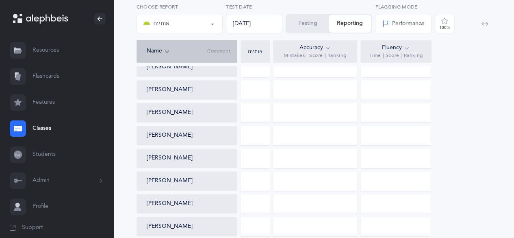
click at [252, 181] on div at bounding box center [255, 181] width 29 height 20
click at [314, 24] on button "Testing" at bounding box center [308, 24] width 42 height 18
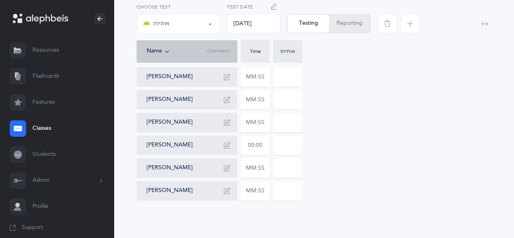
click at [253, 147] on input "text" at bounding box center [255, 145] width 28 height 19
click at [259, 191] on input "text" at bounding box center [255, 190] width 28 height 19
click at [259, 165] on input "text" at bounding box center [255, 168] width 28 height 19
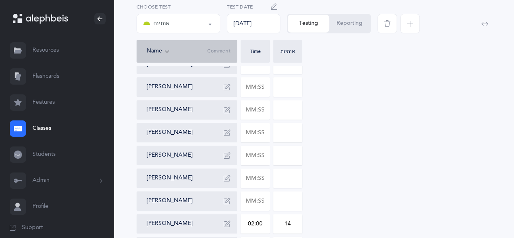
scroll to position [107, 0]
click at [261, 134] on input "text" at bounding box center [255, 133] width 28 height 19
click at [288, 132] on input "0" at bounding box center [288, 133] width 28 height 19
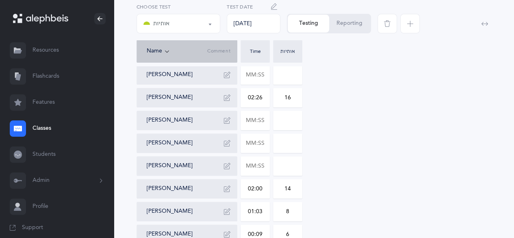
scroll to position [143, 0]
click at [254, 163] on input "text" at bounding box center [255, 165] width 28 height 19
click at [289, 169] on input "0" at bounding box center [288, 165] width 28 height 19
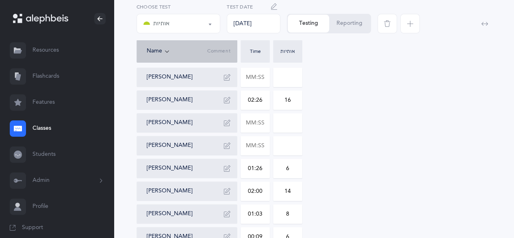
scroll to position [137, 0]
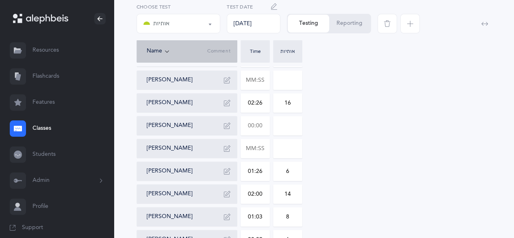
click at [254, 132] on input "text" at bounding box center [255, 125] width 28 height 19
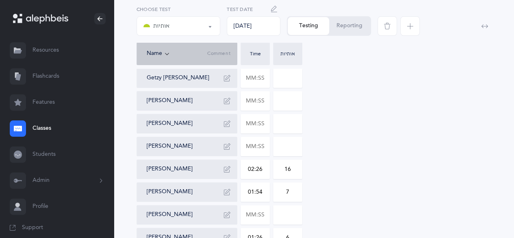
scroll to position [71, 0]
click at [257, 103] on input "text" at bounding box center [255, 101] width 28 height 19
click at [361, 142] on div "Getzy [PERSON_NAME] [PERSON_NAME] 02:04 17 [PERSON_NAME] [PERSON_NAME] [PERSON_…" at bounding box center [314, 192] width 355 height 247
click at [348, 29] on button "Reporting" at bounding box center [349, 26] width 41 height 18
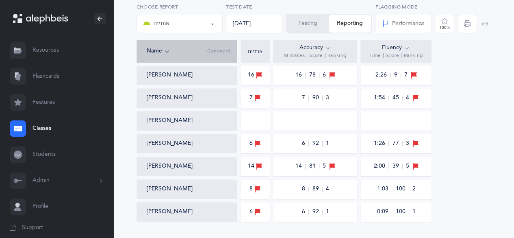
scroll to position [223, 0]
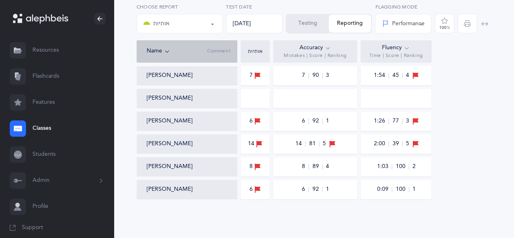
click at [477, 111] on div "Class Averages 10.5 10.5 85 NA 1:35 68 [PERSON_NAME] [PERSON_NAME] 17 17 76 7 2…" at bounding box center [314, 57] width 355 height 283
click at [301, 21] on button "Testing" at bounding box center [308, 24] width 42 height 18
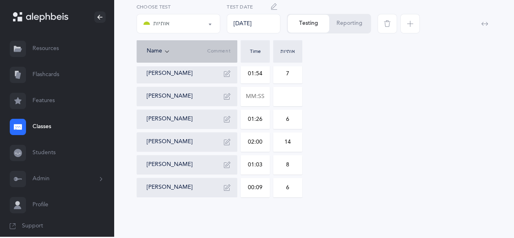
scroll to position [187, 0]
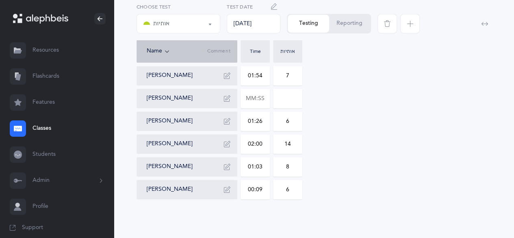
click at [409, 24] on icon "button" at bounding box center [410, 23] width 7 height 7
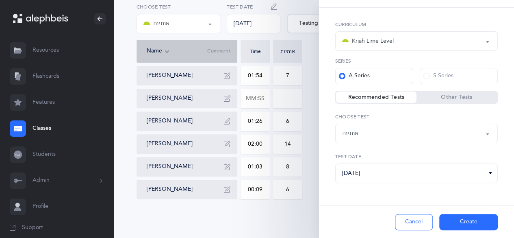
click at [377, 138] on div "אותיות" at bounding box center [416, 133] width 149 height 14
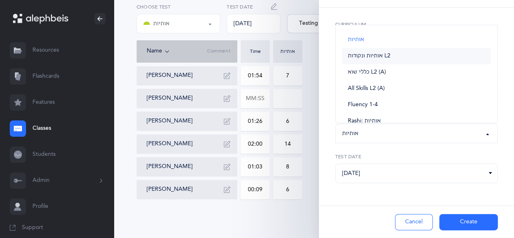
click at [434, 55] on link "אותיות ונקודות L2" at bounding box center [416, 56] width 149 height 16
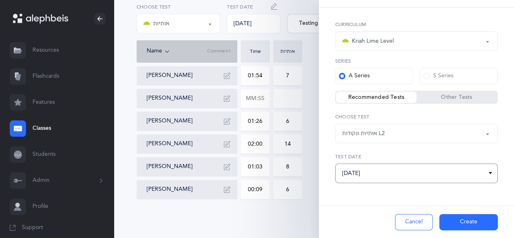
click at [398, 178] on input "[DATE]" at bounding box center [416, 173] width 163 height 20
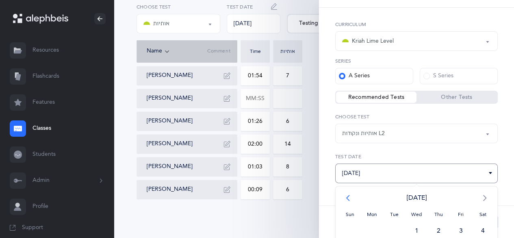
click at [345, 198] on span "<" at bounding box center [350, 197] width 22 height 16
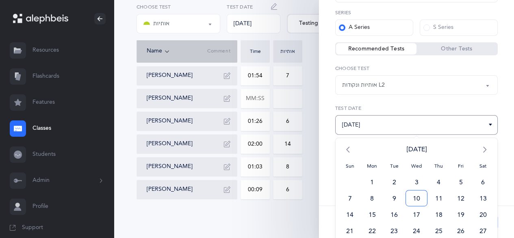
click at [411, 195] on span "10" at bounding box center [417, 198] width 22 height 16
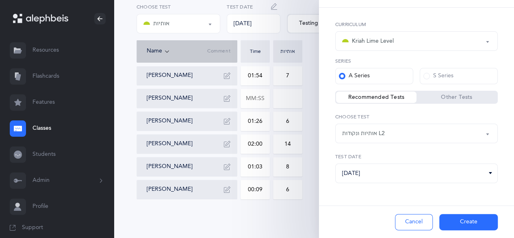
click at [464, 224] on button "Create" at bounding box center [469, 222] width 59 height 16
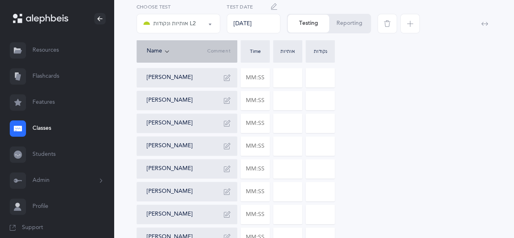
scroll to position [0, 0]
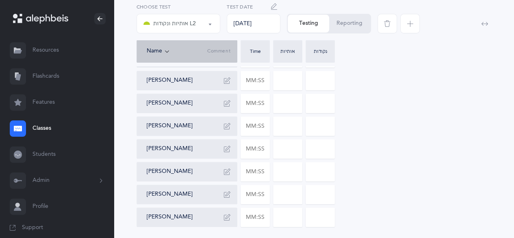
scroll to position [160, 0]
click at [226, 170] on icon "button" at bounding box center [227, 171] width 7 height 7
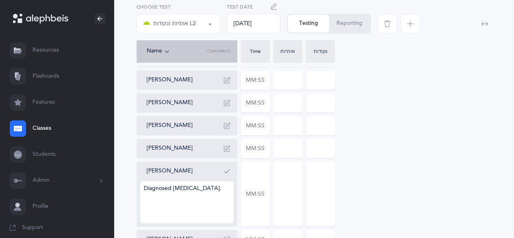
click at [226, 171] on icon "button" at bounding box center [227, 171] width 7 height 7
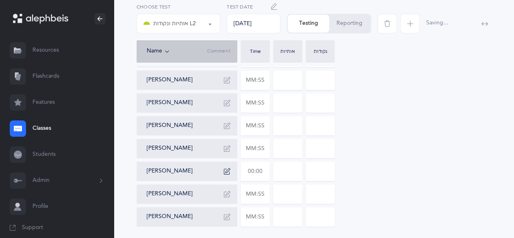
click at [250, 174] on input "text" at bounding box center [255, 171] width 28 height 19
click at [290, 173] on input "0" at bounding box center [288, 171] width 28 height 19
click at [290, 173] on input "3" at bounding box center [288, 171] width 28 height 19
click at [287, 219] on input at bounding box center [288, 216] width 28 height 19
click at [266, 214] on input "text" at bounding box center [255, 216] width 28 height 19
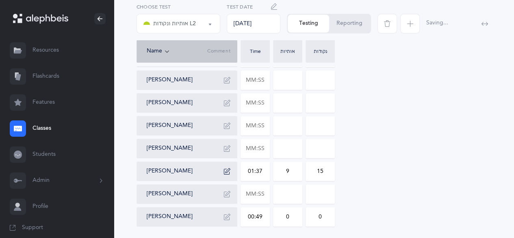
click at [363, 200] on div "Getzy [PERSON_NAME] [PERSON_NAME] [PERSON_NAME] [PERSON_NAME] [PERSON_NAME] [PE…" at bounding box center [314, 102] width 355 height 247
click at [260, 199] on input "text" at bounding box center [255, 194] width 28 height 19
click at [261, 199] on input "text" at bounding box center [255, 194] width 28 height 19
click at [263, 73] on input "text" at bounding box center [255, 80] width 28 height 19
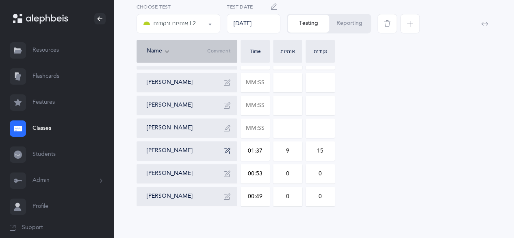
scroll to position [187, 0]
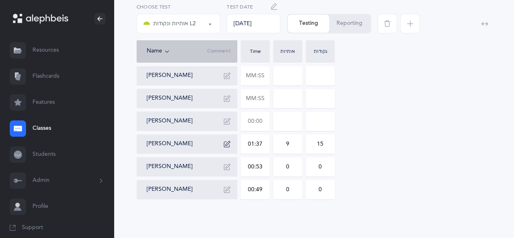
click at [261, 121] on input "text" at bounding box center [255, 121] width 28 height 19
click at [259, 67] on input "text" at bounding box center [255, 75] width 28 height 19
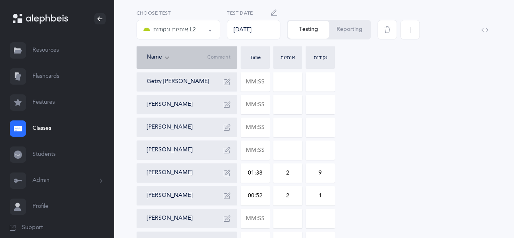
scroll to position [68, 0]
click at [258, 109] on input "text" at bounding box center [255, 104] width 28 height 19
click at [231, 102] on button "button" at bounding box center [227, 104] width 13 height 13
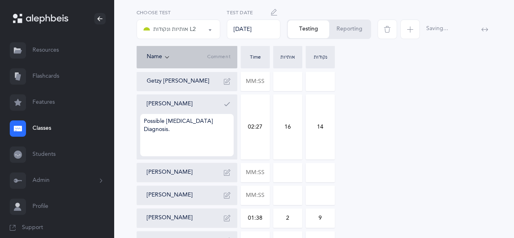
click at [231, 102] on button "button" at bounding box center [227, 104] width 13 height 13
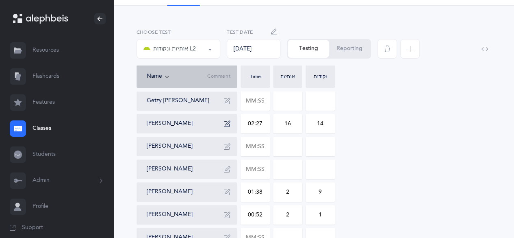
scroll to position [0, 0]
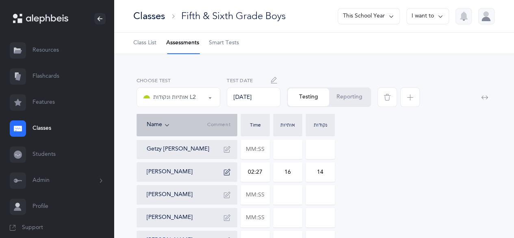
click at [179, 63] on div "אותיות אותיות ונקודות L2 אותיות ונקודות L2 אותיות אותיות ונקודות L2 Choose test…" at bounding box center [314, 240] width 401 height 372
click at [408, 101] on span "button" at bounding box center [411, 97] width 20 height 20
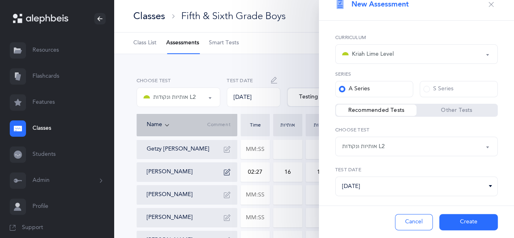
scroll to position [25, 0]
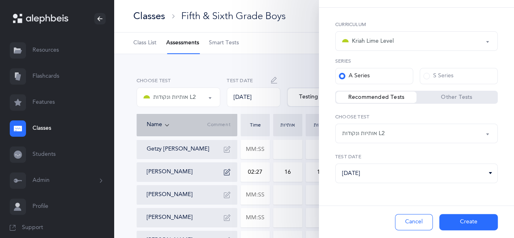
click at [449, 130] on div "אותיות ונקודות L2" at bounding box center [416, 133] width 149 height 14
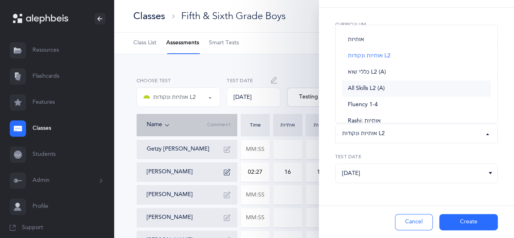
click at [390, 90] on link "All Skills L2 (A)" at bounding box center [416, 89] width 149 height 16
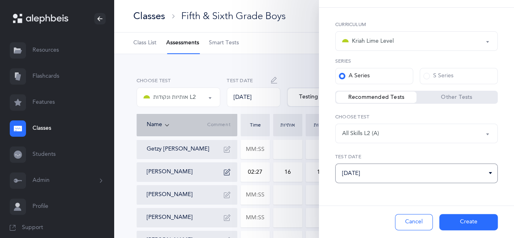
click at [428, 176] on input "[DATE]" at bounding box center [416, 173] width 163 height 20
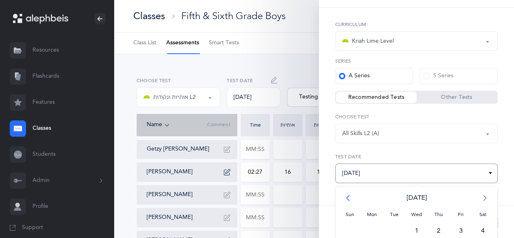
click at [351, 197] on span "<" at bounding box center [350, 197] width 22 height 16
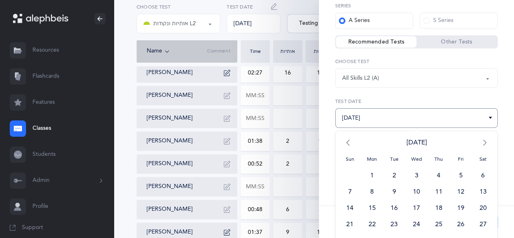
scroll to position [94, 0]
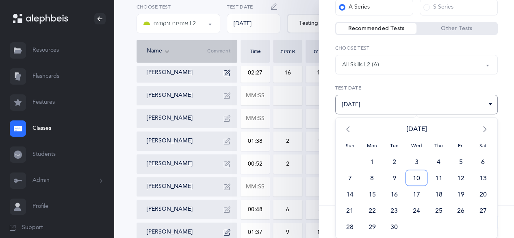
click at [413, 176] on span "10" at bounding box center [417, 178] width 22 height 16
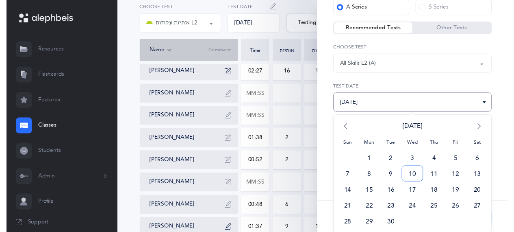
scroll to position [25, 0]
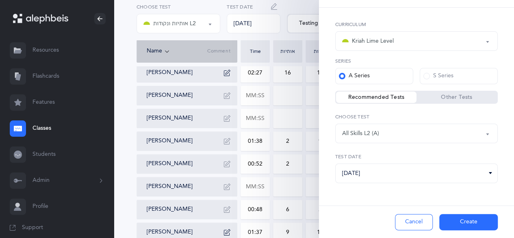
click at [460, 221] on button "Create" at bounding box center [469, 222] width 59 height 16
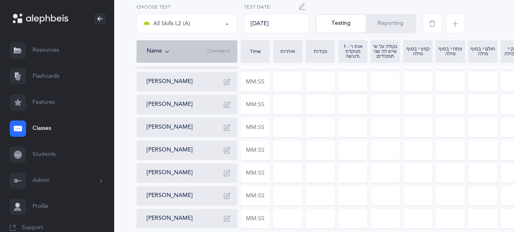
scroll to position [165, 0]
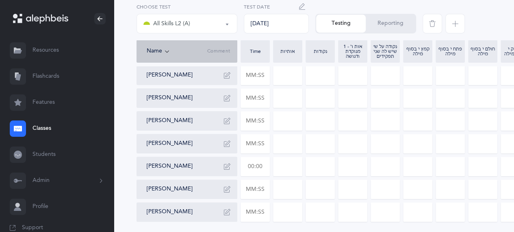
click at [261, 163] on input "text" at bounding box center [255, 166] width 28 height 19
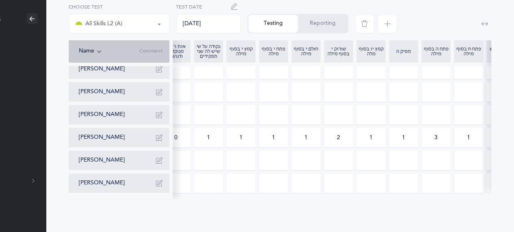
scroll to position [0, 0]
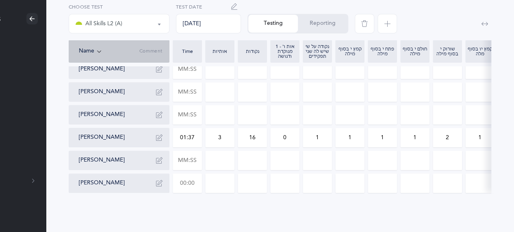
click at [192, 174] on input "text" at bounding box center [187, 183] width 28 height 19
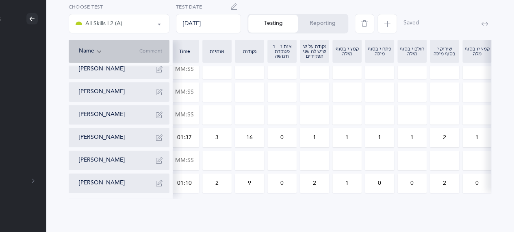
scroll to position [0, 233]
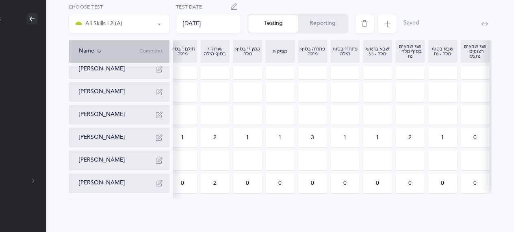
click at [244, 178] on input "0" at bounding box center [247, 183] width 28 height 19
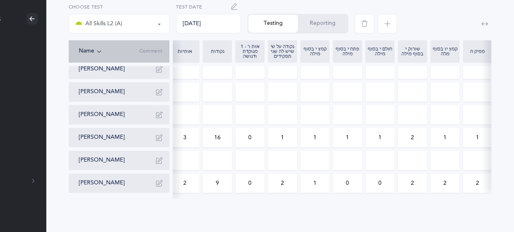
scroll to position [0, 0]
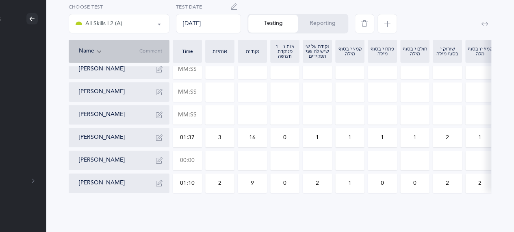
click at [189, 151] on input "text" at bounding box center [187, 160] width 28 height 19
click at [349, 152] on input "0" at bounding box center [350, 160] width 28 height 19
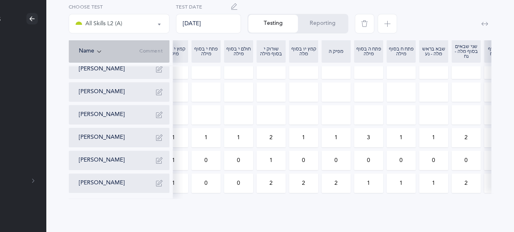
scroll to position [0, 179]
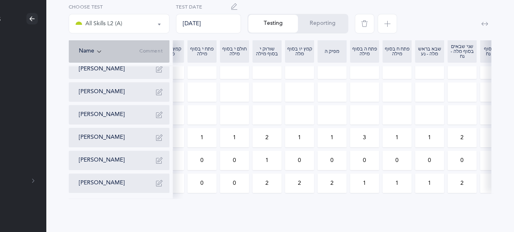
click at [469, 157] on input "0" at bounding box center [462, 160] width 28 height 19
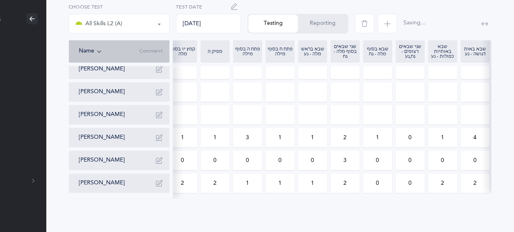
click at [481, 154] on input "0" at bounding box center [475, 160] width 28 height 19
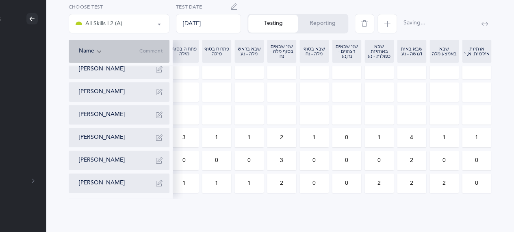
click at [351, 152] on input "0" at bounding box center [347, 160] width 28 height 19
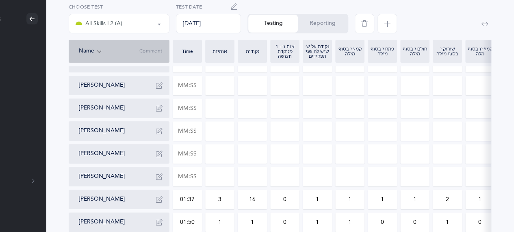
scroll to position [131, 68]
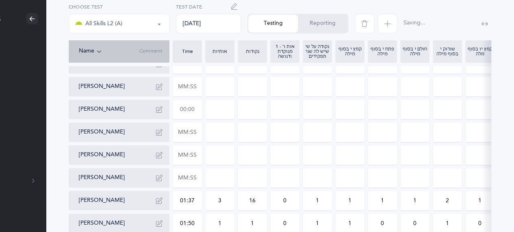
click at [189, 113] on input "text" at bounding box center [187, 109] width 28 height 19
drag, startPoint x: 189, startPoint y: 113, endPoint x: 186, endPoint y: 104, distance: 9.7
click at [186, 104] on input "text" at bounding box center [187, 109] width 28 height 19
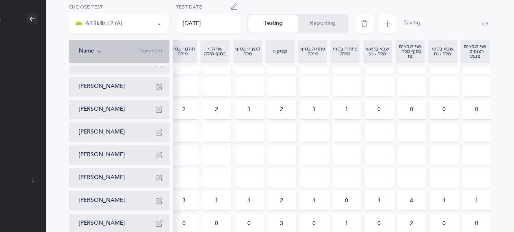
scroll to position [0, 361]
click at [494, 151] on div "אותיות אותיות ונקודות L2 All Skills L2 (A) All Skills L2 (A) אותיות אותיות ונקו…" at bounding box center [280, 109] width 468 height 372
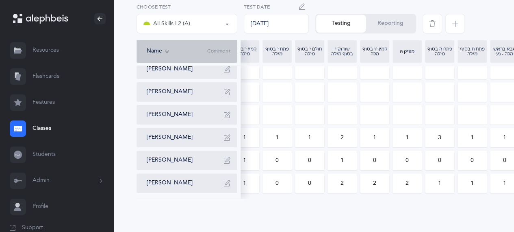
scroll to position [0, 0]
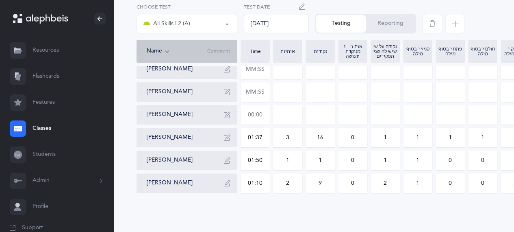
click at [254, 108] on input "text" at bounding box center [255, 114] width 28 height 19
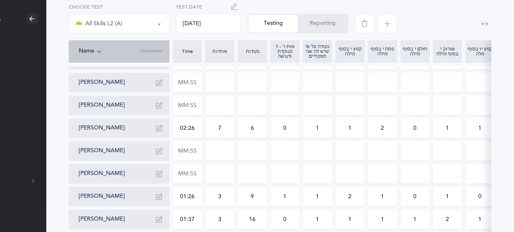
scroll to position [120, 68]
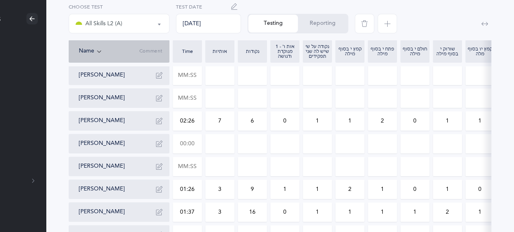
click at [188, 140] on input "text" at bounding box center [187, 143] width 28 height 19
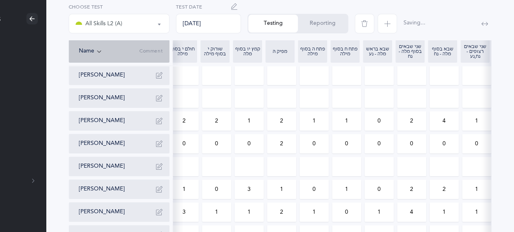
scroll to position [0, 361]
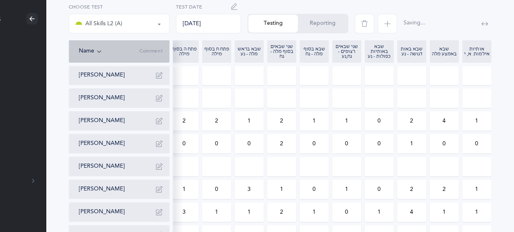
click at [353, 146] on input "0" at bounding box center [347, 143] width 28 height 19
click at [505, 109] on div "אותיות אותיות ונקודות L2 All Skills L2 (A) All Skills L2 (A) אותיות אותיות ונקו…" at bounding box center [280, 121] width 468 height 372
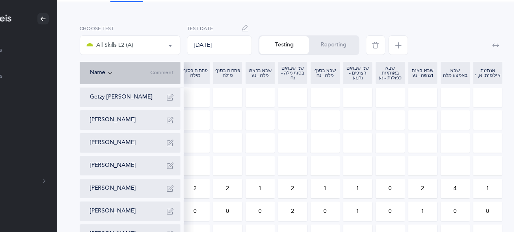
scroll to position [51, 57]
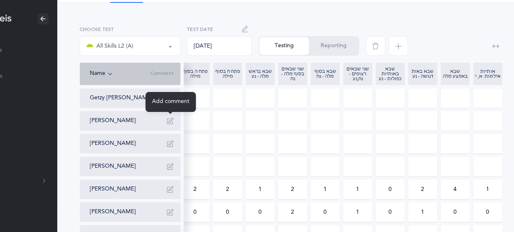
click at [174, 122] on button "button" at bounding box center [170, 120] width 13 height 13
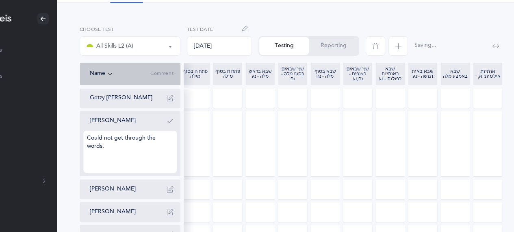
click at [168, 123] on icon "button" at bounding box center [170, 121] width 7 height 7
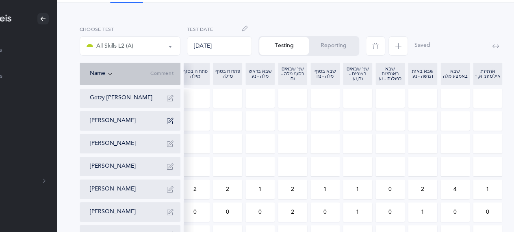
click at [390, 28] on div "Saved" at bounding box center [416, 44] width 107 height 37
